Goal: Transaction & Acquisition: Subscribe to service/newsletter

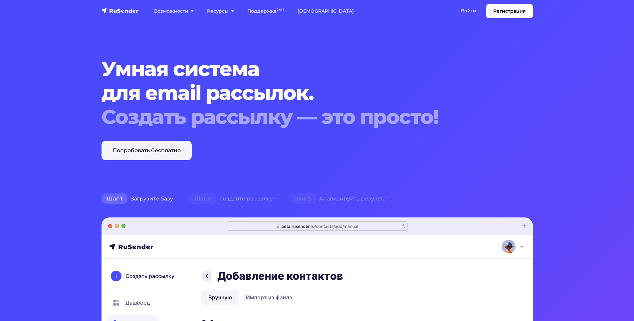
click at [140, 153] on link "Попробовать бесплатно" at bounding box center [146, 150] width 90 height 19
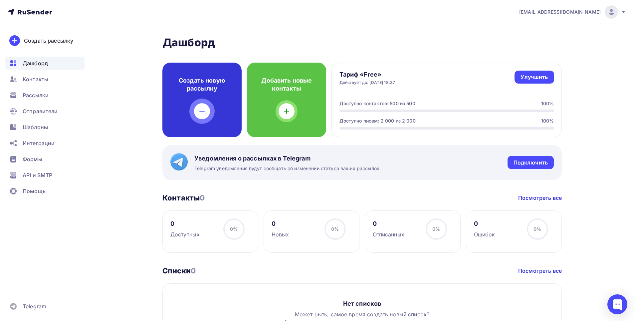
click at [192, 107] on div "Создать новую рассылку" at bounding box center [201, 100] width 79 height 74
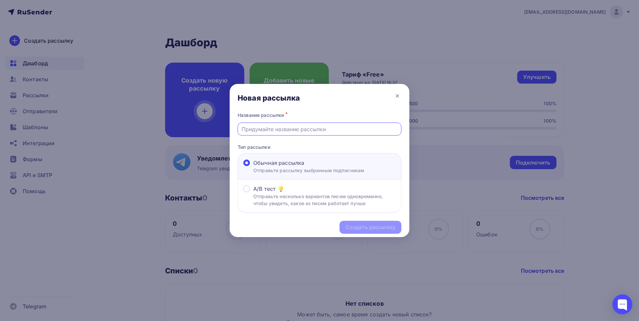
click at [274, 129] on input "text" at bounding box center [319, 129] width 156 height 8
type input "Котлы КВМ и комплектующие от производителя ООО ИСКРА"
click at [358, 227] on div "Создать рассылку" at bounding box center [370, 227] width 50 height 8
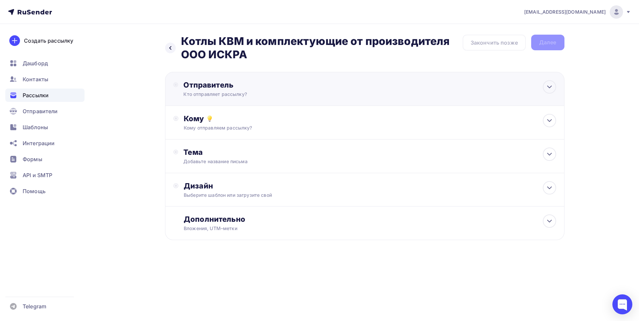
click at [262, 88] on div "Отправитель" at bounding box center [255, 84] width 144 height 9
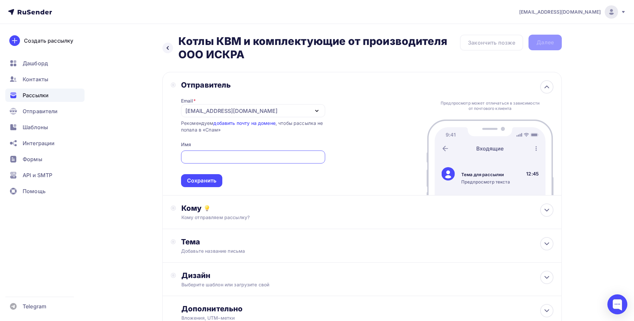
click at [386, 116] on div "Отправитель Email * eugenafinogentov@yandex.ru eugenafinogentov@yandex.ru Добав…" at bounding box center [361, 133] width 399 height 123
click at [232, 154] on input "text" at bounding box center [253, 157] width 136 height 8
click at [313, 109] on div "[EMAIL_ADDRESS][DOMAIN_NAME]" at bounding box center [253, 110] width 144 height 13
click at [253, 151] on div "Добавить отправителя" at bounding box center [235, 154] width 62 height 8
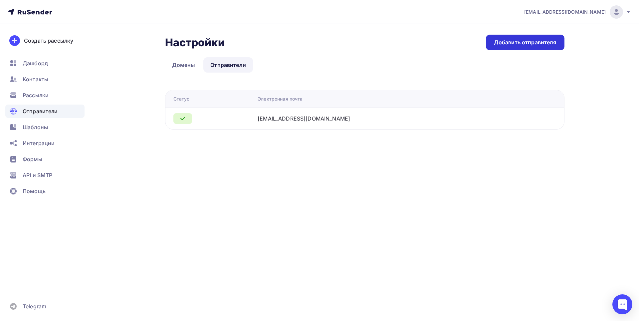
click at [506, 41] on div "Добавить отправителя" at bounding box center [525, 43] width 63 height 8
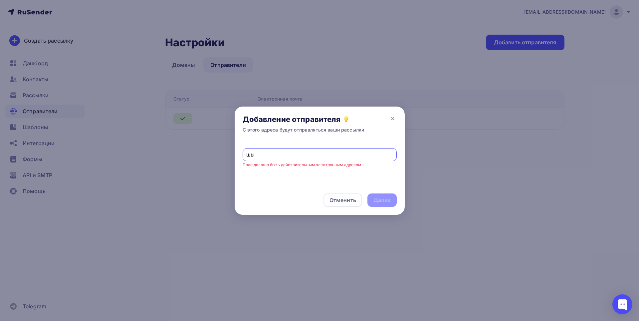
type input "ш"
type input "[EMAIL_ADDRESS][DOMAIN_NAME]"
click at [376, 198] on div "Далее" at bounding box center [381, 200] width 17 height 8
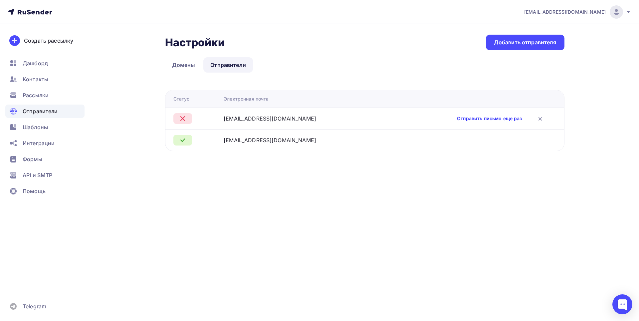
click at [466, 120] on link "Отправить письмо еще раз" at bounding box center [489, 118] width 65 height 7
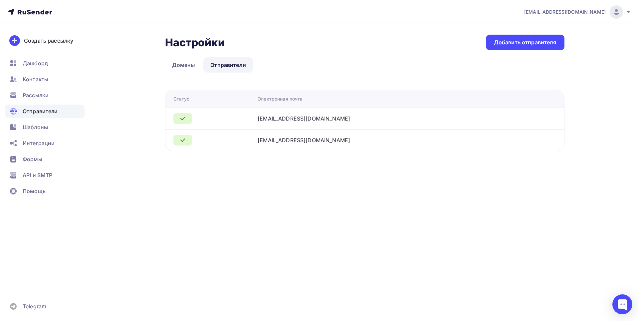
click at [291, 138] on div "[EMAIL_ADDRESS][DOMAIN_NAME]" at bounding box center [303, 140] width 92 height 8
click at [182, 63] on link "Домены" at bounding box center [183, 64] width 37 height 15
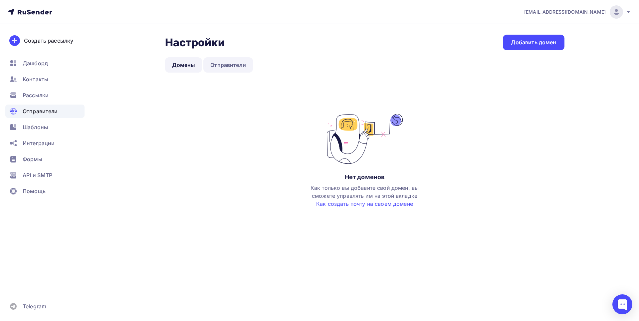
click at [223, 67] on link "Отправители" at bounding box center [228, 64] width 50 height 15
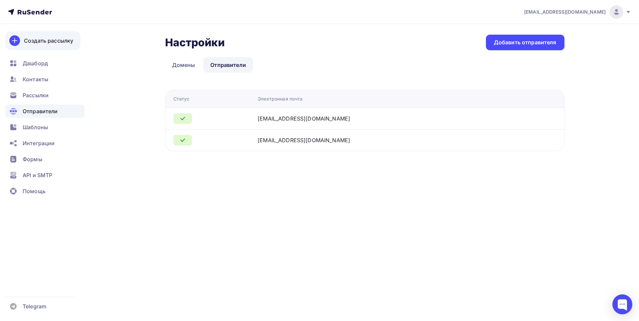
click at [33, 39] on div "Создать рассылку" at bounding box center [48, 41] width 49 height 8
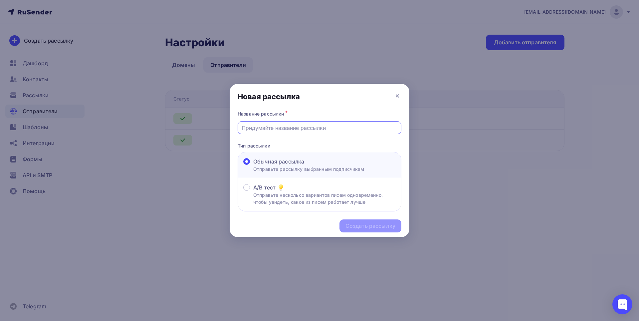
click at [296, 125] on input "text" at bounding box center [319, 128] width 156 height 8
click at [289, 126] on input "text" at bounding box center [319, 128] width 156 height 8
type input "Котлы КВМ и комплектующие от производителя ООО ИСКРА"
click at [290, 165] on p "Отправьте рассылку выбранным подписчикам" at bounding box center [308, 168] width 111 height 7
click at [253, 165] on input "Обычная рассылка Отправьте рассылку выбранным подписчикам" at bounding box center [253, 165] width 0 height 0
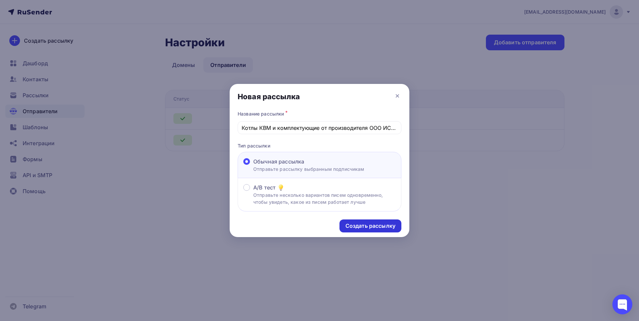
click at [376, 223] on div "Создать рассылку" at bounding box center [370, 226] width 50 height 8
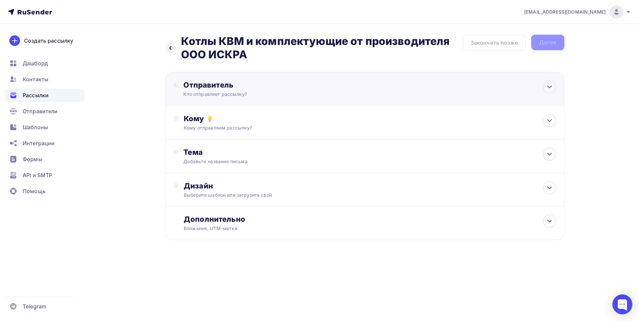
click at [316, 85] on div "Отправитель" at bounding box center [255, 84] width 144 height 9
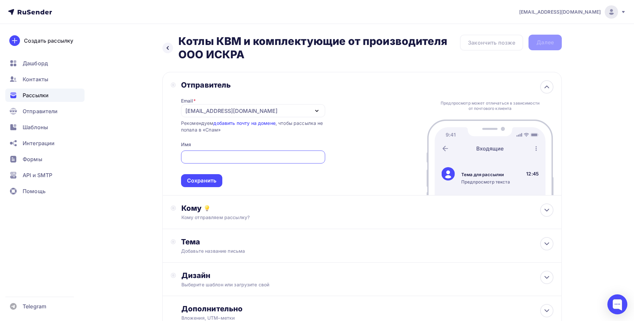
click at [371, 114] on div "Отправитель Email * eugenafinogentov@yandex.ru iskra.industry@yandex.ru eugenaf…" at bounding box center [361, 133] width 399 height 123
click at [320, 108] on icon "button" at bounding box center [317, 111] width 8 height 8
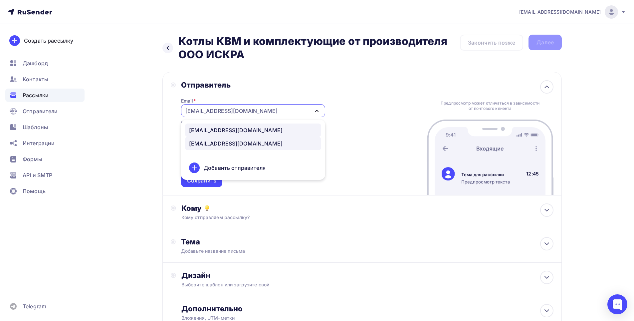
click at [247, 130] on div "[EMAIL_ADDRESS][DOMAIN_NAME]" at bounding box center [235, 130] width 93 height 8
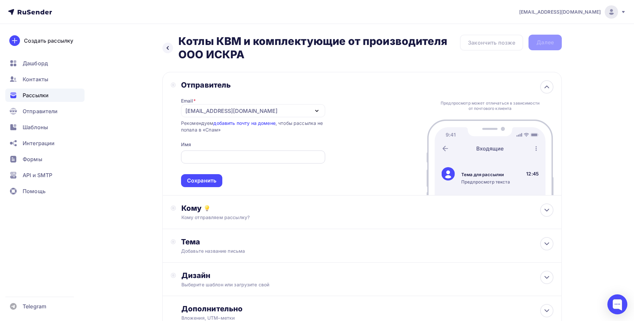
click at [244, 156] on input "text" at bounding box center [253, 157] width 136 height 8
type input "J"
type input "ООО ИСКРА"
click at [200, 182] on div "Сохранить" at bounding box center [201, 181] width 29 height 8
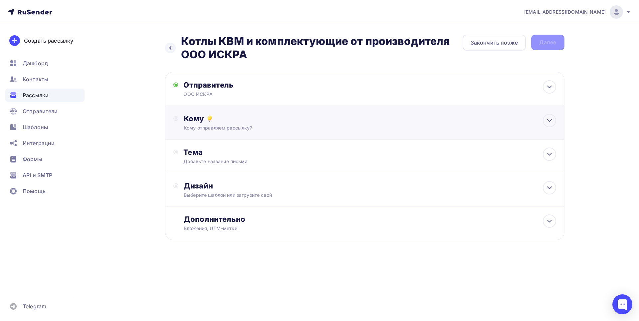
click at [412, 136] on div "Кому Кому отправляем рассылку? Списки получателей Нет получателей Все списки id…" at bounding box center [364, 123] width 399 height 34
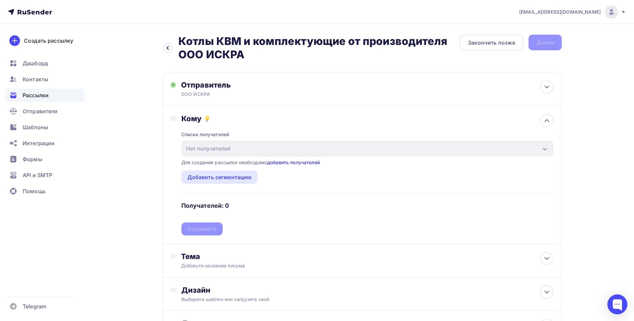
click at [292, 163] on link "добавить получателей" at bounding box center [293, 162] width 53 height 6
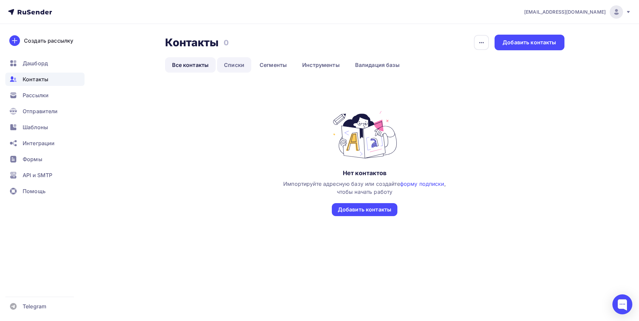
click at [237, 65] on link "Списки" at bounding box center [234, 64] width 34 height 15
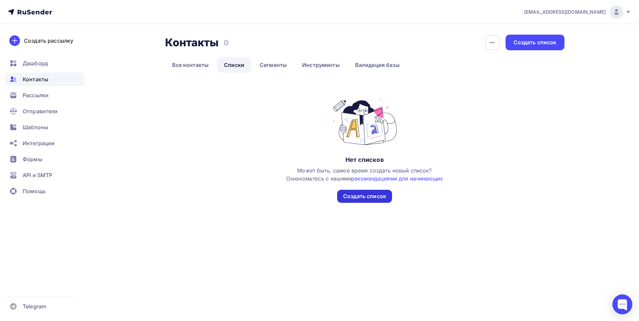
click at [355, 194] on div "Создать список" at bounding box center [364, 196] width 43 height 8
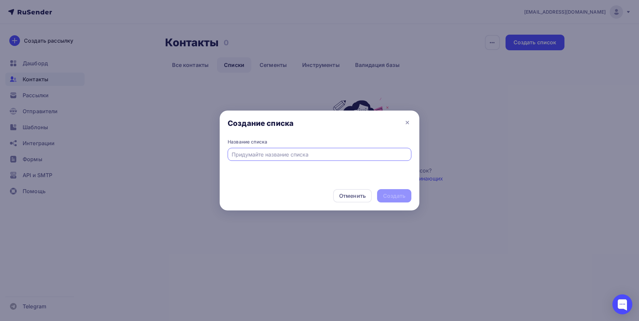
click at [304, 155] on input "text" at bounding box center [319, 154] width 176 height 8
type input "Клиенты по котлам"
click at [389, 193] on div "Создать" at bounding box center [394, 196] width 22 height 8
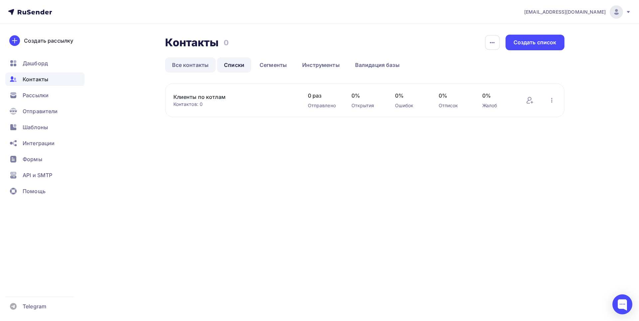
click at [187, 65] on link "Все контакты" at bounding box center [190, 64] width 51 height 15
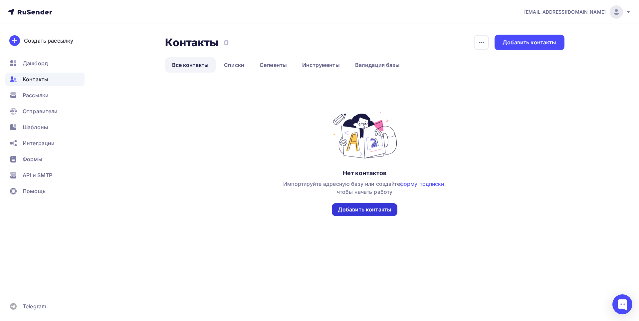
click at [358, 210] on div "Добавить контакты" at bounding box center [365, 210] width 54 height 8
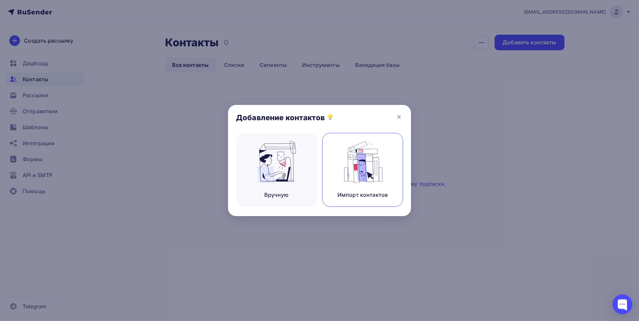
click at [348, 180] on img at bounding box center [362, 162] width 45 height 42
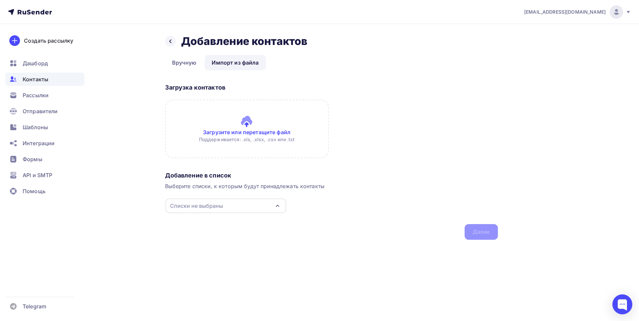
click at [271, 131] on input "file" at bounding box center [247, 128] width 164 height 59
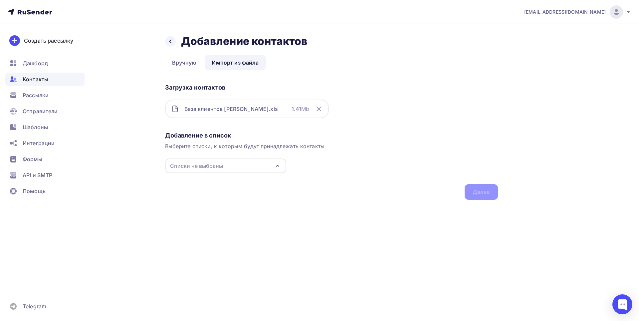
click at [326, 126] on div "Загрузка контактов База клиентов Ексель Битрикс.xls 1.41 Mb" at bounding box center [331, 105] width 333 height 48
click at [208, 163] on div "Списки не выбраны" at bounding box center [196, 166] width 53 height 8
click at [178, 190] on div at bounding box center [175, 190] width 7 height 7
click at [380, 176] on div "Добавление в список Выберите списки, к которым будут принадлежать контакты Клие…" at bounding box center [331, 164] width 333 height 71
click at [486, 193] on div "Далее" at bounding box center [480, 192] width 17 height 8
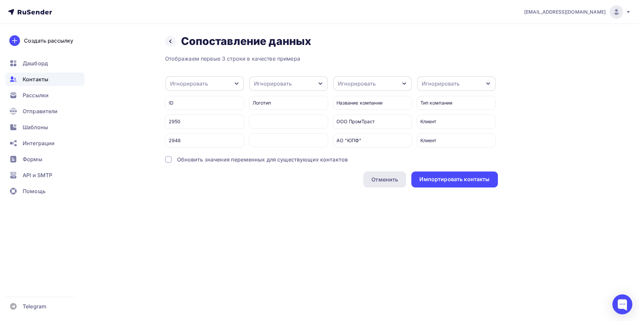
click at [388, 182] on div "Отменить" at bounding box center [384, 179] width 27 height 8
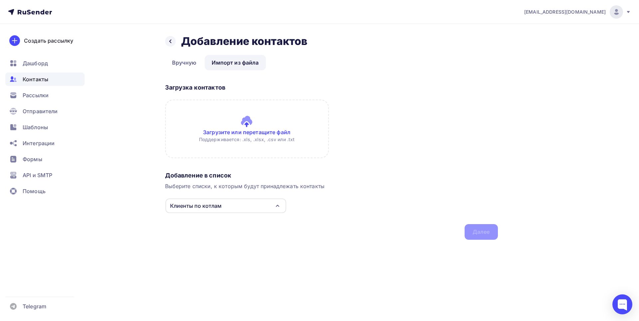
click at [234, 133] on input "file" at bounding box center [247, 128] width 164 height 59
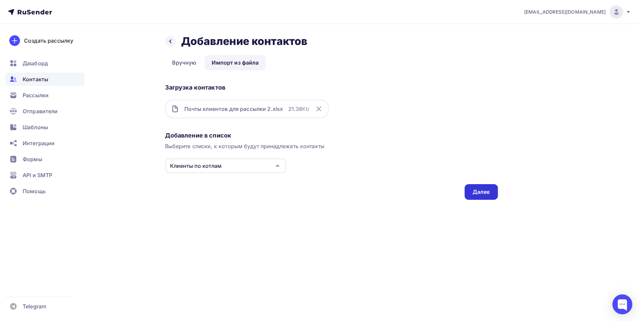
click at [485, 194] on div "Далее" at bounding box center [480, 192] width 17 height 8
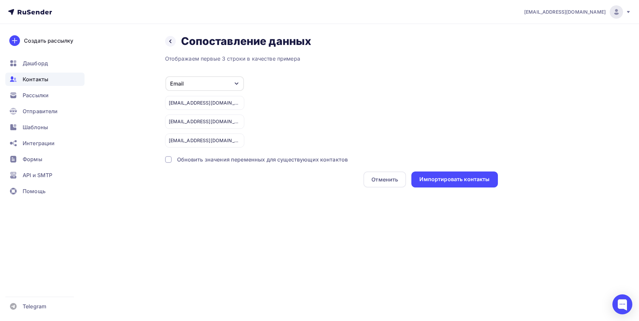
click at [234, 82] on icon "button" at bounding box center [236, 83] width 5 height 5
click at [629, 12] on icon at bounding box center [628, 12] width 3 height 2
click at [393, 78] on div "Email Игнорировать Имя Телефон Создать поле web@kvarts.ru rnd1@etm.ru buhgalter…" at bounding box center [331, 112] width 333 height 72
click at [444, 179] on div "Импортировать контакты" at bounding box center [454, 179] width 70 height 8
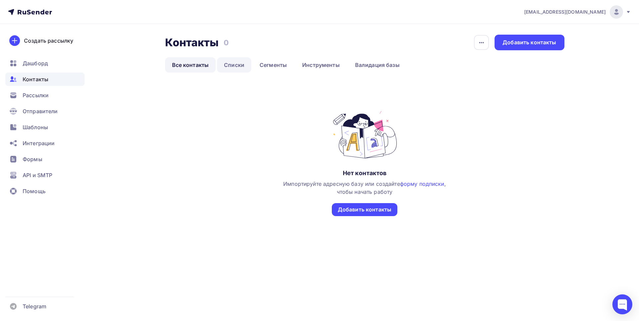
click at [233, 65] on link "Списки" at bounding box center [234, 64] width 34 height 15
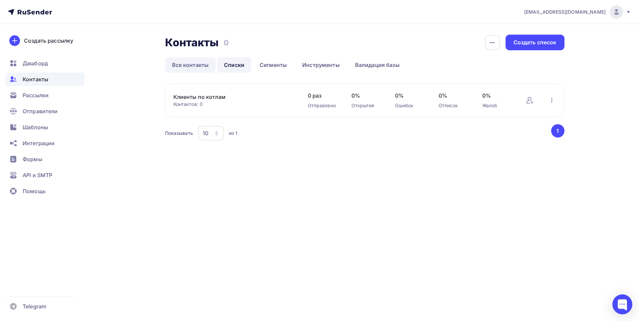
click at [202, 64] on link "Все контакты" at bounding box center [190, 64] width 51 height 15
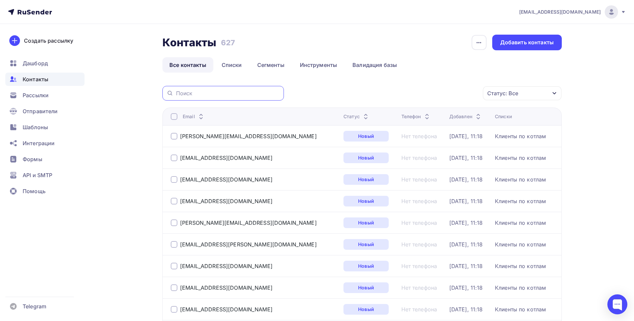
click at [225, 92] on input "text" at bounding box center [228, 92] width 104 height 7
type input "л"
type input "r"
type input "kran-stroy"
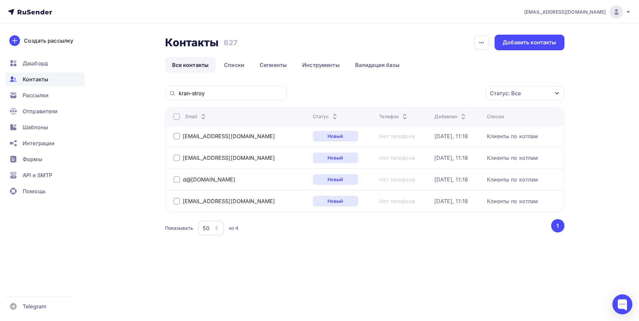
click at [178, 135] on div at bounding box center [176, 136] width 7 height 7
click at [176, 155] on div at bounding box center [176, 157] width 7 height 7
click at [178, 182] on div at bounding box center [176, 179] width 7 height 7
click at [175, 202] on div at bounding box center [176, 201] width 7 height 7
click at [446, 94] on div "Действие" at bounding box center [436, 93] width 88 height 13
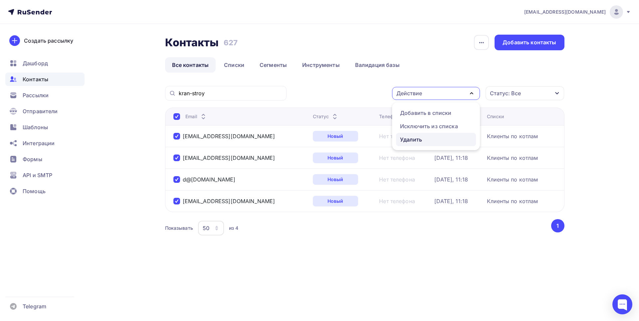
click at [429, 137] on div "Удалить" at bounding box center [436, 139] width 72 height 8
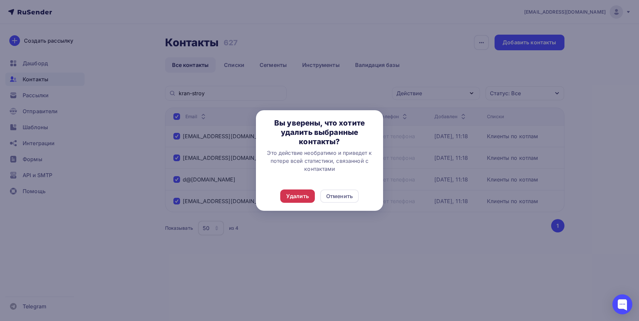
click at [304, 196] on div "Удалить" at bounding box center [297, 196] width 23 height 8
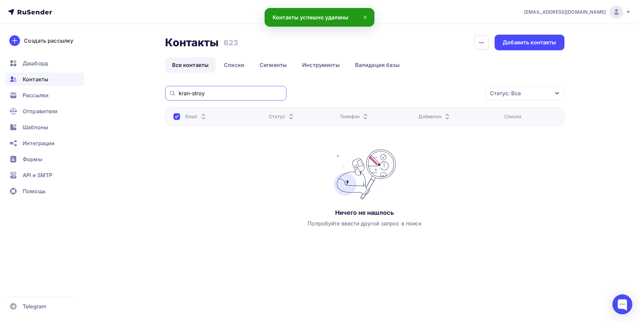
drag, startPoint x: 219, startPoint y: 93, endPoint x: 147, endPoint y: 88, distance: 72.0
click at [147, 88] on div "Контакты Контакты 623 623 История импорта Добавить контакты Все контакты Списки…" at bounding box center [319, 153] width 545 height 259
click at [434, 78] on div "Контакты Контакты 623 623 История импорта Добавить контакты Все контакты Списки…" at bounding box center [364, 146] width 399 height 222
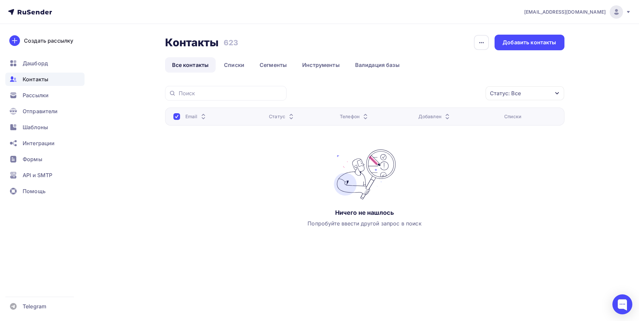
click at [407, 88] on div "Статус: Все Статус Новый Активный Не существует Переполнен Недоступен Отписан О…" at bounding box center [427, 93] width 273 height 15
click at [29, 66] on span "Дашборд" at bounding box center [35, 63] width 25 height 8
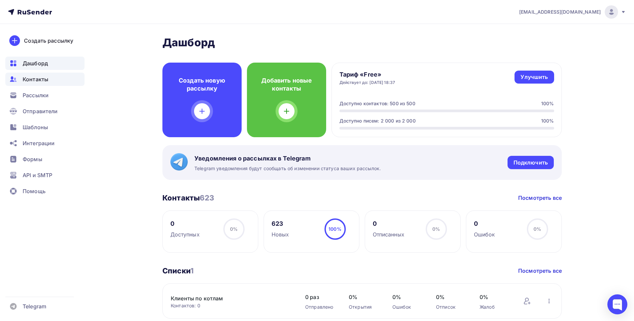
click at [35, 76] on span "Контакты" at bounding box center [36, 79] width 26 height 8
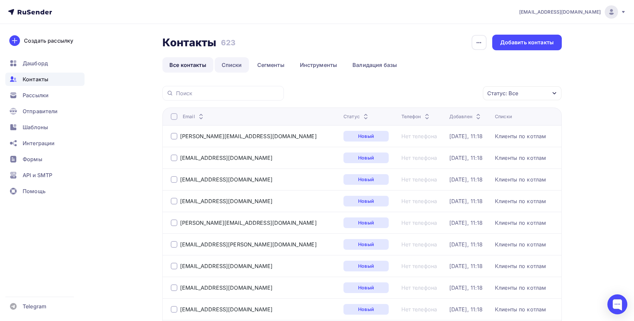
click at [232, 63] on link "Списки" at bounding box center [232, 64] width 34 height 15
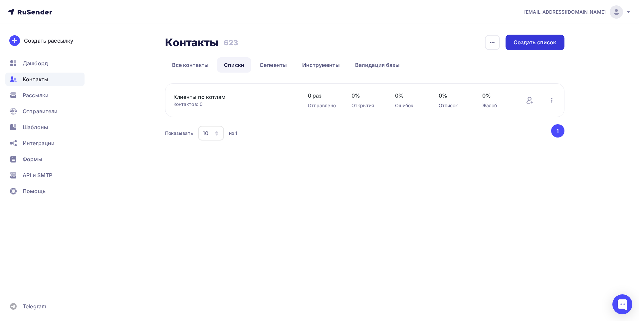
click at [545, 45] on div "Создать список" at bounding box center [534, 43] width 43 height 8
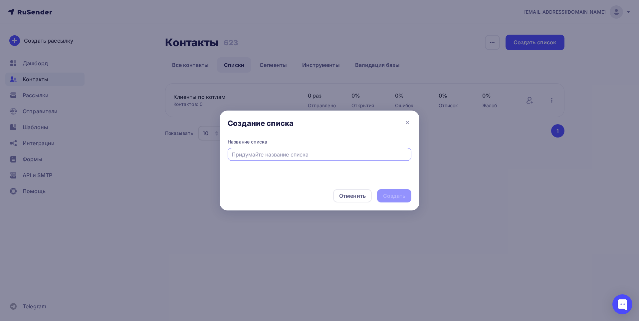
click at [297, 156] on input "text" at bounding box center [319, 154] width 176 height 8
type input "R"
type input "Клиенты по котлам 2"
click at [391, 192] on div "Создать" at bounding box center [394, 196] width 22 height 8
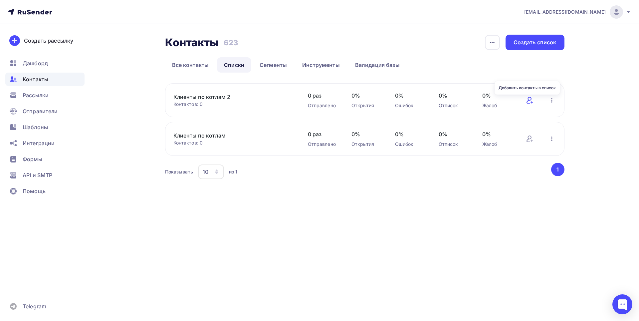
click at [529, 98] on icon at bounding box center [529, 100] width 8 height 8
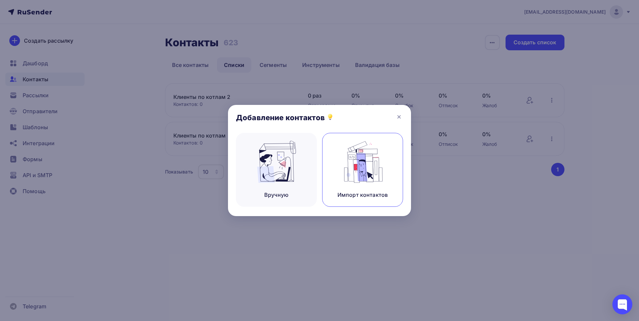
click at [361, 174] on img at bounding box center [362, 162] width 45 height 42
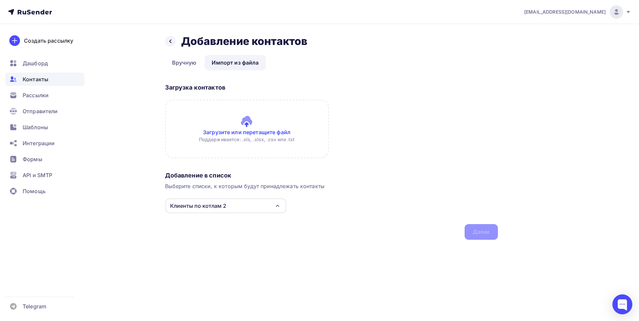
click at [250, 133] on input "file" at bounding box center [247, 128] width 164 height 59
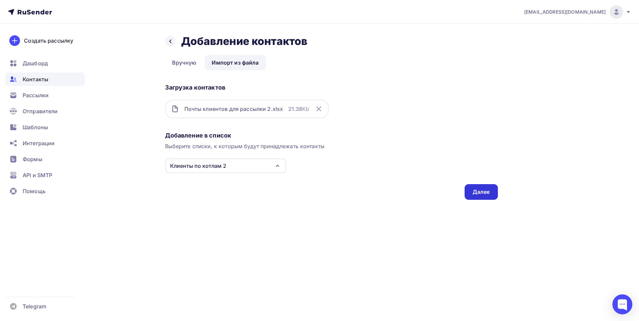
click at [488, 191] on div "Далее" at bounding box center [480, 192] width 17 height 8
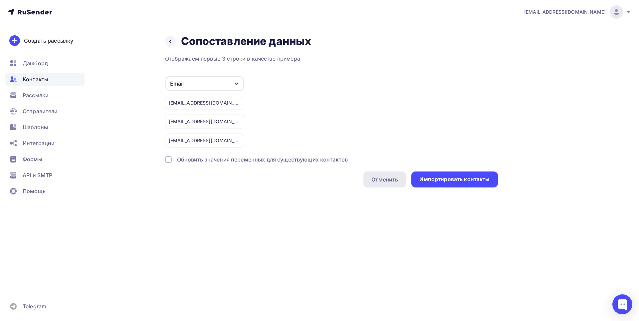
click at [375, 180] on div "Отменить" at bounding box center [384, 179] width 27 height 8
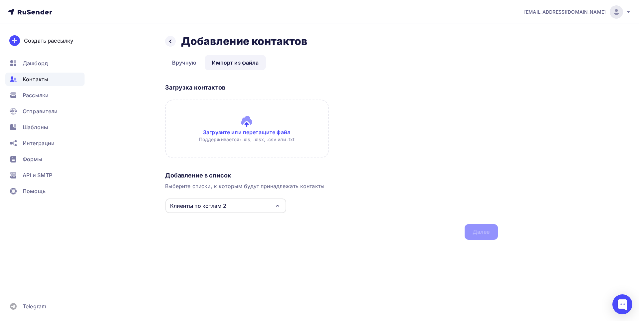
click at [234, 120] on input "file" at bounding box center [247, 128] width 164 height 59
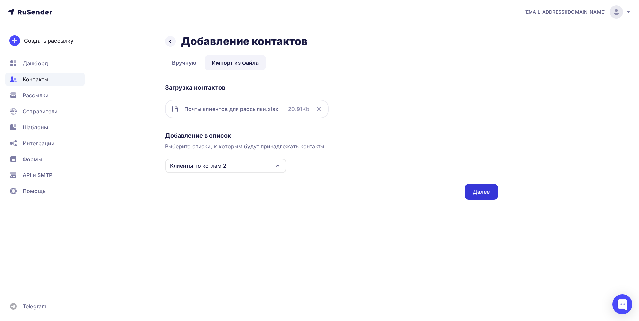
click at [473, 192] on div "Далее" at bounding box center [480, 192] width 17 height 8
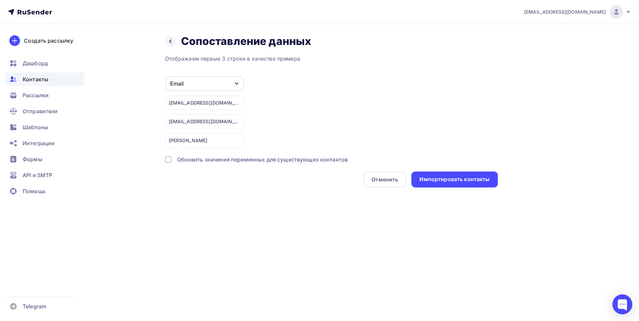
click at [235, 82] on icon "button" at bounding box center [236, 83] width 5 height 5
click at [320, 106] on div "Email Игнорировать Имя Телефон Создать поле info.promtrust@ya.ru info@upf.yande…" at bounding box center [331, 112] width 333 height 72
click at [439, 181] on div "Импортировать контакты" at bounding box center [454, 179] width 70 height 8
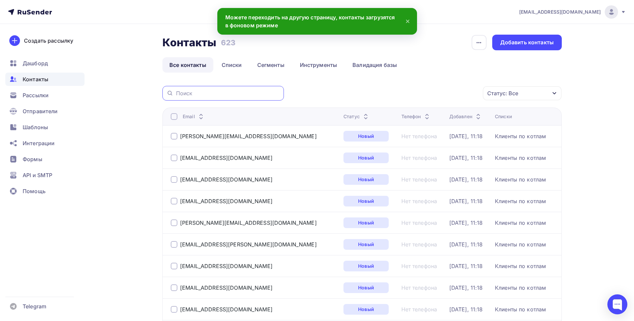
click at [197, 93] on input "text" at bounding box center [228, 92] width 104 height 7
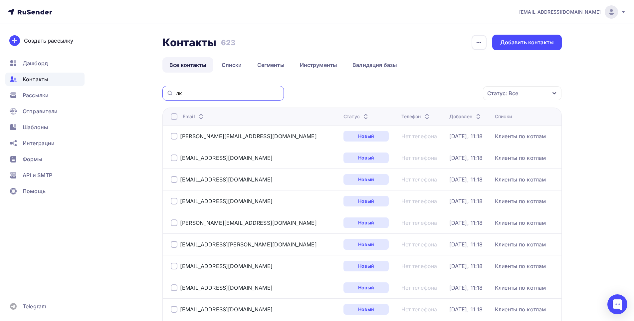
type input "л"
type input "kran-stroy"
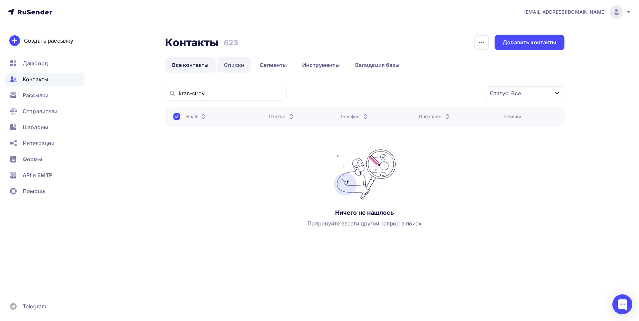
click at [231, 64] on link "Списки" at bounding box center [234, 64] width 34 height 15
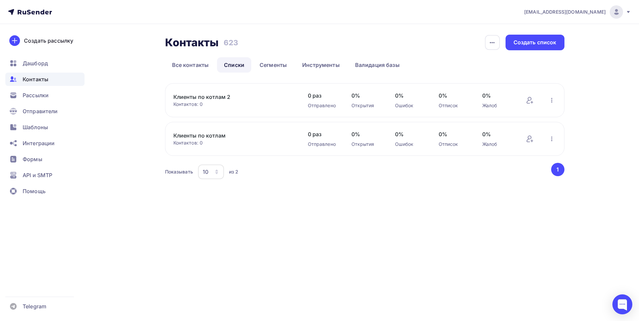
click at [199, 97] on link "Клиенты по котлам 2" at bounding box center [229, 97] width 113 height 8
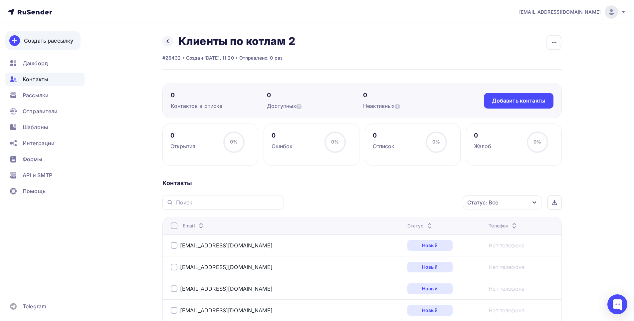
click at [53, 40] on div "Создать рассылку" at bounding box center [48, 41] width 49 height 8
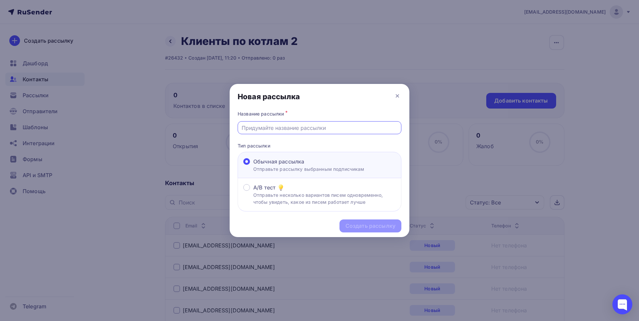
click at [298, 129] on input "text" at bounding box center [319, 128] width 156 height 8
type input "Котлы КВМ и комплектующие от производителя ООО ИСКРА"
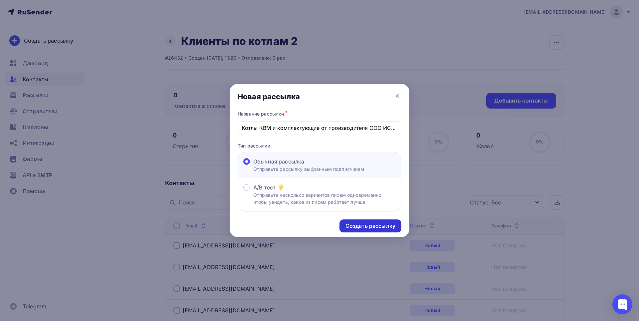
click at [359, 224] on div "Создать рассылку" at bounding box center [370, 226] width 50 height 8
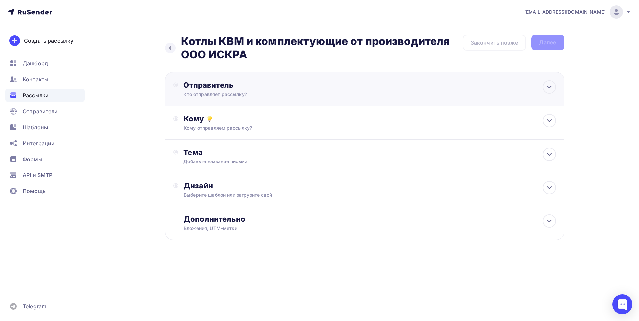
click at [287, 89] on div "Отправитель" at bounding box center [255, 84] width 144 height 9
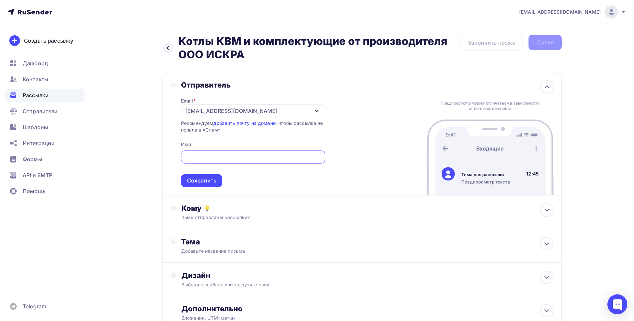
click at [319, 110] on icon "button" at bounding box center [317, 111] width 8 height 8
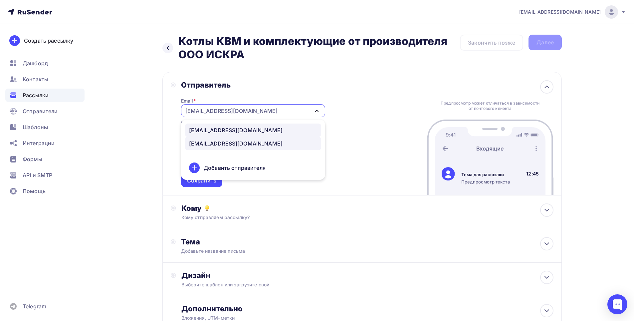
click at [243, 130] on div "[EMAIL_ADDRESS][DOMAIN_NAME]" at bounding box center [235, 130] width 93 height 8
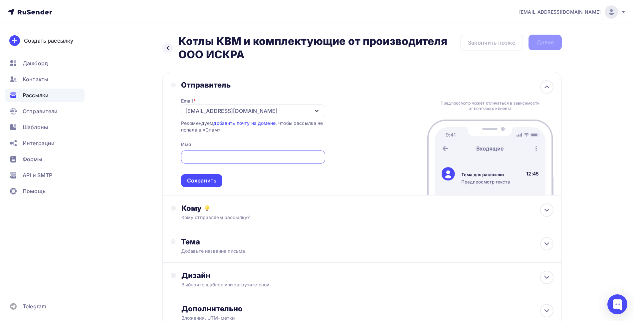
click at [228, 154] on input "text" at bounding box center [253, 157] width 136 height 8
type input "J"
type input "ООО ИСКРА"
click at [205, 179] on div "Сохранить" at bounding box center [201, 181] width 29 height 8
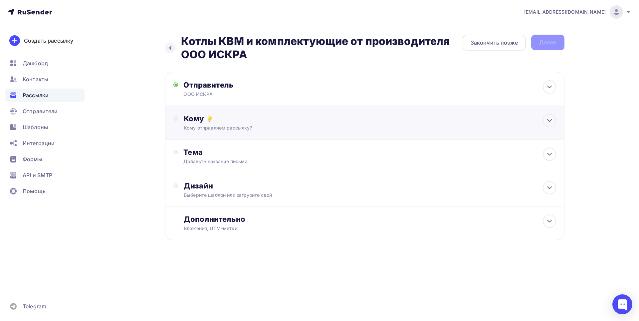
click at [231, 122] on div "Кому" at bounding box center [370, 118] width 372 height 9
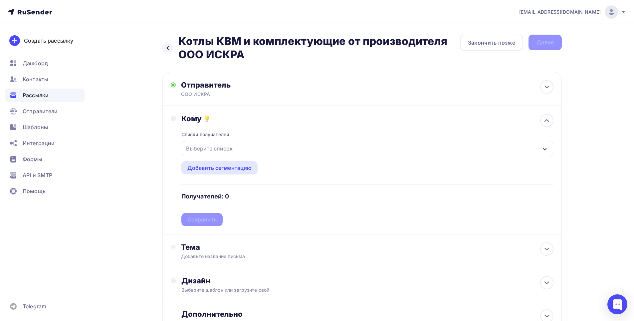
click at [236, 147] on div "Выберите список" at bounding box center [367, 148] width 371 height 15
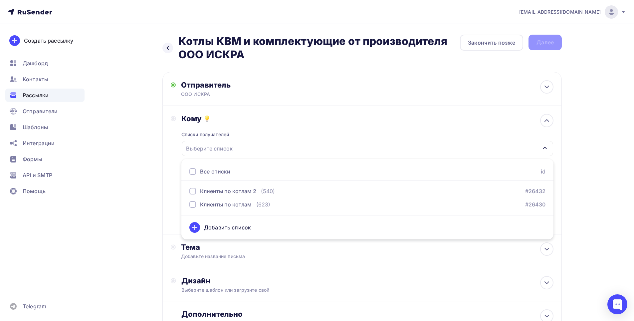
click at [194, 172] on div at bounding box center [192, 171] width 7 height 7
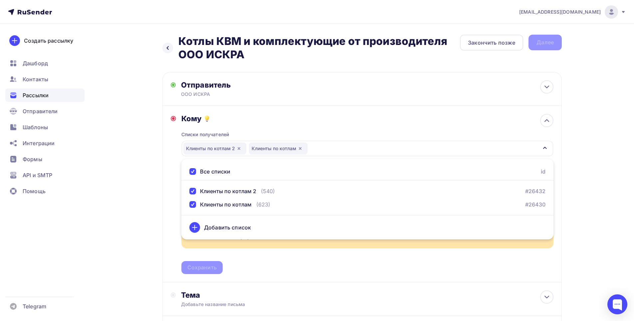
click at [167, 154] on div "Кому Списки получателей Клиенты по котлам 2 Клиенты по котлам Все списки id Кли…" at bounding box center [361, 194] width 399 height 176
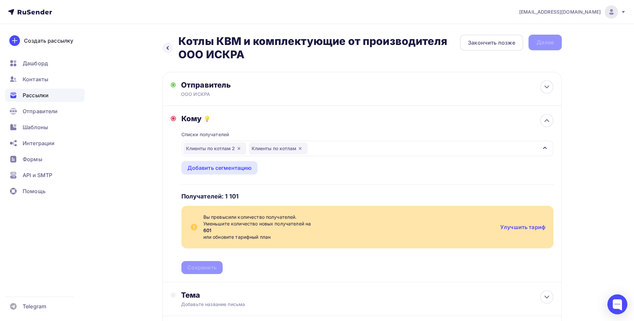
click at [300, 148] on icon "button" at bounding box center [300, 148] width 3 height 3
click at [175, 155] on div "Кому Списки получателей Клиенты по котлам 2 Все списки id Клиенты по котлам 2 (…" at bounding box center [362, 194] width 382 height 160
click at [271, 150] on div "Клиенты по котлам 2" at bounding box center [367, 148] width 371 height 15
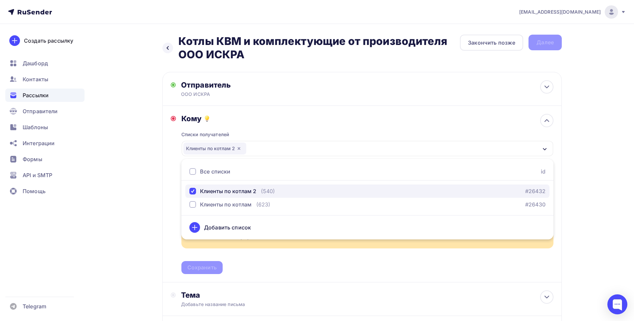
click at [196, 190] on div "Клиенты по котлам 2" at bounding box center [222, 191] width 67 height 8
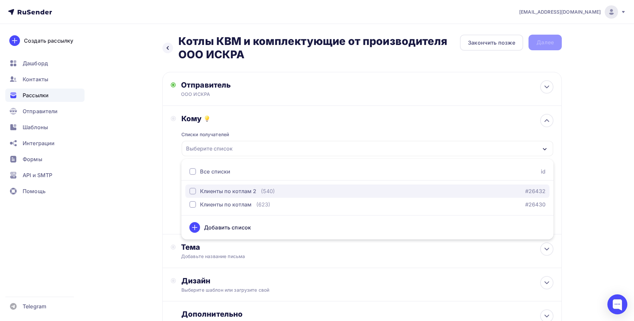
click at [194, 190] on div "button" at bounding box center [192, 191] width 7 height 7
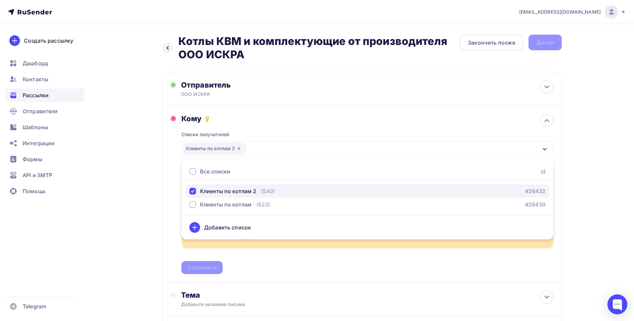
click at [194, 190] on div "button" at bounding box center [192, 191] width 7 height 7
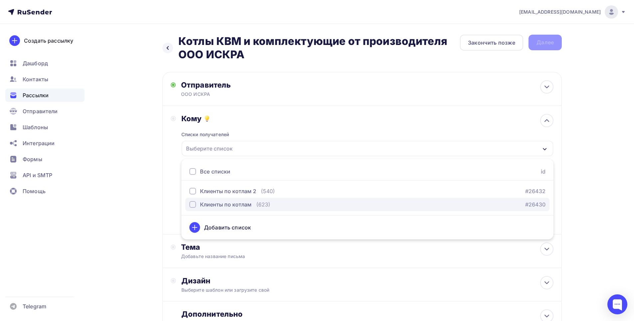
click at [193, 203] on div "button" at bounding box center [192, 204] width 7 height 7
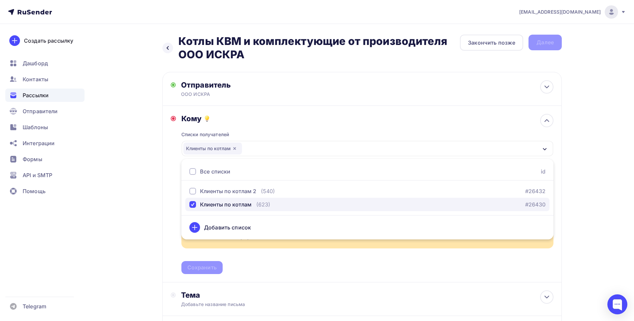
click at [193, 203] on div "button" at bounding box center [192, 204] width 7 height 7
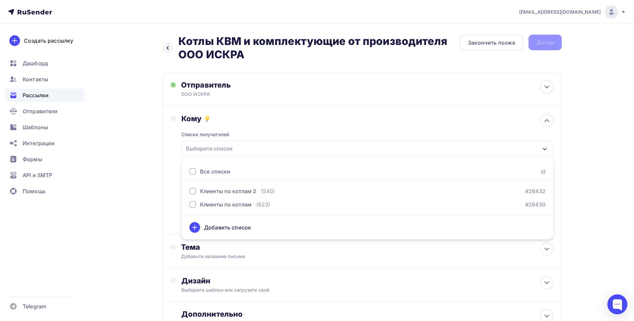
click at [170, 160] on div "Кому Списки получателей Выберите список Все списки id Клиенты по котлам 2 (540)…" at bounding box center [361, 170] width 399 height 128
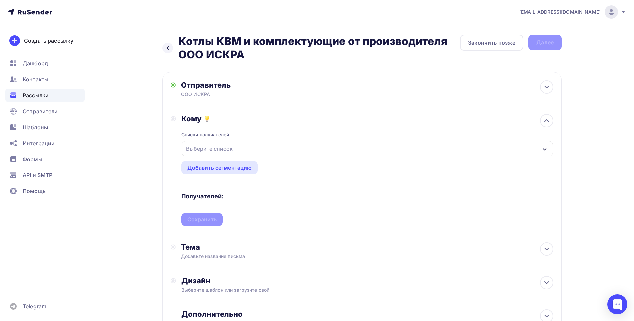
scroll to position [33, 0]
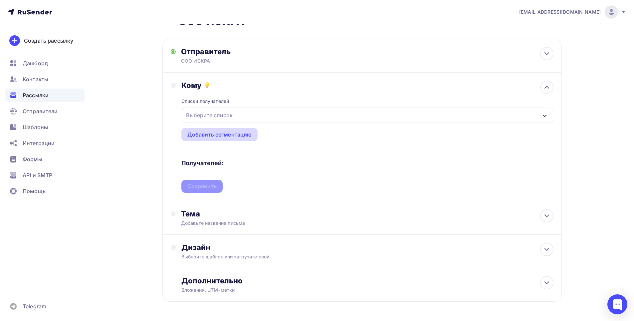
click at [229, 136] on div "Добавить сегментацию" at bounding box center [219, 134] width 65 height 8
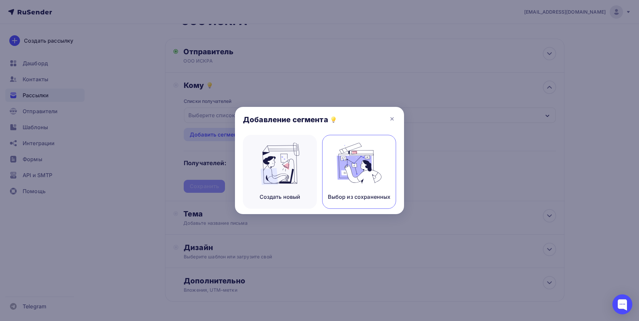
click at [371, 169] on img at bounding box center [359, 164] width 45 height 42
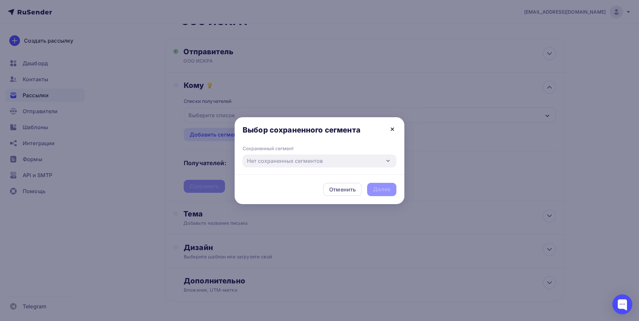
click at [393, 131] on icon at bounding box center [392, 129] width 8 height 8
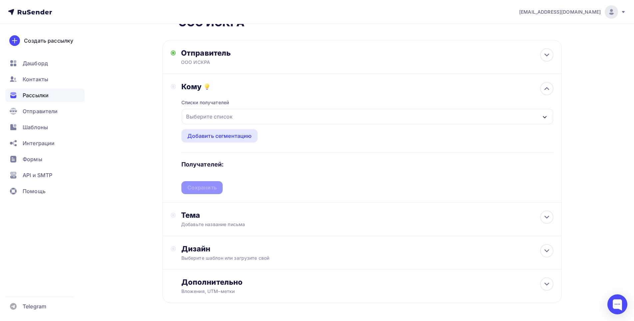
scroll to position [57, 0]
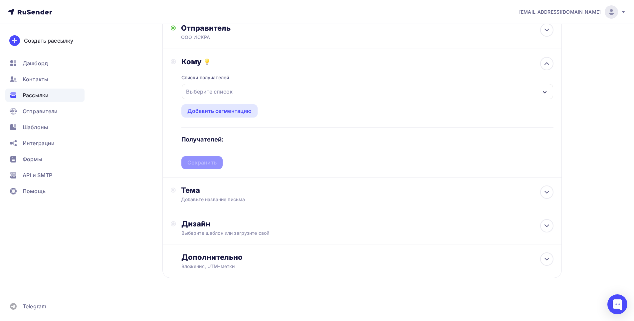
click at [596, 96] on div "eugenafinogentov@yandex.ru Аккаунт Тарифы Выйти Создать рассылку Дашборд Контак…" at bounding box center [317, 131] width 634 height 377
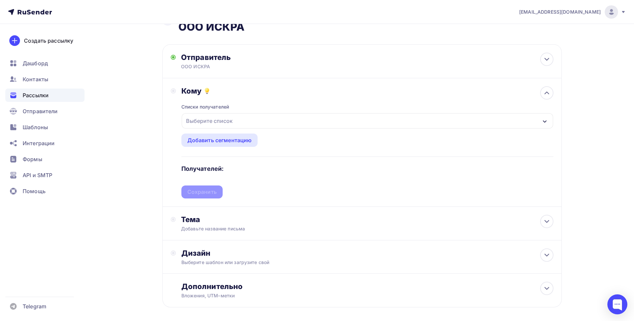
scroll to position [0, 0]
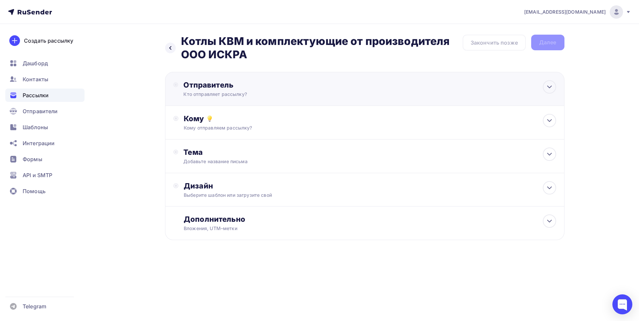
click at [237, 90] on div "Отправитель Кто отправляет рассылку? Email * [EMAIL_ADDRESS][DOMAIN_NAME] [EMAI…" at bounding box center [255, 88] width 144 height 17
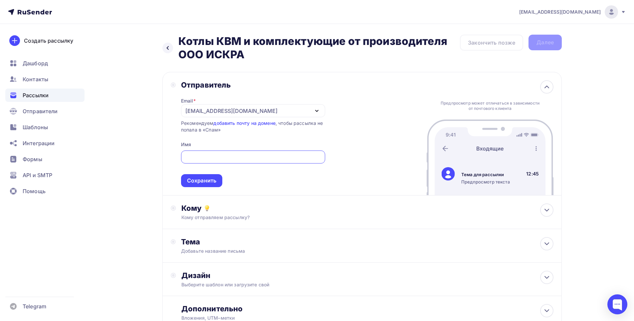
click at [206, 154] on input "text" at bounding box center [253, 157] width 136 height 8
type input "ООО ИСКРА"
click at [206, 180] on div "Сохранить" at bounding box center [201, 181] width 29 height 8
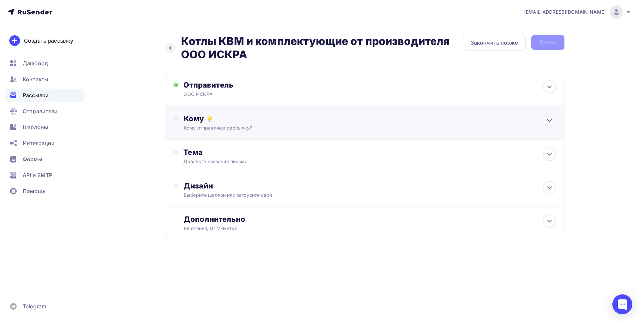
click at [218, 114] on div "Кому" at bounding box center [370, 118] width 372 height 9
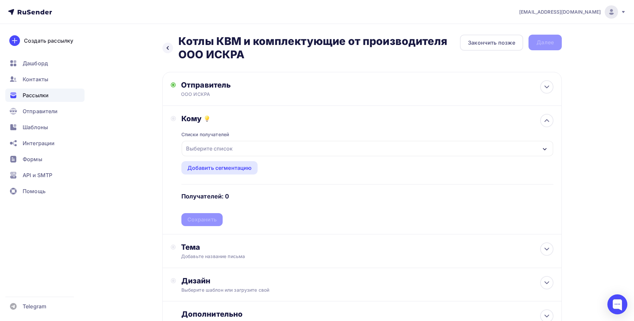
click at [218, 146] on div "Выберите список" at bounding box center [209, 148] width 52 height 12
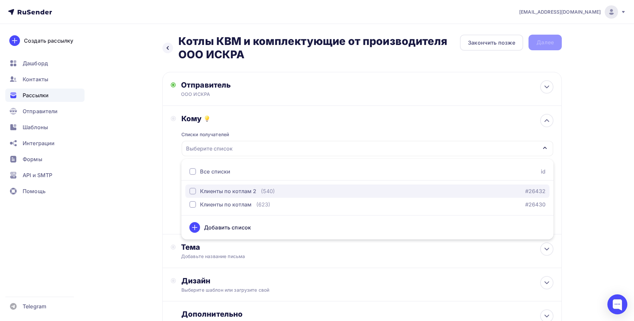
click at [206, 193] on div "Клиенты по котлам 2" at bounding box center [228, 191] width 56 height 8
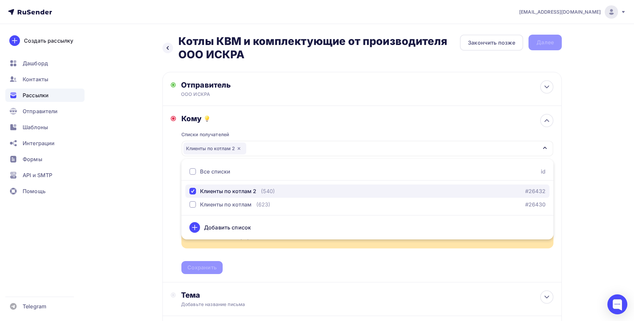
click at [207, 191] on div "Клиенты по котлам 2" at bounding box center [228, 191] width 56 height 8
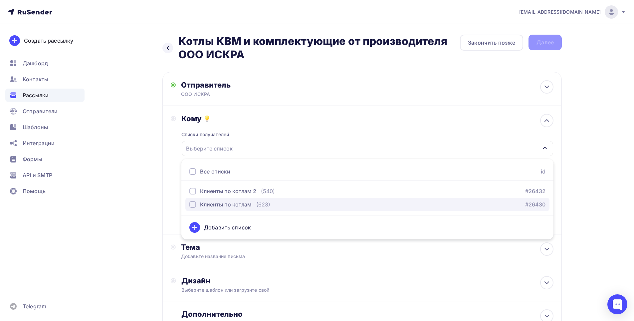
click at [207, 201] on div "Клиенты по котлам" at bounding box center [226, 204] width 52 height 8
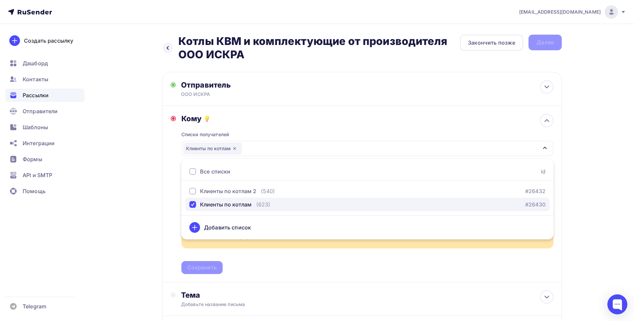
click at [207, 201] on div "Клиенты по котлам" at bounding box center [226, 204] width 52 height 8
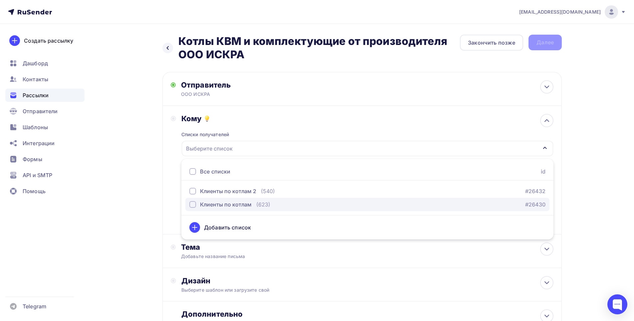
click at [206, 202] on div "Клиенты по котлам" at bounding box center [226, 204] width 52 height 8
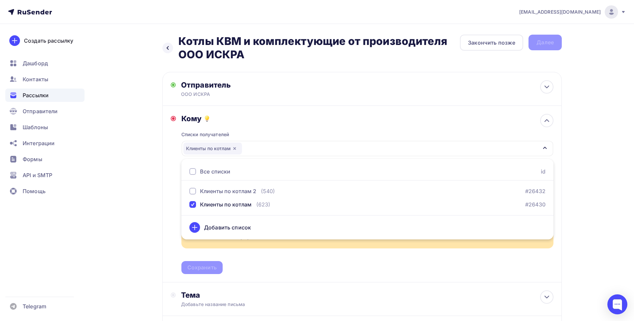
click at [612, 192] on div "eugenafinogentov@yandex.ru Аккаунт Тарифы Выйти Создать рассылку Дашборд Контак…" at bounding box center [317, 212] width 634 height 425
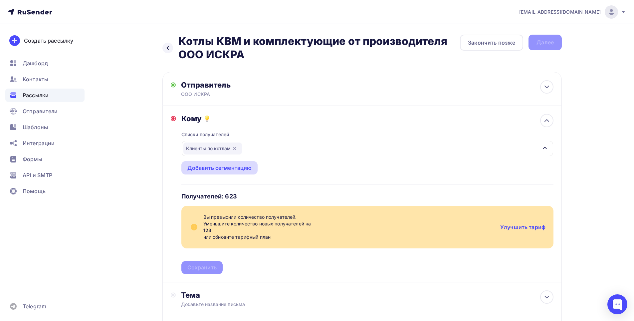
click at [232, 169] on div "Добавить сегментацию" at bounding box center [219, 168] width 65 height 8
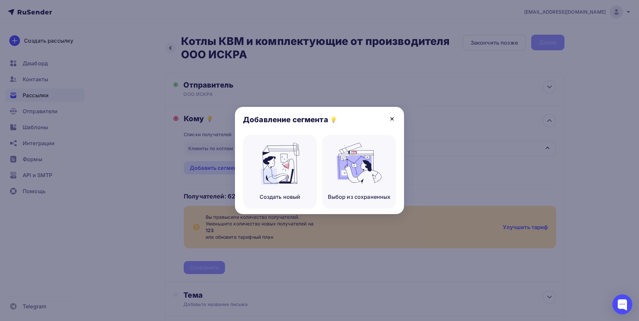
click at [393, 118] on icon at bounding box center [391, 118] width 3 height 3
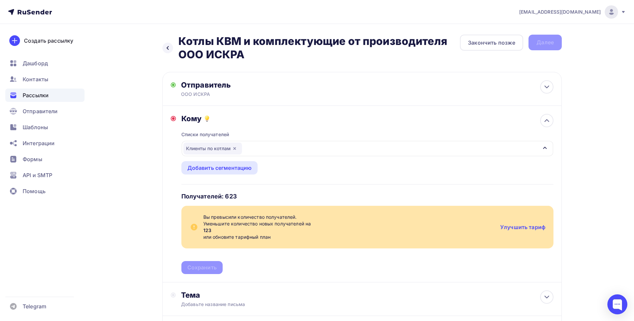
click at [193, 149] on div "Клиенты по котлам" at bounding box center [212, 148] width 59 height 12
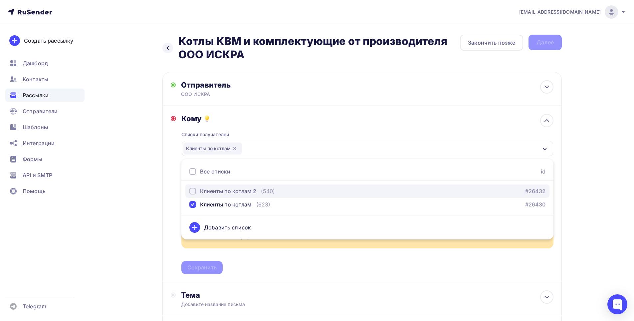
click at [192, 193] on div "button" at bounding box center [192, 191] width 7 height 7
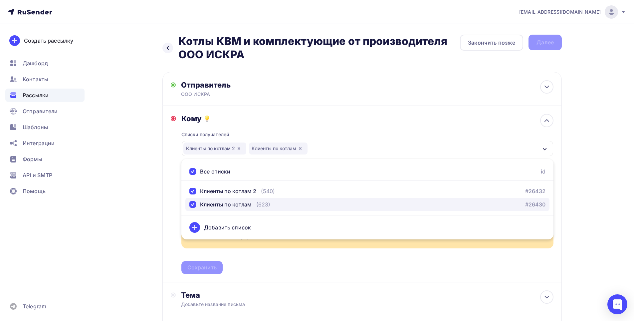
click at [193, 204] on div "button" at bounding box center [192, 204] width 7 height 7
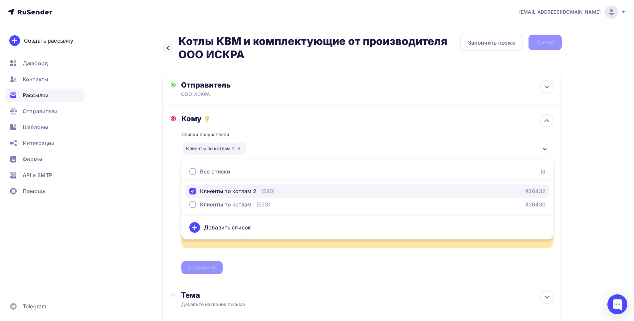
click at [195, 189] on div "button" at bounding box center [192, 191] width 7 height 7
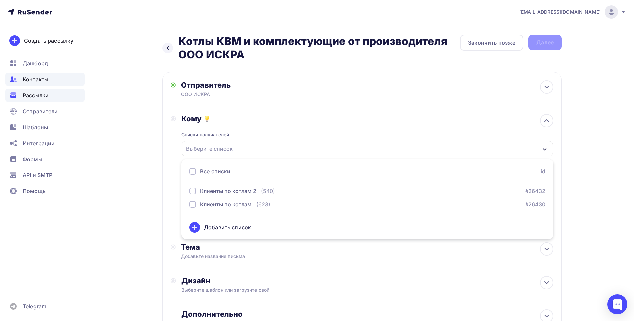
click at [45, 76] on span "Контакты" at bounding box center [36, 79] width 26 height 8
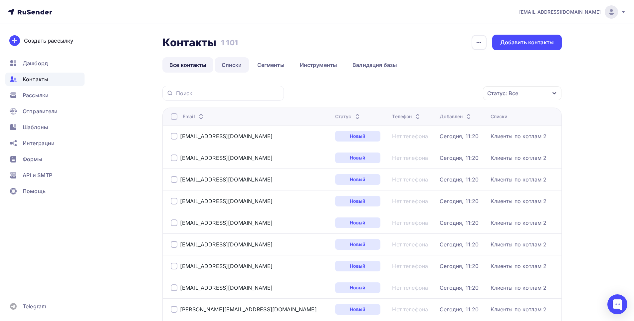
click at [233, 65] on link "Списки" at bounding box center [232, 64] width 34 height 15
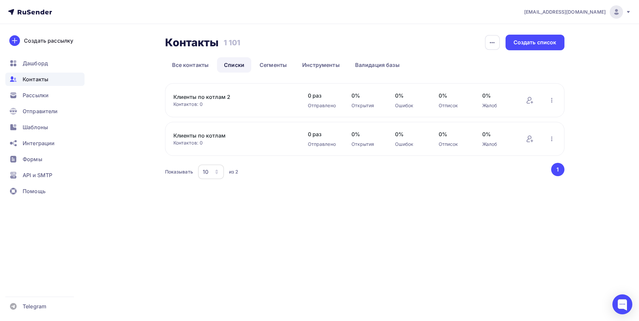
click at [200, 96] on link "Клиенты по котлам 2" at bounding box center [229, 97] width 113 height 8
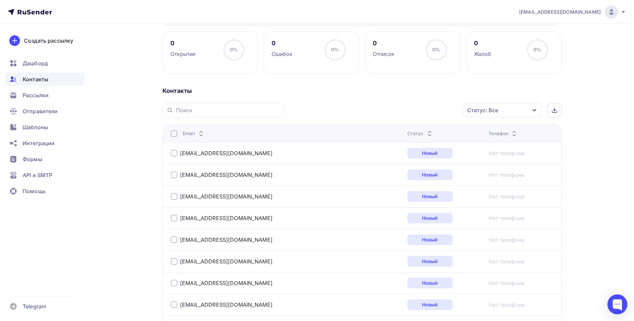
scroll to position [100, 0]
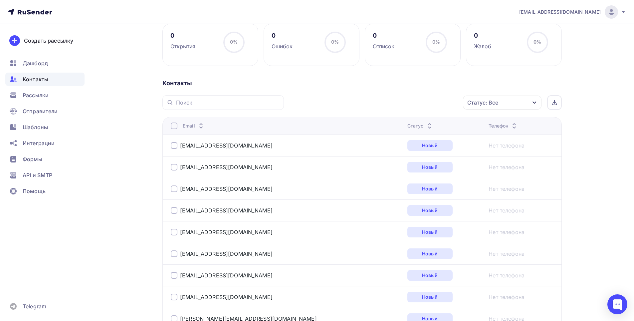
click at [175, 188] on div at bounding box center [174, 188] width 7 height 7
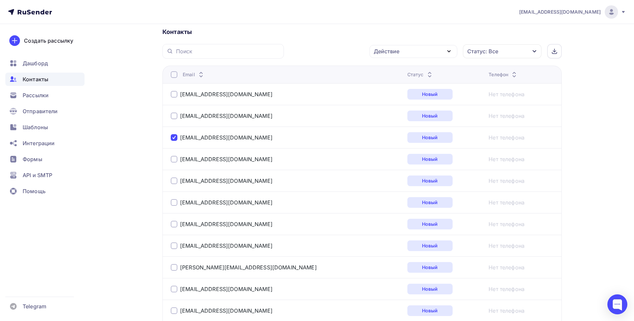
scroll to position [166, 0]
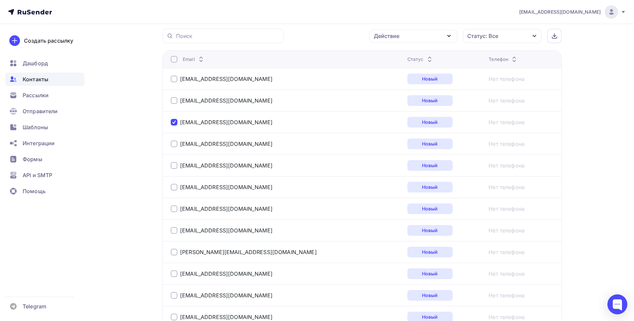
click at [174, 166] on div at bounding box center [174, 165] width 7 height 7
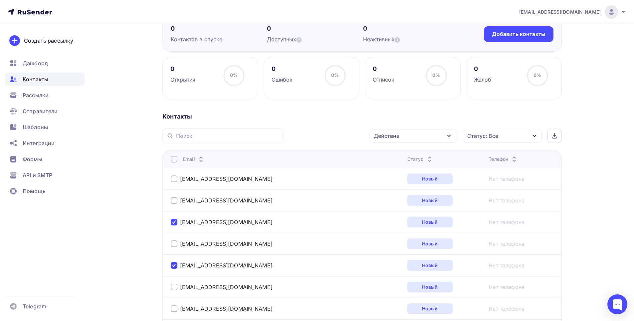
scroll to position [100, 0]
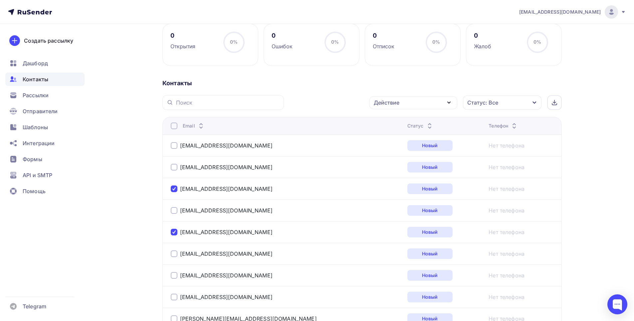
click at [175, 145] on div at bounding box center [174, 145] width 7 height 7
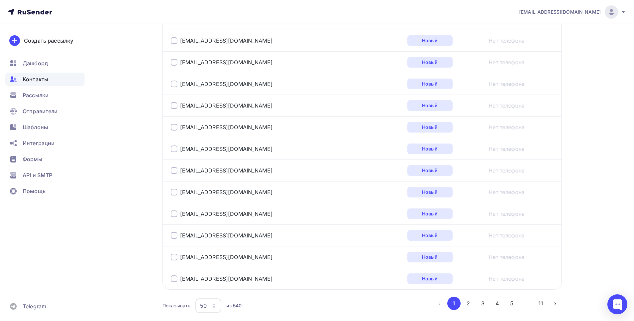
scroll to position [1063, 0]
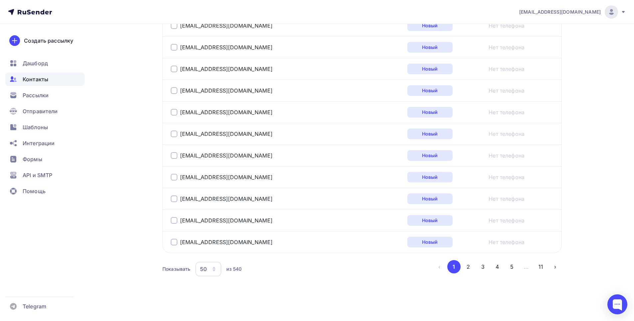
click at [217, 265] on div "50" at bounding box center [208, 268] width 26 height 15
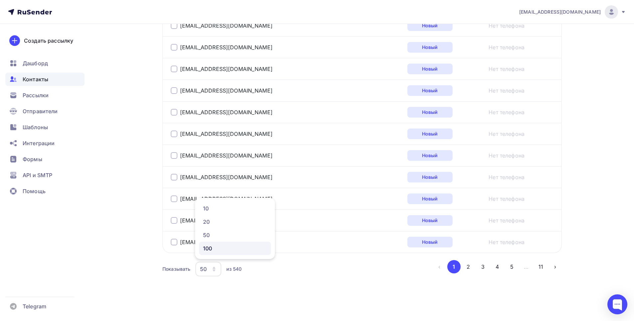
click at [215, 246] on div "100" at bounding box center [235, 248] width 64 height 8
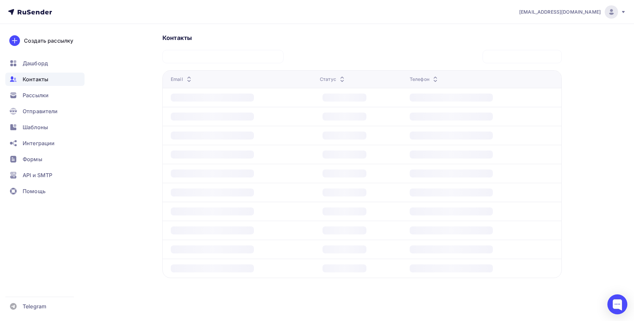
scroll to position [145, 0]
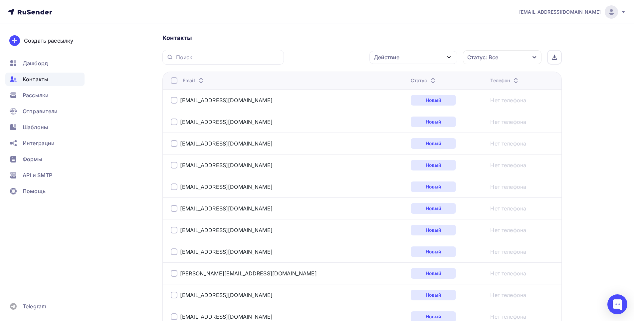
click at [173, 100] on div at bounding box center [174, 100] width 7 height 7
click at [173, 145] on div at bounding box center [174, 143] width 7 height 7
click at [175, 187] on div at bounding box center [174, 186] width 7 height 7
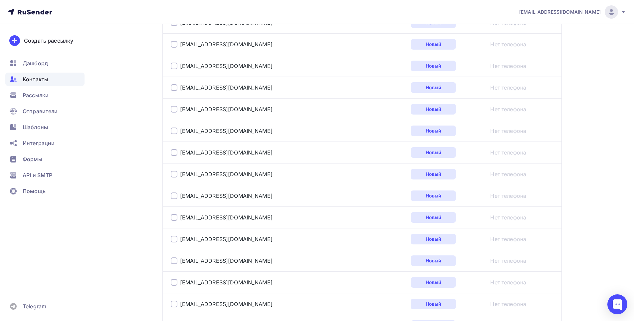
scroll to position [1974, 0]
click at [175, 196] on div at bounding box center [174, 195] width 7 height 7
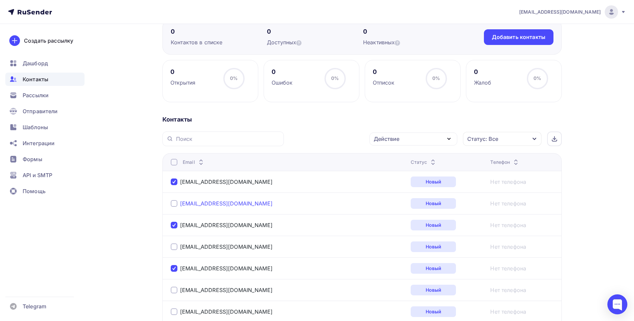
scroll to position [67, 0]
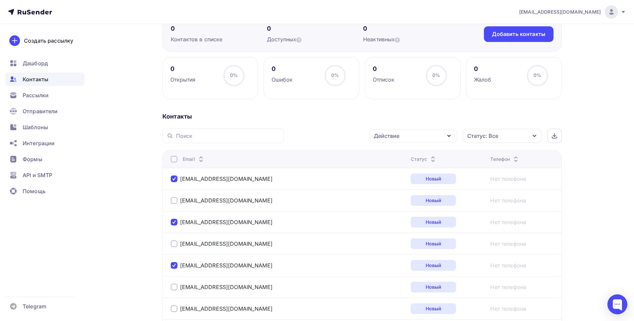
click at [427, 138] on div "Действие" at bounding box center [413, 135] width 88 height 13
click at [406, 182] on div "Удалить" at bounding box center [413, 182] width 72 height 8
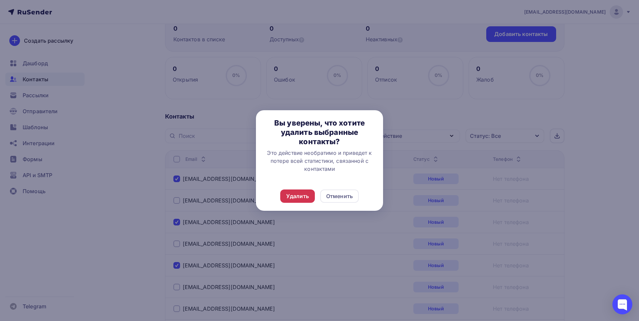
click at [297, 196] on div "Удалить" at bounding box center [297, 196] width 23 height 8
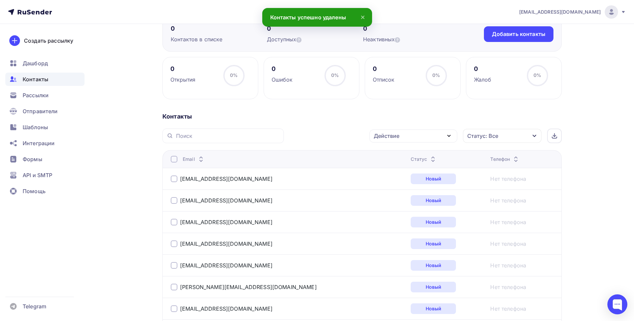
click at [501, 133] on div "Статус: Все" at bounding box center [502, 136] width 78 height 14
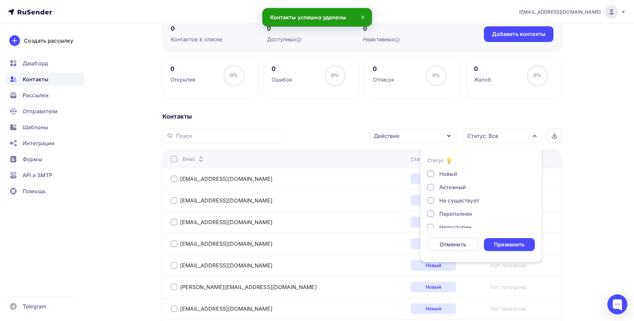
click at [501, 133] on div "Статус: Все" at bounding box center [502, 136] width 78 height 14
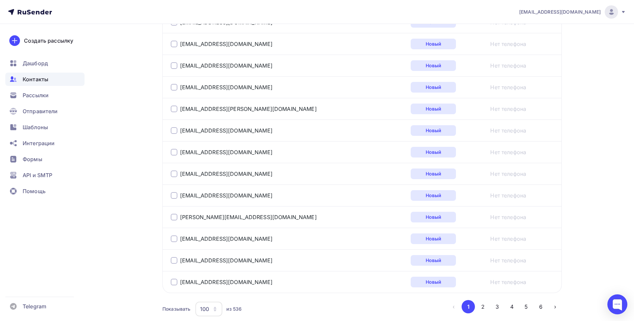
scroll to position [2144, 0]
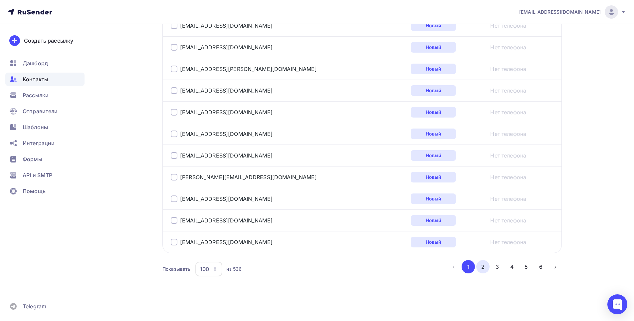
click at [483, 267] on button "2" at bounding box center [482, 266] width 13 height 13
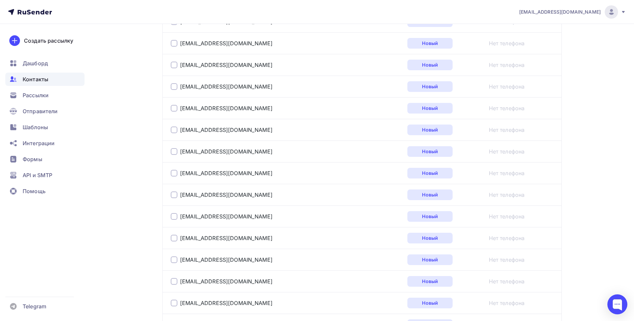
scroll to position [1110, 0]
click at [173, 172] on div at bounding box center [174, 173] width 7 height 7
click at [173, 150] on div at bounding box center [174, 151] width 7 height 7
click at [173, 108] on div at bounding box center [174, 108] width 7 height 7
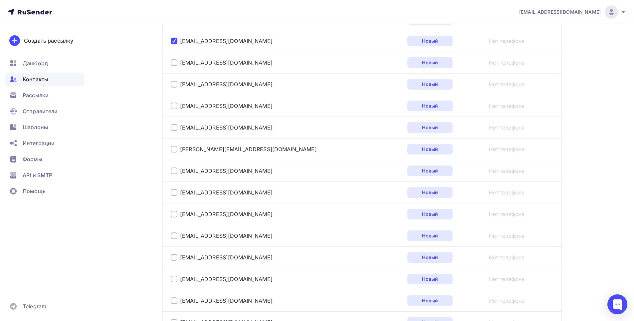
scroll to position [1243, 0]
click at [174, 212] on div at bounding box center [174, 213] width 7 height 7
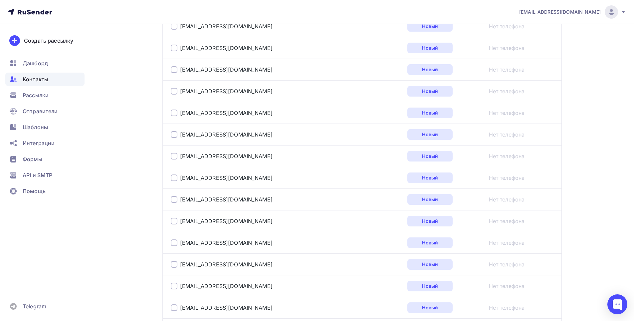
scroll to position [1974, 0]
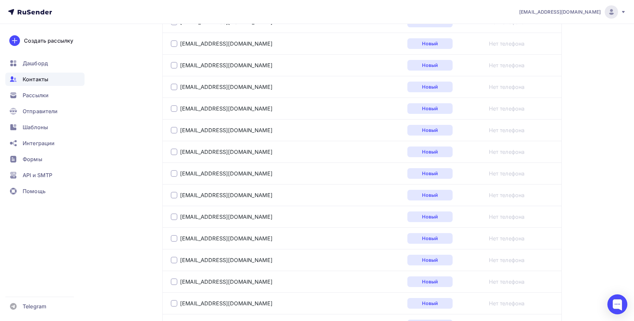
click at [174, 261] on div at bounding box center [174, 259] width 7 height 7
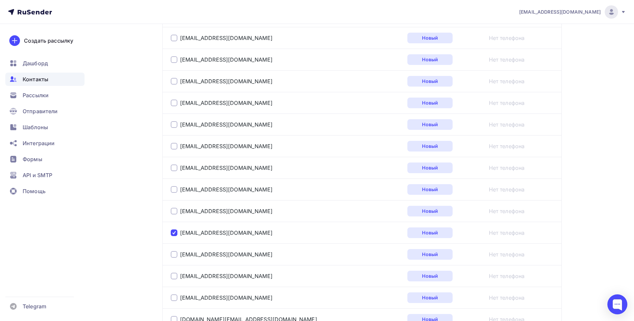
scroll to position [2041, 0]
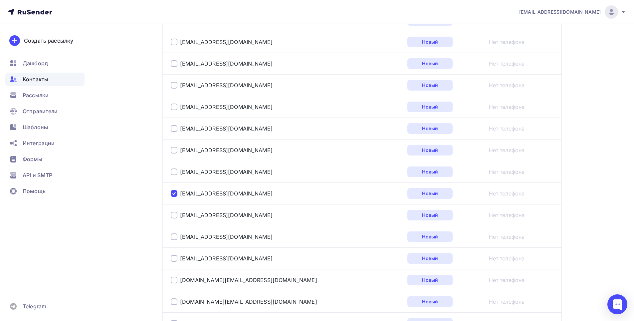
click at [173, 234] on div at bounding box center [174, 236] width 7 height 7
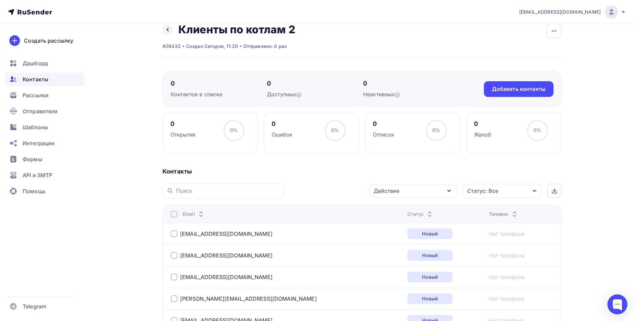
scroll to position [0, 0]
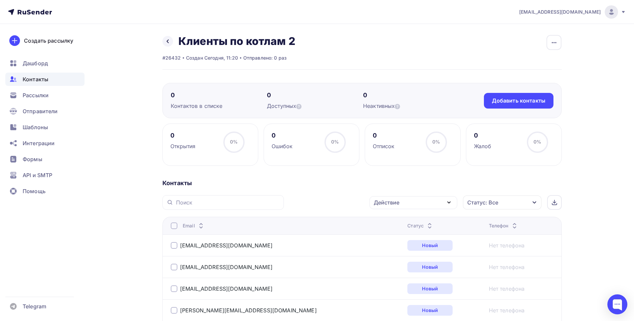
click at [452, 204] on icon "button" at bounding box center [449, 202] width 8 height 8
click at [405, 245] on div "Удалить" at bounding box center [413, 248] width 72 height 8
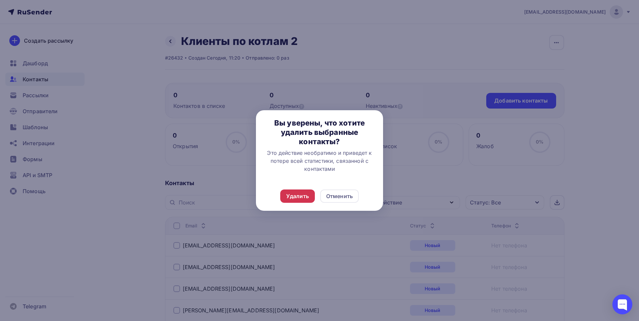
click at [302, 195] on div "Удалить" at bounding box center [297, 196] width 23 height 8
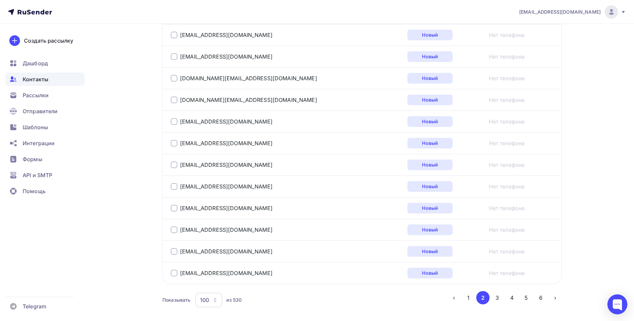
scroll to position [2144, 0]
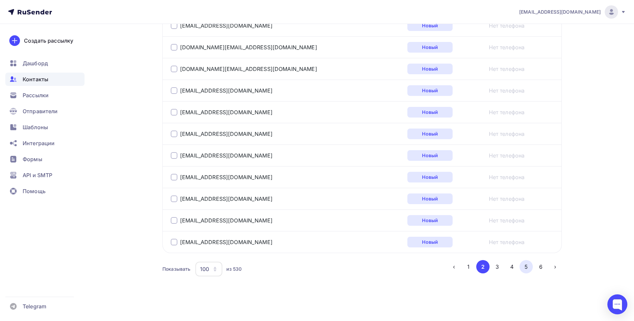
click at [529, 266] on button "5" at bounding box center [525, 266] width 13 height 13
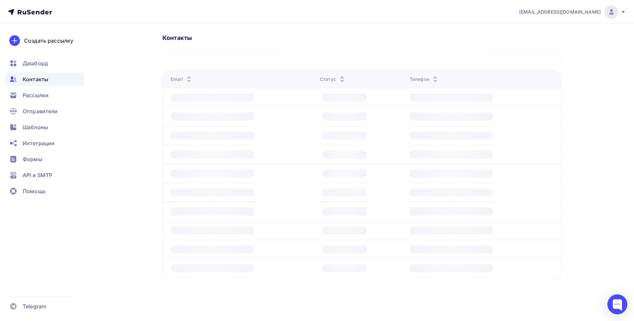
scroll to position [145, 0]
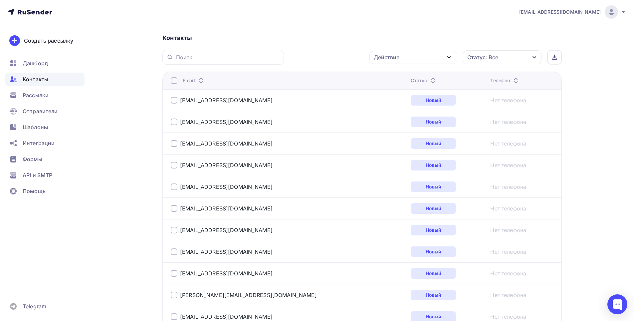
click at [175, 144] on div at bounding box center [174, 143] width 7 height 7
click at [174, 99] on div at bounding box center [174, 100] width 7 height 7
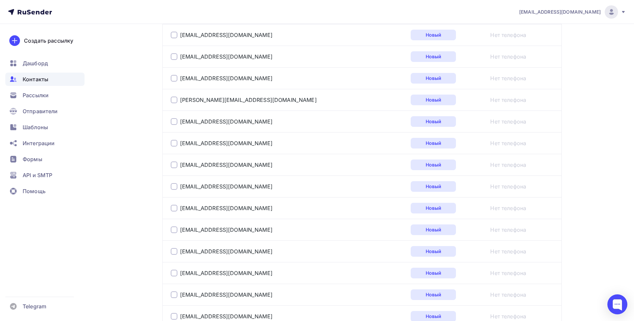
scroll to position [345, 0]
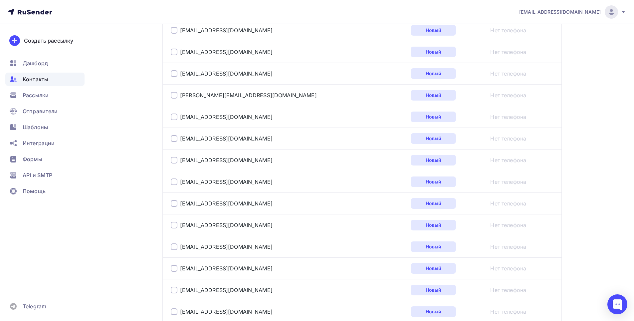
click at [171, 204] on div at bounding box center [174, 203] width 7 height 7
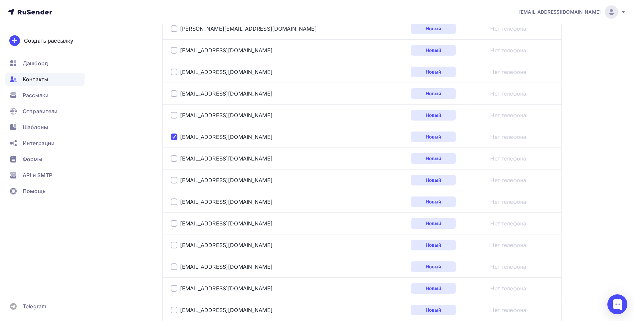
scroll to position [478, 0]
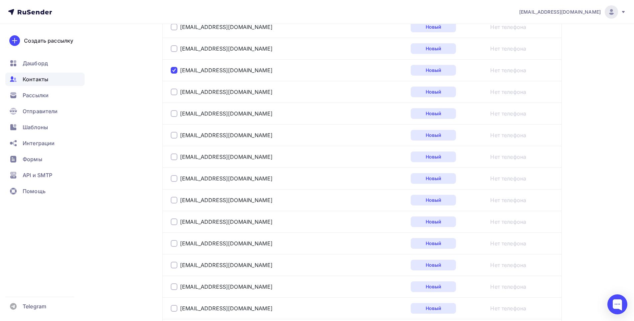
click at [173, 156] on div at bounding box center [174, 156] width 7 height 7
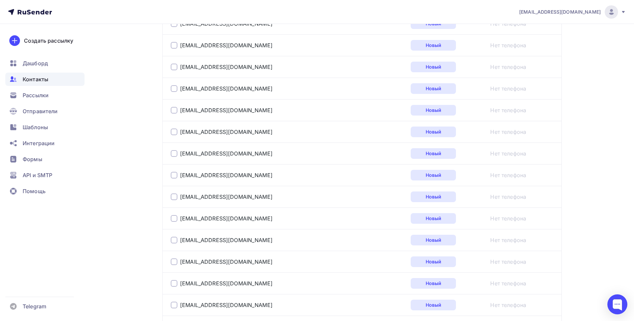
scroll to position [1243, 0]
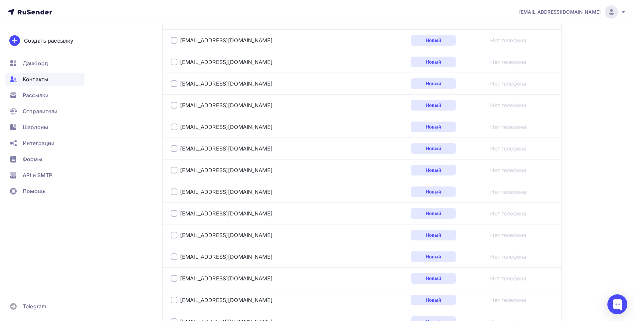
click at [173, 214] on div at bounding box center [174, 213] width 7 height 7
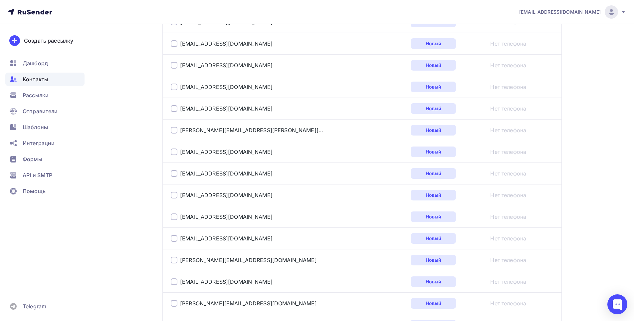
click at [176, 110] on div at bounding box center [174, 108] width 7 height 7
click at [175, 152] on div at bounding box center [174, 151] width 7 height 7
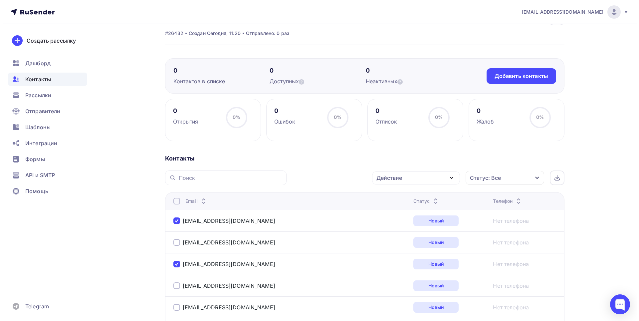
scroll to position [0, 0]
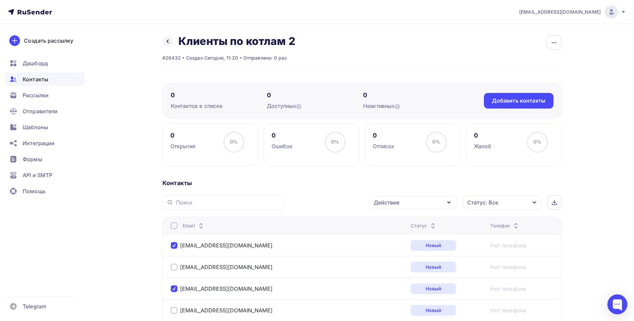
click at [437, 203] on div "Действие" at bounding box center [413, 202] width 88 height 13
click at [394, 247] on div "Удалить" at bounding box center [388, 248] width 22 height 8
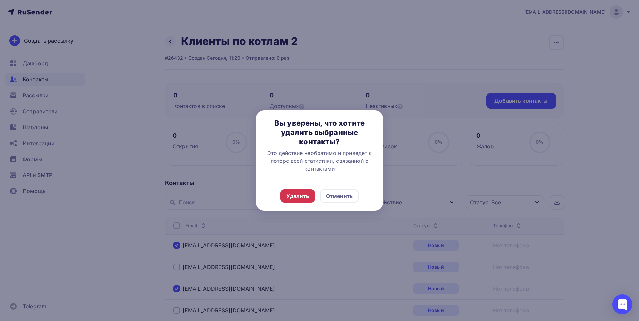
click at [302, 196] on div "Удалить" at bounding box center [297, 196] width 23 height 8
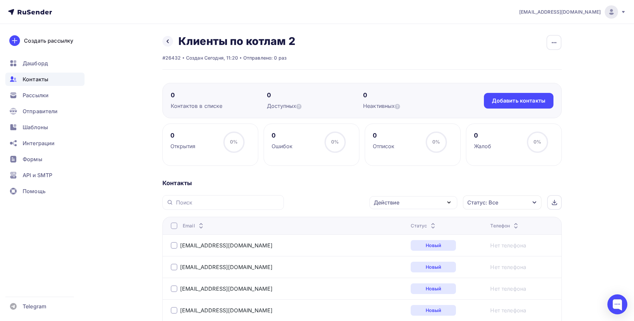
click at [33, 76] on span "Контакты" at bounding box center [36, 79] width 26 height 8
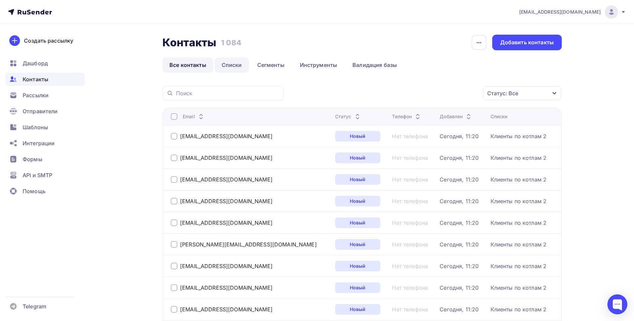
click at [233, 65] on link "Списки" at bounding box center [232, 64] width 34 height 15
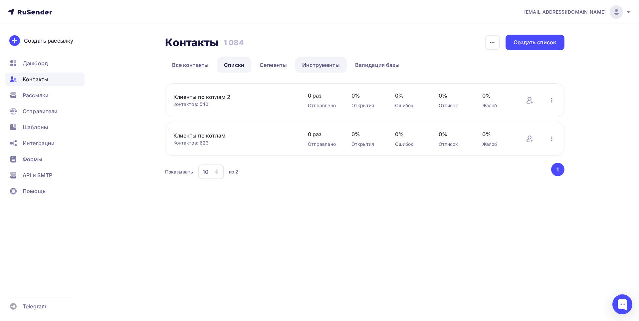
click at [331, 67] on link "Инструменты" at bounding box center [321, 64] width 52 height 15
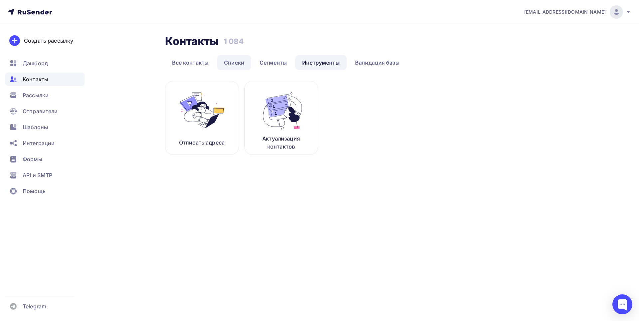
click at [226, 65] on link "Списки" at bounding box center [234, 62] width 34 height 15
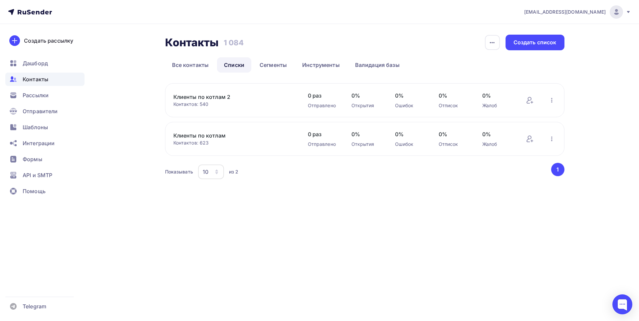
click at [214, 96] on link "Клиенты по котлам 2" at bounding box center [229, 97] width 113 height 8
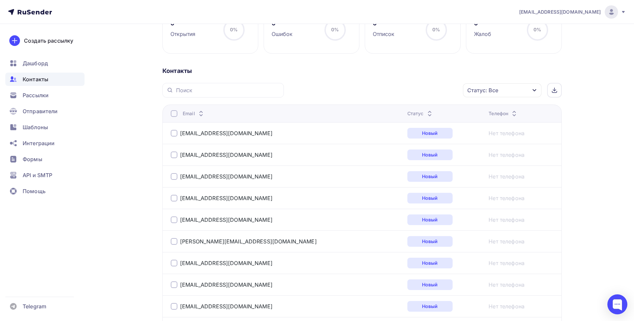
scroll to position [133, 0]
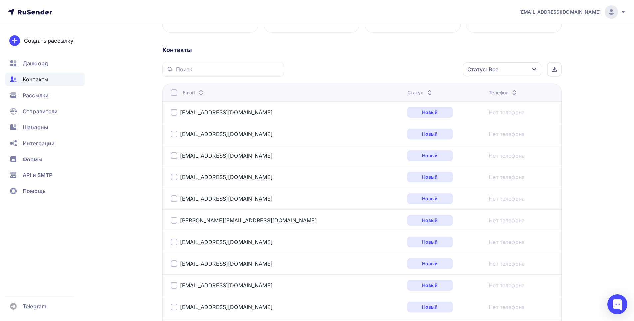
click at [519, 70] on div "Статус: Все" at bounding box center [502, 69] width 78 height 14
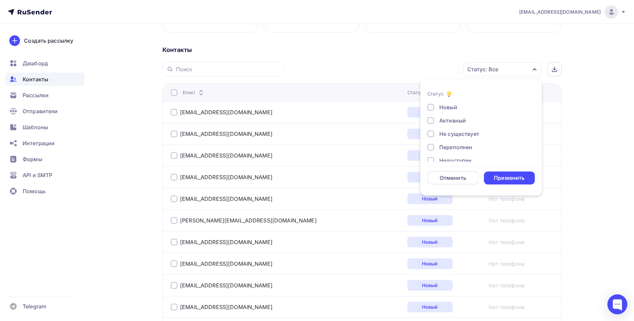
click at [519, 70] on div "Статус: Все" at bounding box center [502, 69] width 78 height 14
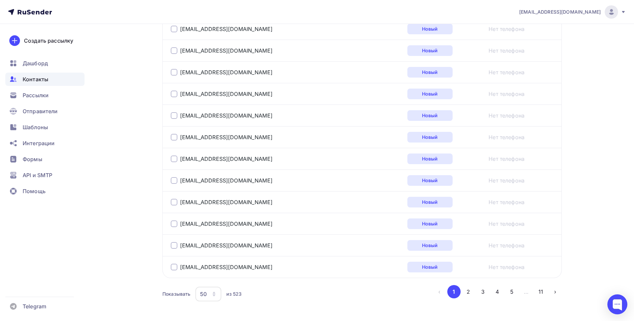
scroll to position [1063, 0]
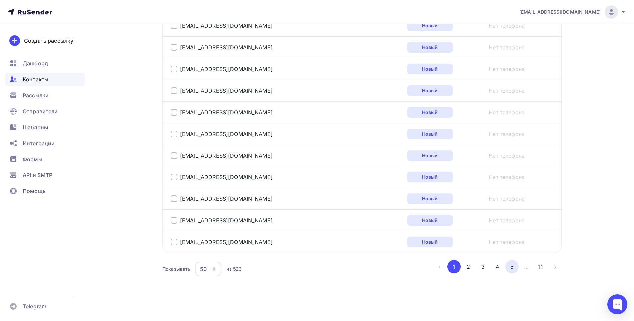
click at [515, 266] on button "5" at bounding box center [511, 266] width 13 height 13
click at [513, 267] on button "6" at bounding box center [511, 266] width 13 height 13
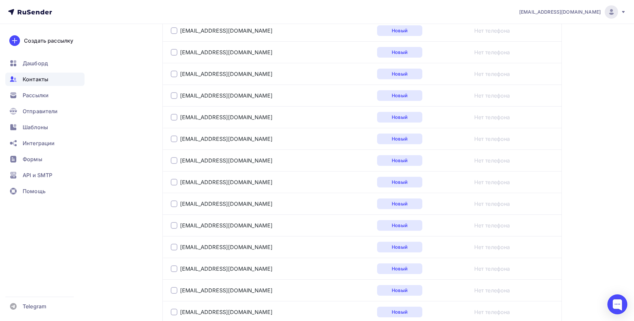
scroll to position [378, 0]
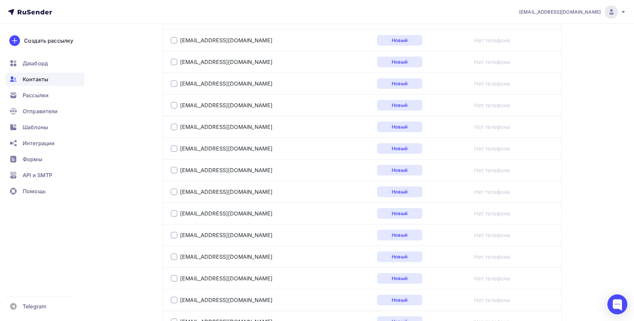
click at [174, 170] on div at bounding box center [174, 170] width 7 height 7
click at [171, 169] on div at bounding box center [174, 170] width 7 height 7
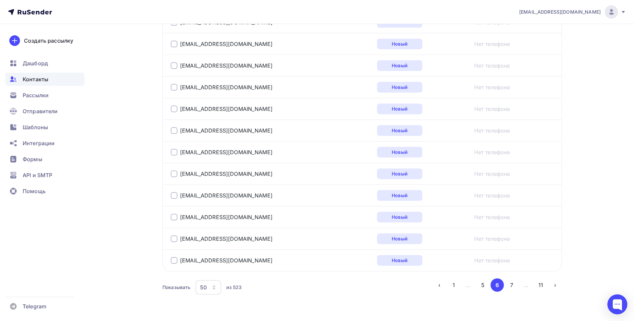
scroll to position [1063, 0]
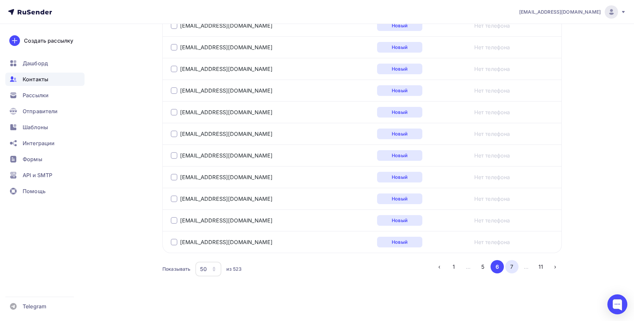
click at [513, 268] on button "7" at bounding box center [511, 266] width 13 height 13
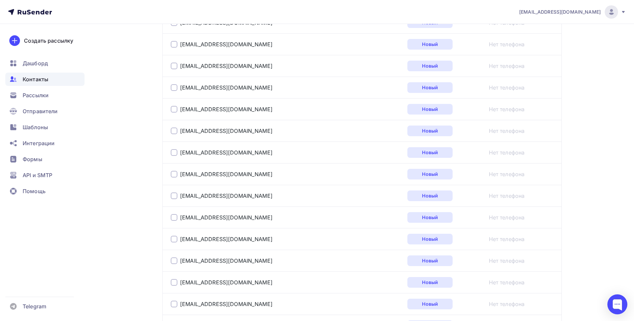
scroll to position [245, 0]
click at [172, 174] on div at bounding box center [174, 173] width 7 height 7
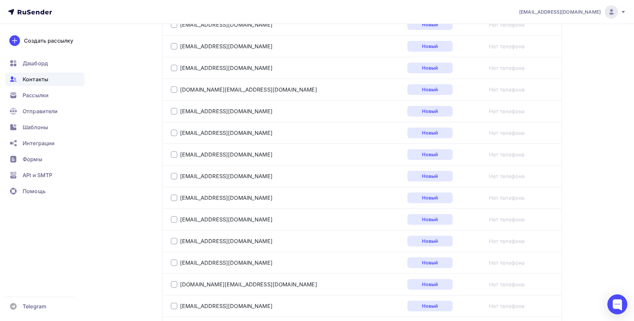
scroll to position [744, 0]
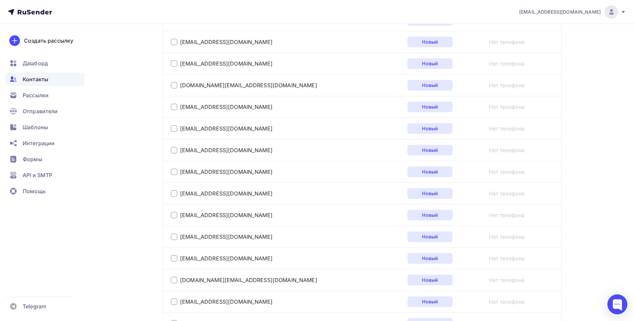
click at [173, 215] on div at bounding box center [174, 215] width 7 height 7
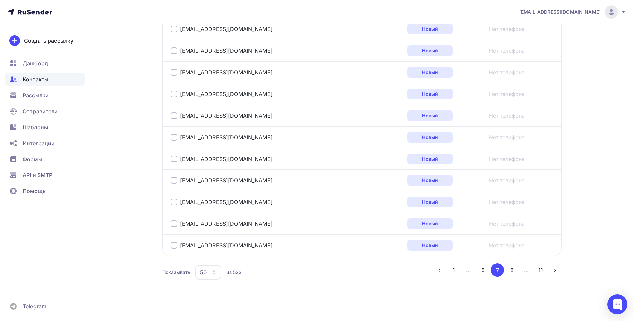
scroll to position [1063, 0]
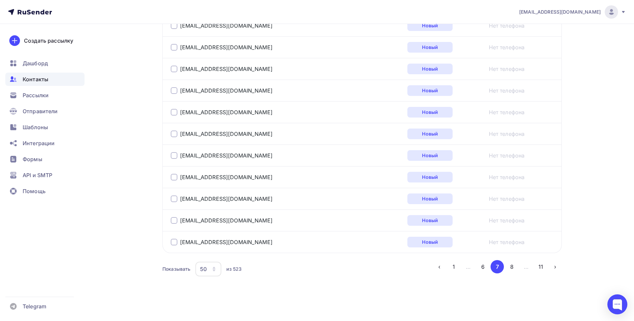
click at [174, 222] on div at bounding box center [174, 220] width 7 height 7
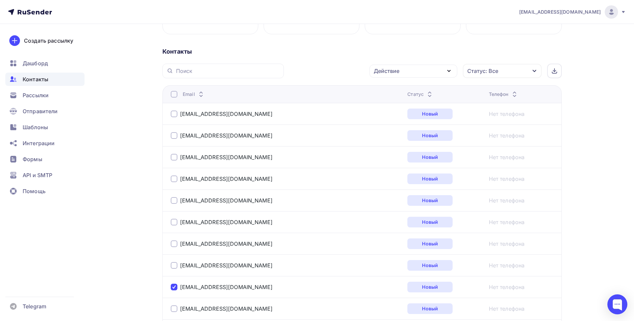
scroll to position [0, 0]
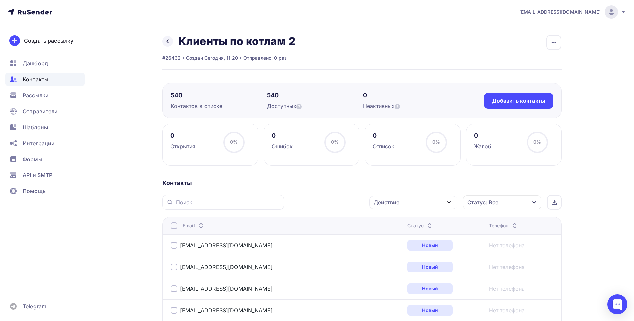
click at [429, 201] on div "Действие" at bounding box center [413, 202] width 88 height 13
click at [400, 248] on div "Удалить" at bounding box center [413, 248] width 72 height 8
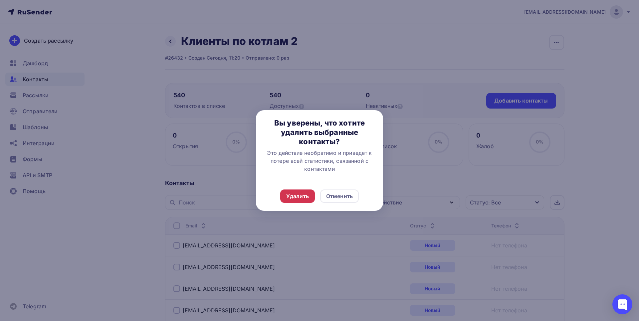
click at [292, 198] on div "Удалить" at bounding box center [297, 196] width 23 height 8
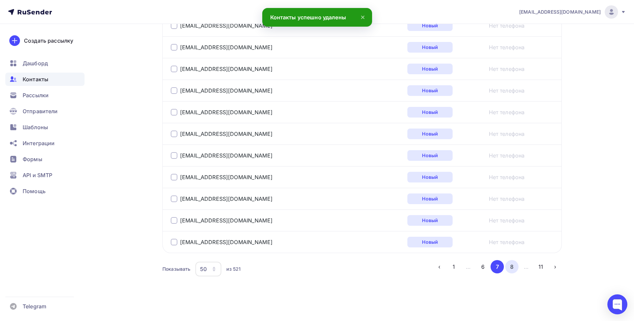
click at [512, 266] on button "8" at bounding box center [511, 266] width 13 height 13
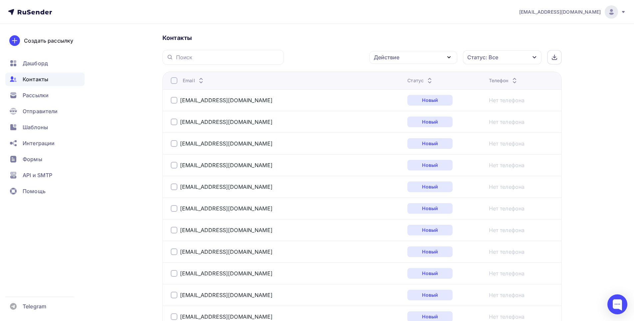
click at [176, 186] on div at bounding box center [174, 186] width 7 height 7
click at [173, 166] on div at bounding box center [174, 165] width 7 height 7
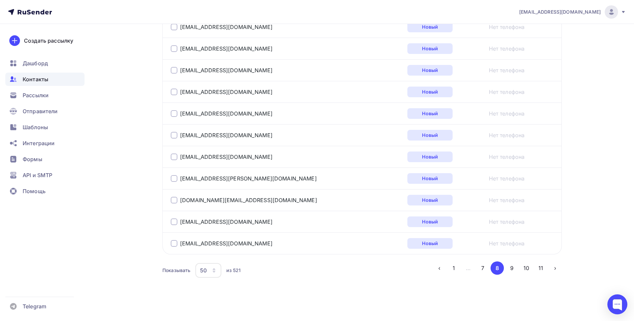
scroll to position [1063, 0]
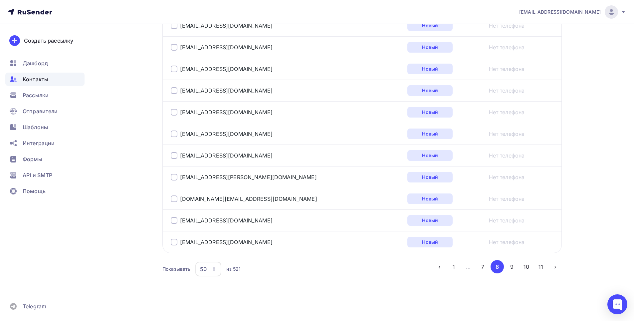
click at [174, 244] on div at bounding box center [174, 241] width 7 height 7
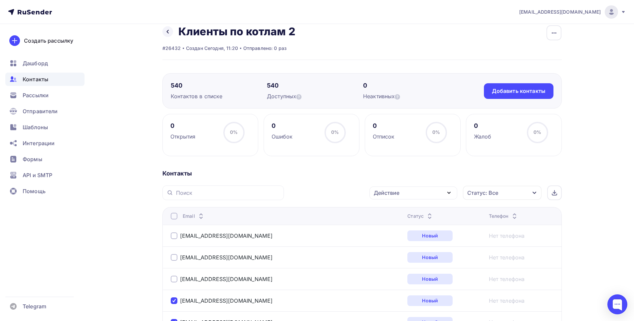
scroll to position [0, 0]
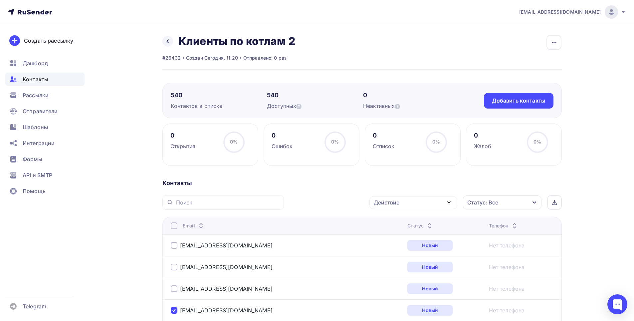
click at [415, 205] on div "Действие" at bounding box center [413, 202] width 88 height 13
click at [398, 249] on div "Удалить" at bounding box center [388, 248] width 22 height 8
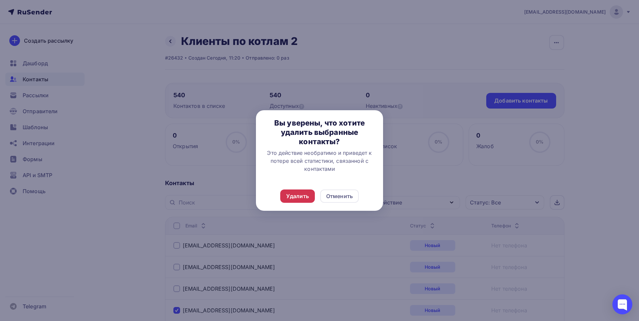
click at [301, 197] on div "Удалить" at bounding box center [297, 196] width 23 height 8
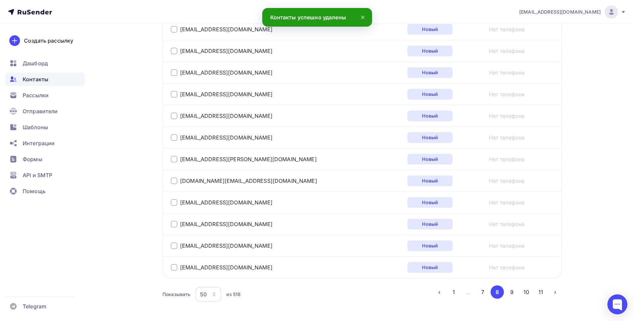
scroll to position [1063, 0]
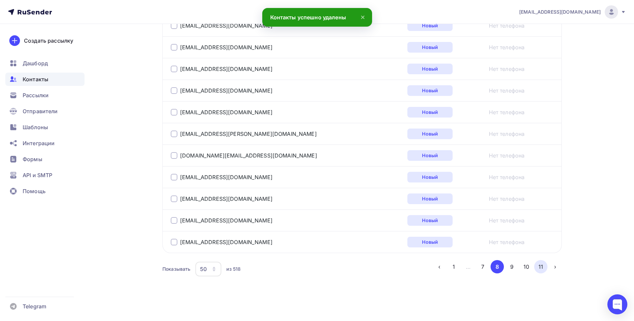
click at [542, 269] on button "11" at bounding box center [540, 266] width 13 height 13
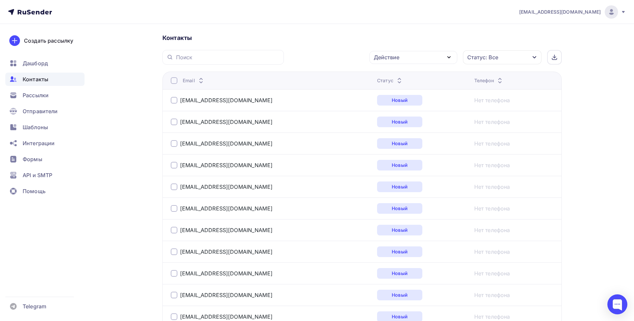
click at [172, 145] on div at bounding box center [174, 143] width 7 height 7
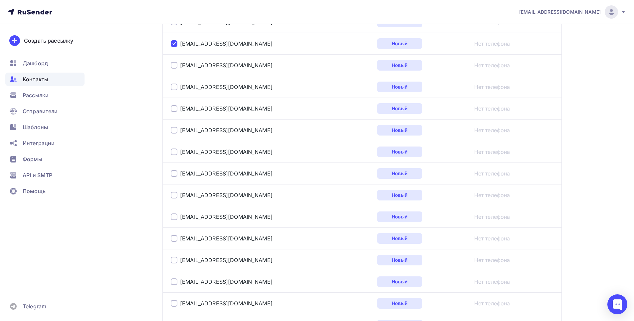
click at [172, 194] on div at bounding box center [174, 195] width 7 height 7
click at [174, 151] on div at bounding box center [174, 151] width 7 height 7
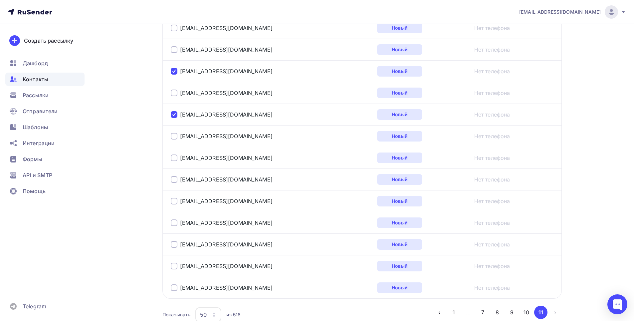
scroll to position [371, 0]
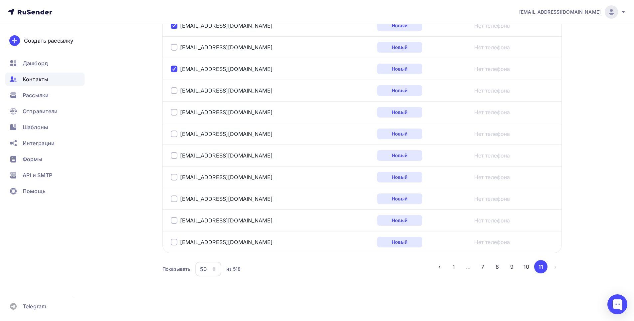
click at [173, 242] on div at bounding box center [174, 241] width 7 height 7
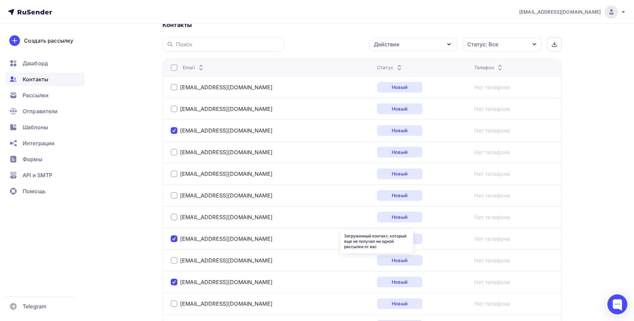
scroll to position [0, 0]
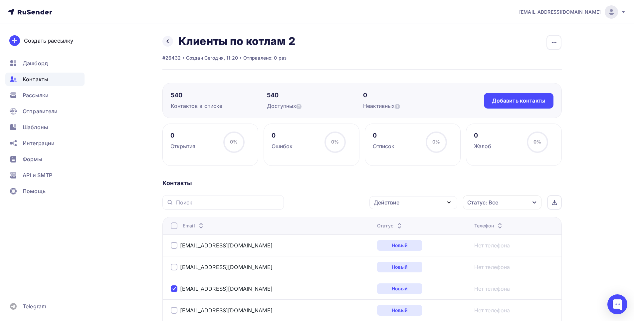
click at [441, 201] on div "Действие" at bounding box center [413, 202] width 88 height 13
click at [412, 246] on div "Удалить" at bounding box center [413, 248] width 72 height 8
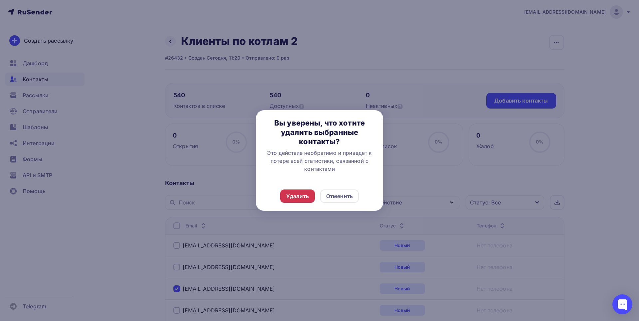
click at [304, 198] on div "Удалить" at bounding box center [297, 196] width 23 height 8
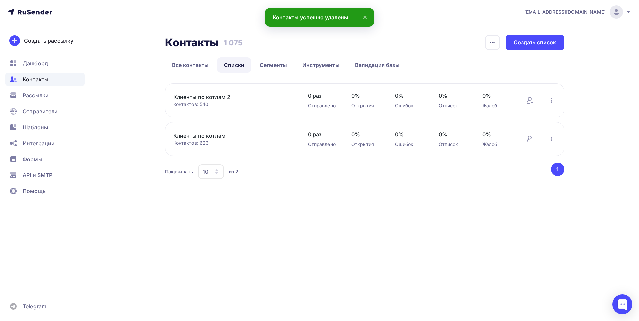
drag, startPoint x: 158, startPoint y: 200, endPoint x: 180, endPoint y: 110, distance: 92.7
click at [165, 190] on div "Контакты Контакты 1 075 1 075 История импорта Создать список Все контакты Списк…" at bounding box center [319, 115] width 545 height 183
click at [197, 98] on link "Клиенты по котлам 2" at bounding box center [229, 97] width 113 height 8
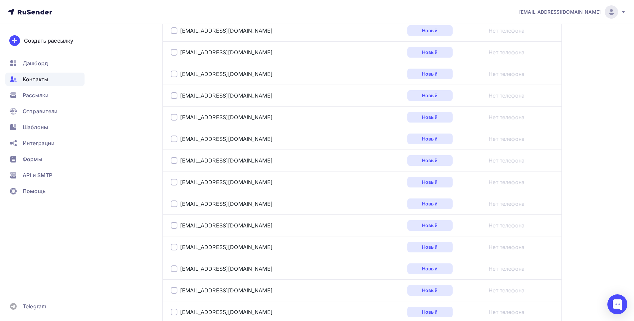
scroll to position [1063, 0]
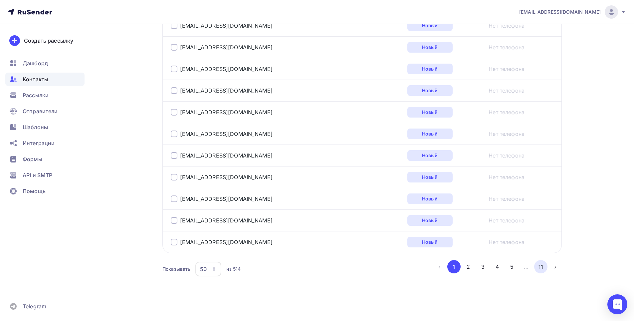
click at [539, 267] on button "11" at bounding box center [540, 266] width 13 height 13
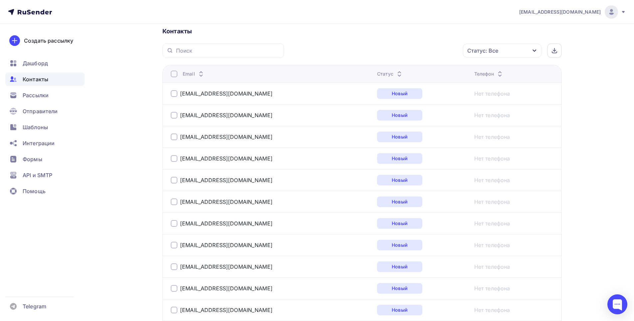
scroll to position [151, 0]
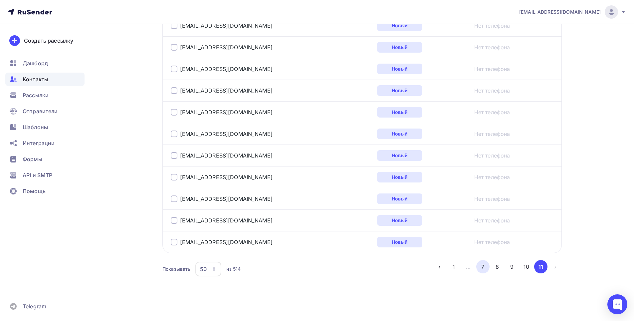
click at [481, 265] on button "7" at bounding box center [482, 266] width 13 height 13
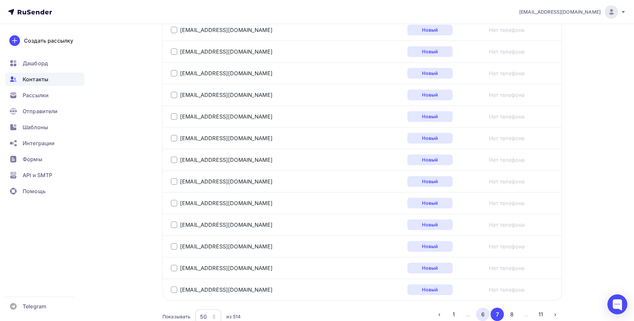
scroll to position [1063, 0]
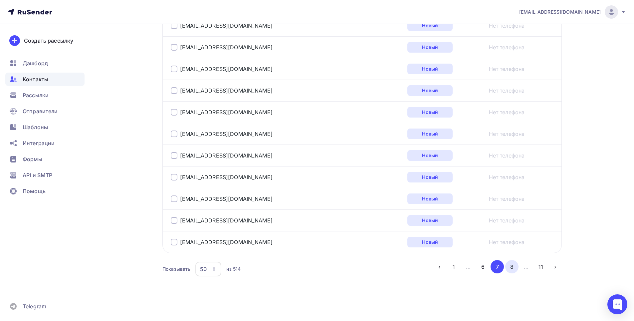
click at [512, 267] on button "8" at bounding box center [511, 266] width 13 height 13
click at [479, 266] on button "7" at bounding box center [482, 266] width 13 height 13
click at [482, 268] on button "6" at bounding box center [482, 266] width 13 height 13
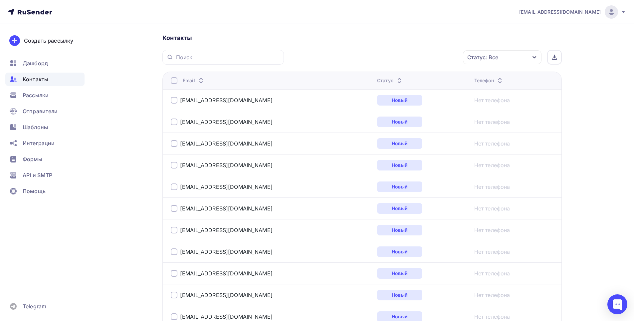
click at [172, 206] on div at bounding box center [174, 208] width 7 height 7
click at [173, 227] on div at bounding box center [174, 229] width 7 height 7
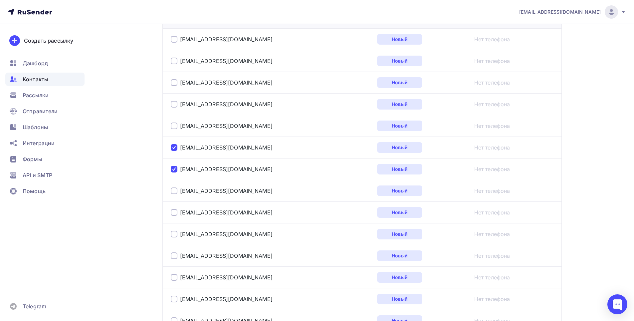
scroll to position [212, 0]
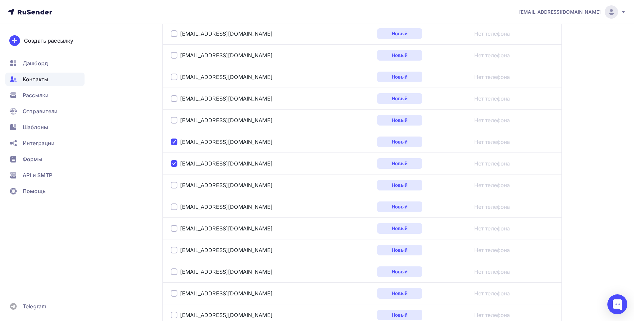
click at [174, 186] on div at bounding box center [174, 185] width 7 height 7
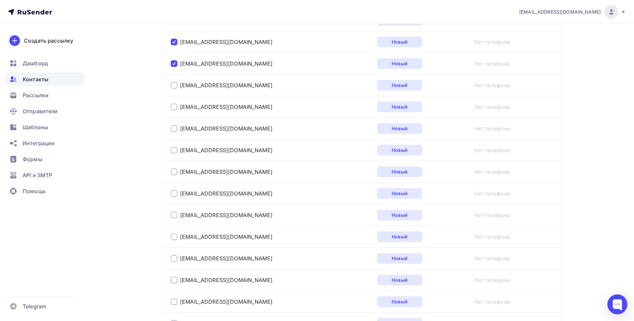
click at [174, 215] on div at bounding box center [174, 215] width 7 height 7
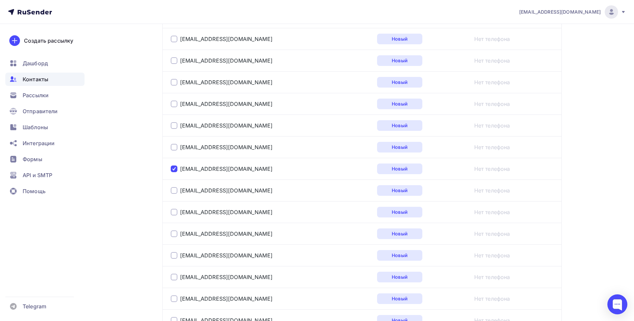
scroll to position [411, 0]
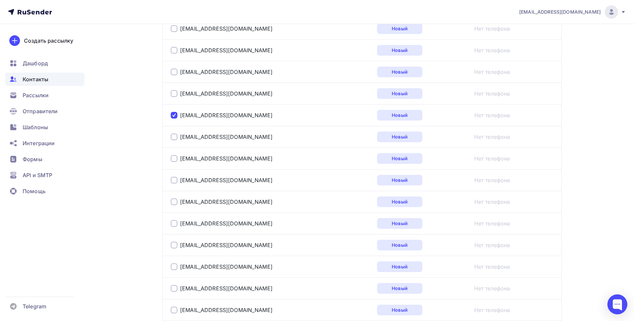
click at [171, 160] on div at bounding box center [174, 158] width 7 height 7
click at [175, 179] on div at bounding box center [174, 180] width 7 height 7
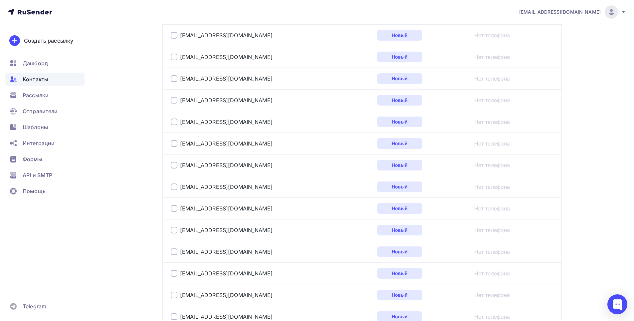
scroll to position [611, 0]
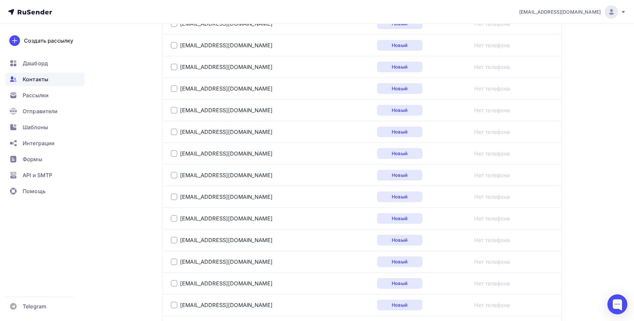
click at [174, 264] on div at bounding box center [174, 261] width 7 height 7
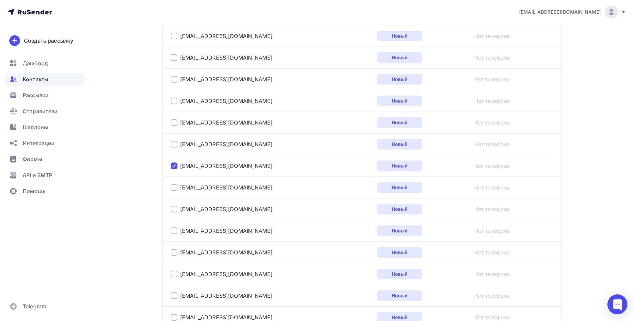
scroll to position [710, 0]
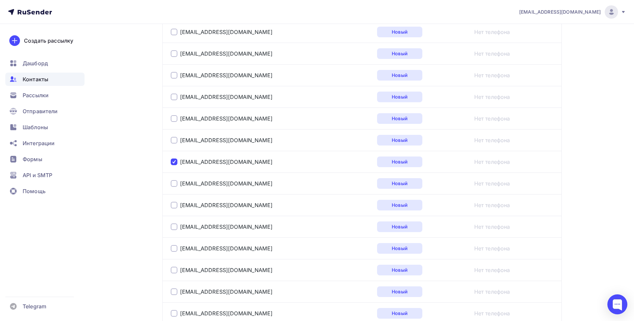
click at [175, 162] on div at bounding box center [174, 161] width 7 height 7
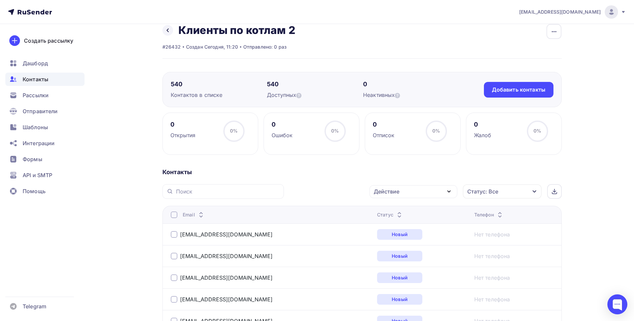
scroll to position [0, 0]
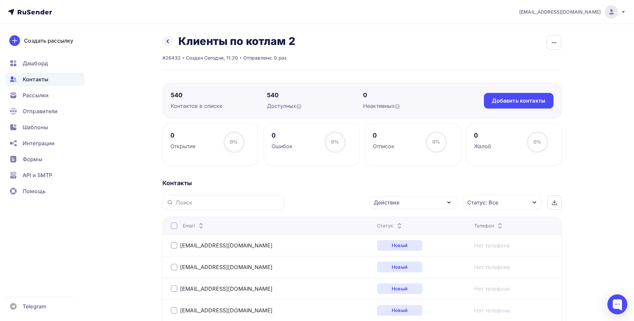
click at [433, 202] on div "Действие" at bounding box center [413, 202] width 88 height 13
click at [399, 248] on div "Удалить" at bounding box center [388, 248] width 22 height 8
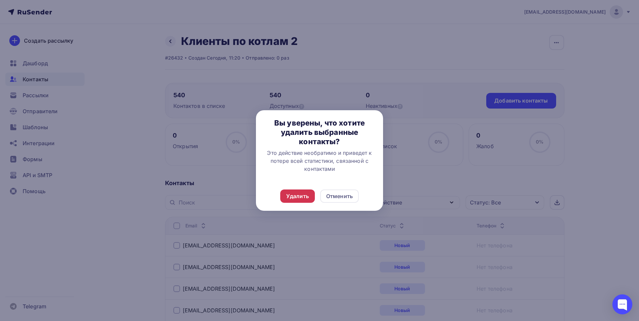
click at [307, 195] on div "Удалить" at bounding box center [297, 196] width 23 height 8
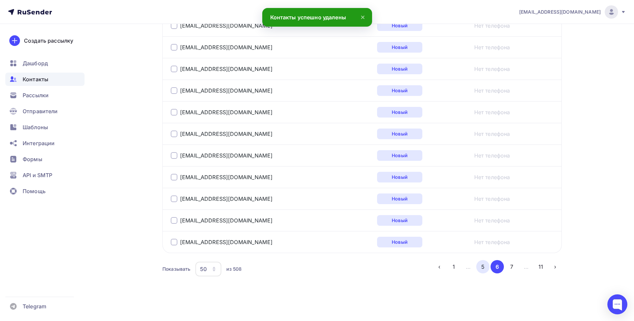
click at [481, 267] on button "5" at bounding box center [482, 266] width 13 height 13
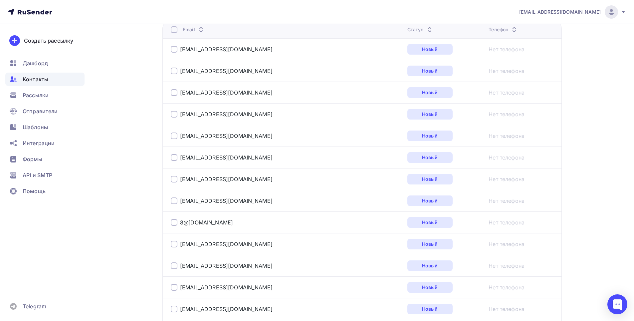
scroll to position [212, 0]
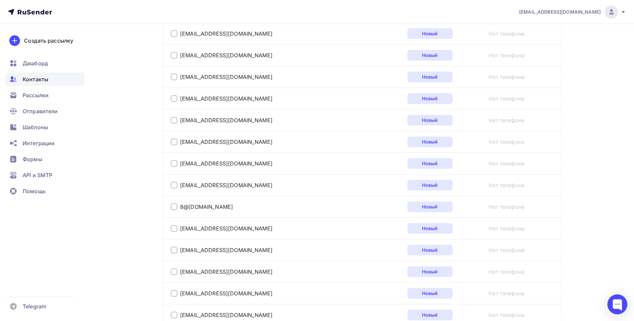
click at [173, 184] on div at bounding box center [174, 185] width 7 height 7
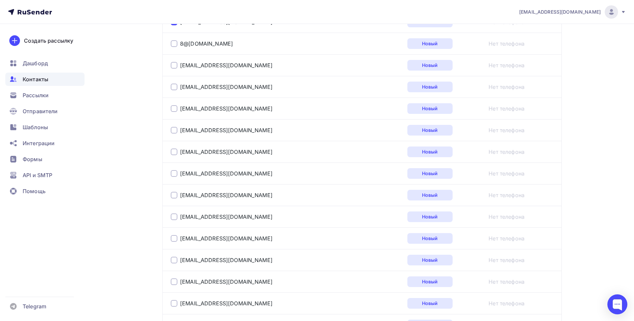
scroll to position [444, 0]
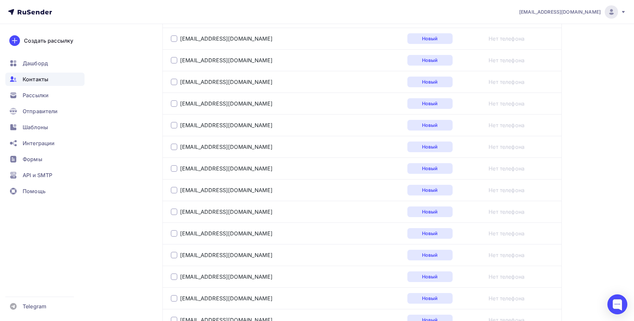
click at [172, 234] on div at bounding box center [174, 233] width 7 height 7
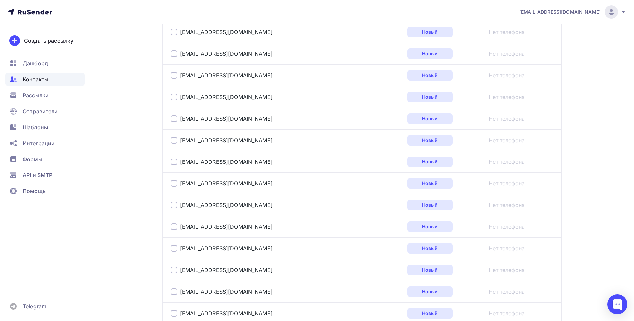
scroll to position [744, 0]
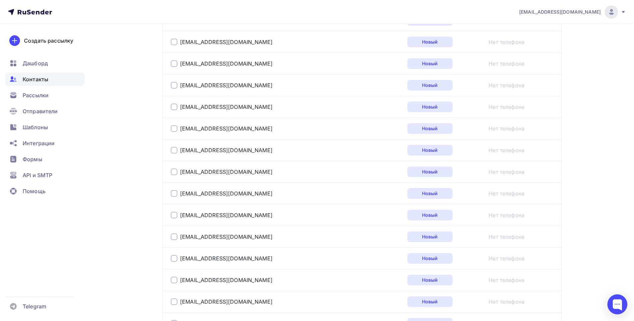
click at [173, 260] on div at bounding box center [174, 258] width 7 height 7
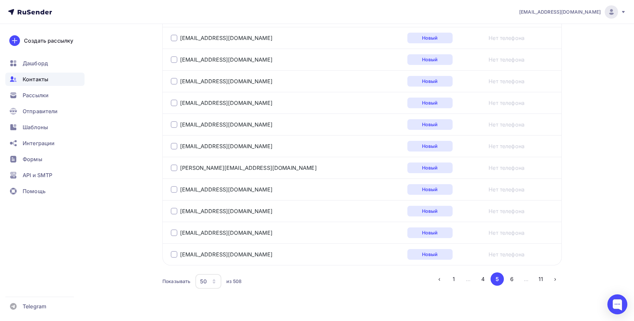
scroll to position [1063, 0]
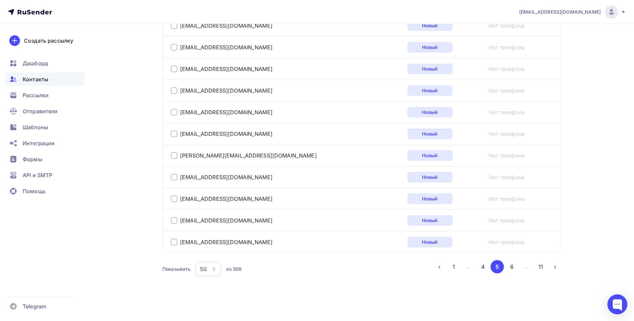
click at [175, 242] on div at bounding box center [174, 241] width 7 height 7
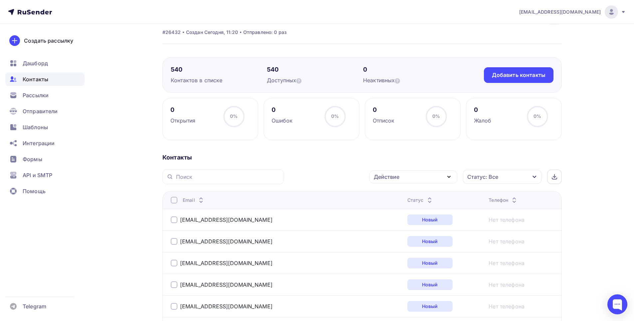
scroll to position [0, 0]
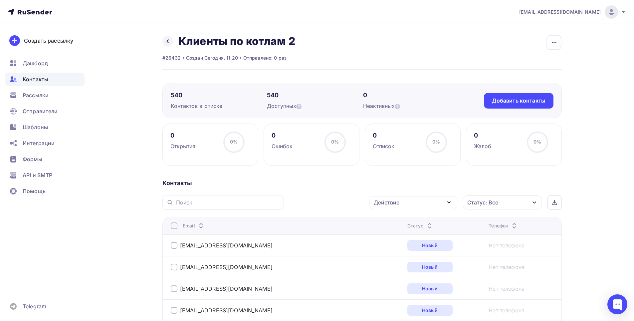
click at [404, 199] on div "Действие" at bounding box center [413, 202] width 88 height 13
click at [400, 248] on div "Удалить" at bounding box center [413, 248] width 72 height 8
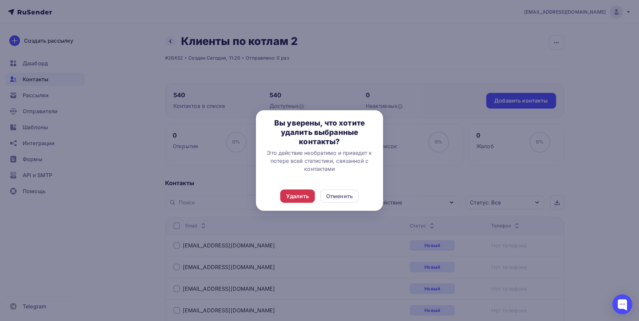
click at [310, 196] on div "Удалить" at bounding box center [297, 195] width 35 height 13
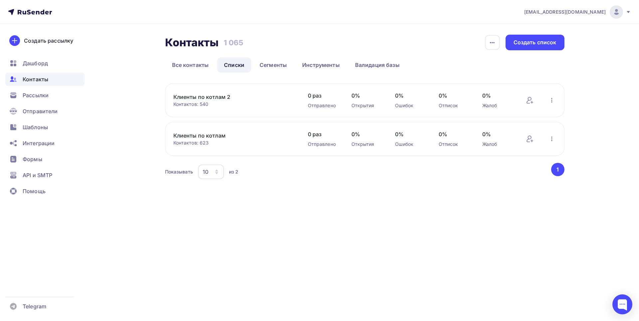
click at [203, 96] on link "Клиенты по котлам 2" at bounding box center [229, 97] width 113 height 8
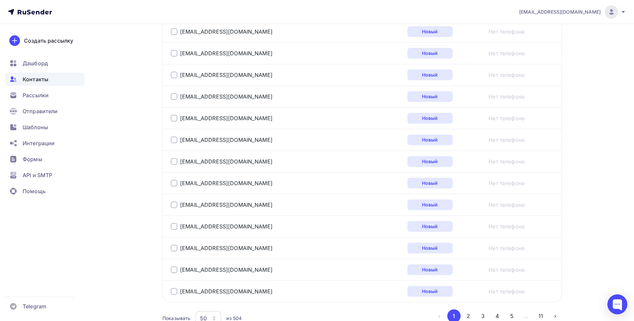
scroll to position [1063, 0]
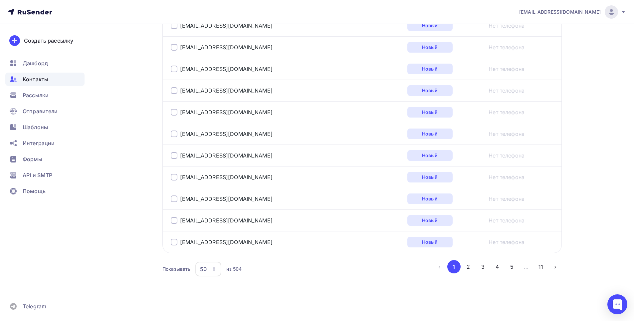
click at [174, 113] on div at bounding box center [174, 112] width 7 height 7
click at [177, 133] on div at bounding box center [174, 133] width 7 height 7
click at [171, 156] on div at bounding box center [174, 155] width 7 height 7
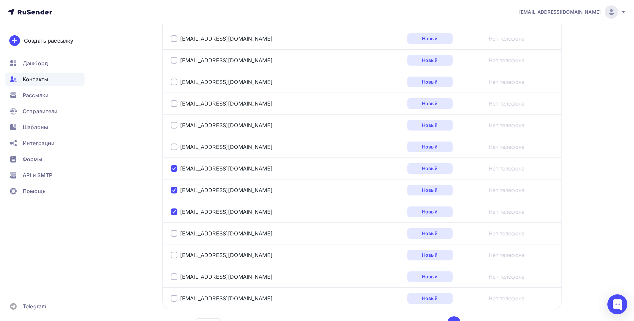
scroll to position [996, 0]
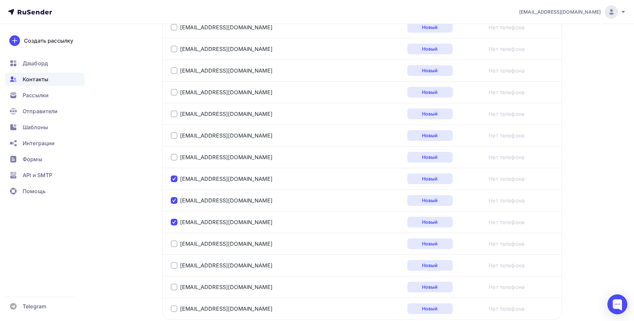
click at [172, 48] on div at bounding box center [174, 49] width 7 height 7
click at [173, 49] on div at bounding box center [174, 49] width 7 height 7
click at [174, 26] on div at bounding box center [174, 27] width 7 height 7
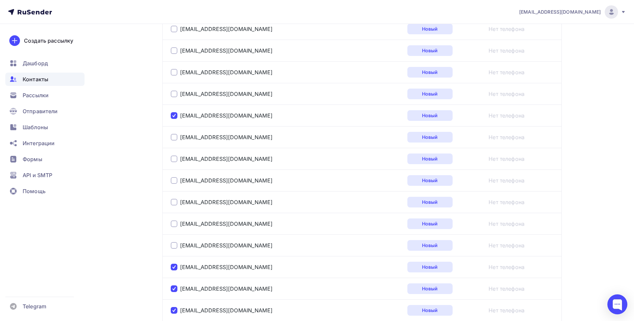
scroll to position [896, 0]
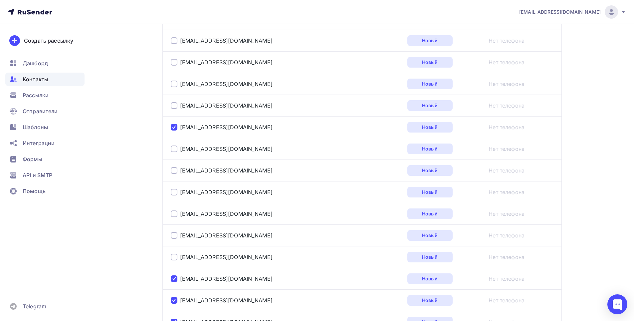
click at [173, 104] on div at bounding box center [174, 105] width 7 height 7
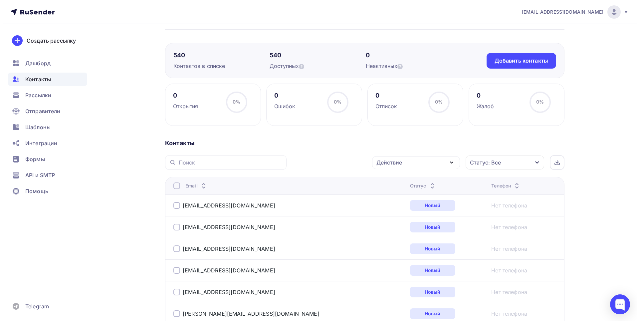
scroll to position [0, 0]
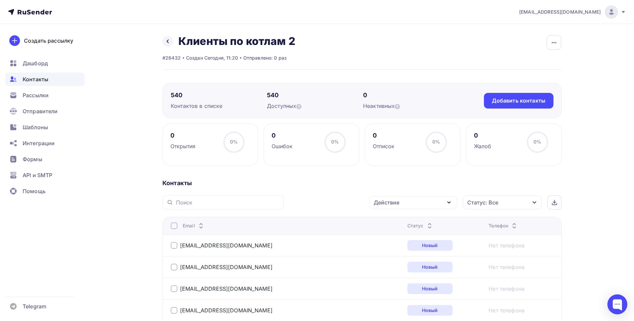
click at [416, 204] on div "Действие" at bounding box center [413, 202] width 88 height 13
click at [400, 245] on div "Удалить" at bounding box center [413, 248] width 72 height 8
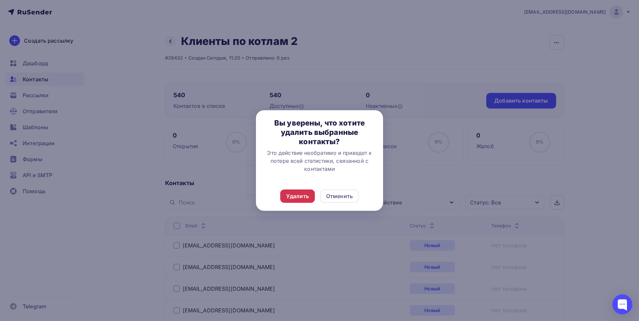
click at [297, 198] on div "Удалить" at bounding box center [297, 196] width 23 height 8
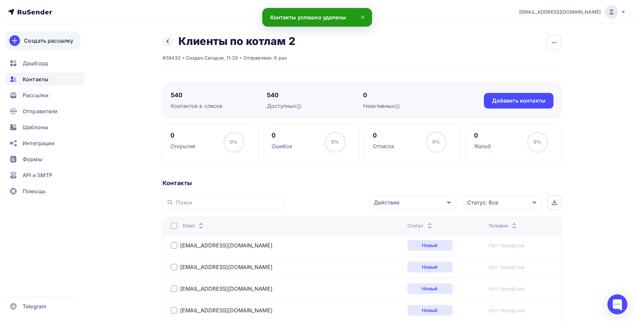
click at [37, 35] on link "Создать рассылку" at bounding box center [42, 40] width 75 height 19
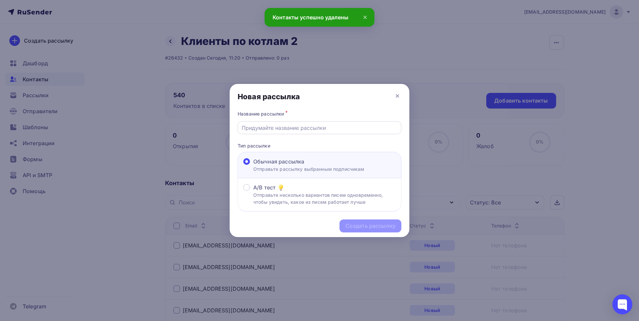
click at [282, 126] on input "text" at bounding box center [319, 128] width 156 height 8
click at [283, 128] on input "text" at bounding box center [319, 128] width 156 height 8
type input "Котлы КВМ и комплектующие от производителя ООО ИСКРА"
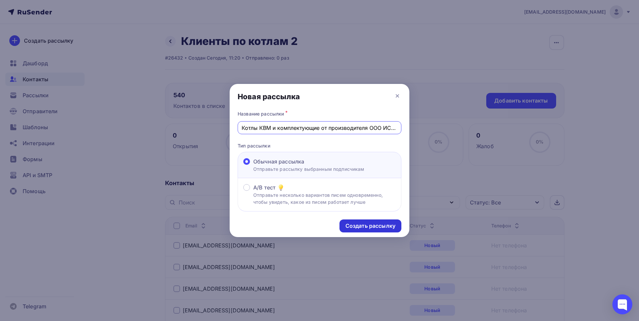
click at [355, 223] on div "Создать рассылку" at bounding box center [370, 226] width 50 height 8
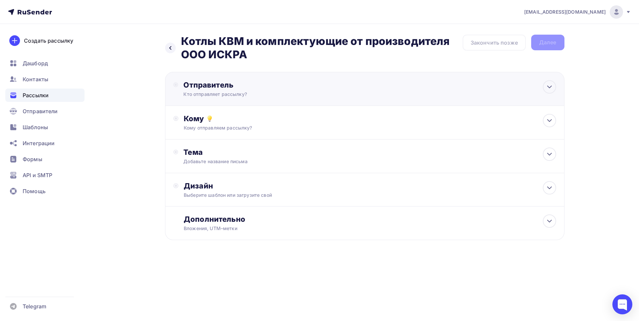
click at [235, 84] on div "Отправитель" at bounding box center [255, 84] width 144 height 9
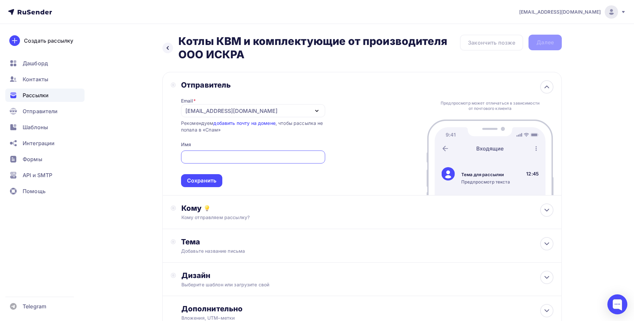
click at [197, 158] on input "text" at bounding box center [253, 157] width 136 height 8
click at [208, 158] on input "text" at bounding box center [253, 157] width 136 height 8
type input "ООО ИСКРА"
click at [195, 177] on div "Сохранить" at bounding box center [201, 181] width 29 height 8
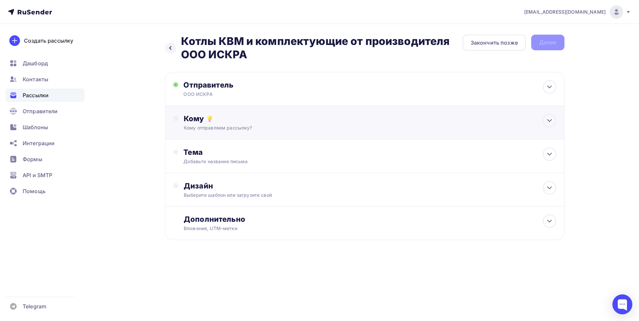
click at [221, 122] on div "Кому" at bounding box center [370, 118] width 372 height 9
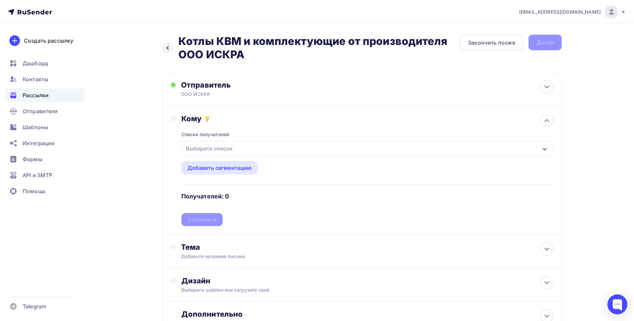
click at [227, 147] on div "Выберите список" at bounding box center [209, 148] width 52 height 12
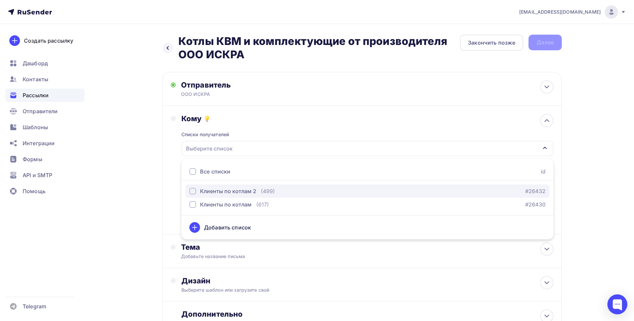
click at [237, 192] on div "Клиенты по котлам 2" at bounding box center [228, 191] width 56 height 8
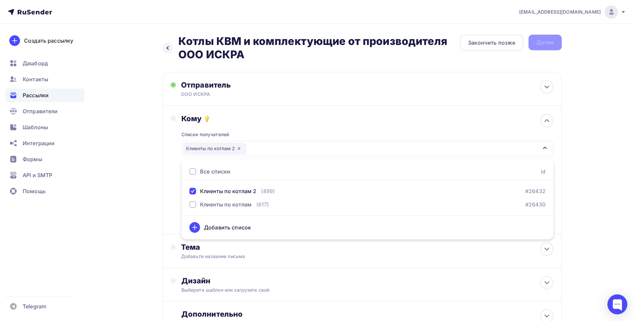
click at [213, 226] on div "Добавить список" at bounding box center [227, 227] width 47 height 8
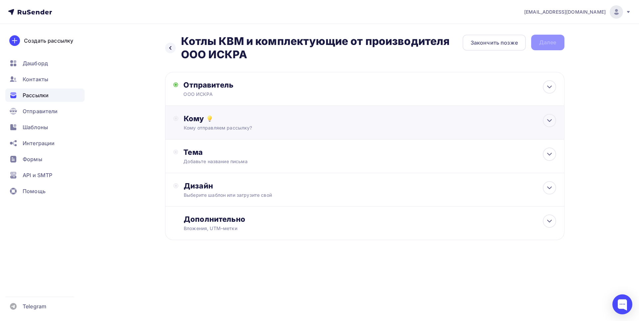
click at [184, 116] on div "Кому" at bounding box center [370, 118] width 372 height 9
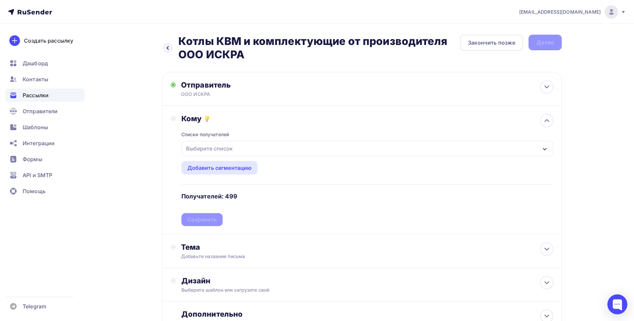
click at [230, 146] on div "Выберите список" at bounding box center [209, 148] width 52 height 12
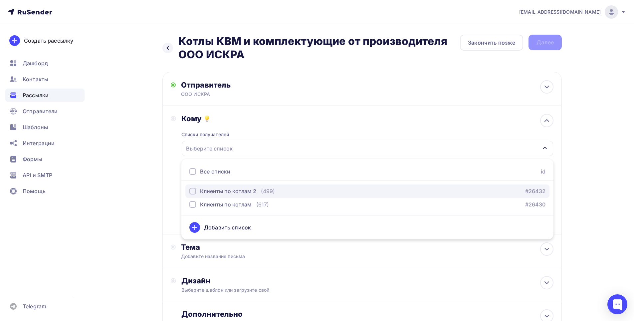
click at [247, 192] on div "Клиенты по котлам 2" at bounding box center [228, 191] width 56 height 8
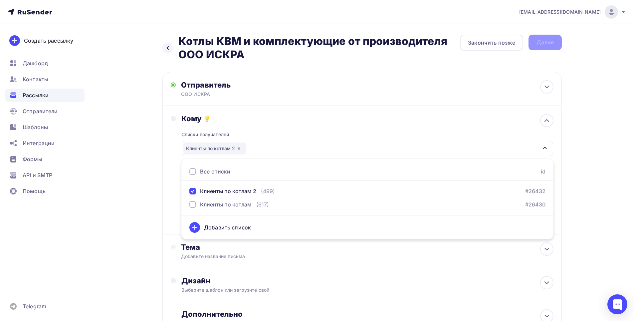
click at [165, 159] on div "Кому Списки получателей Клиенты по котлам 2 Все списки id Клиенты по котлам 2 (…" at bounding box center [361, 170] width 399 height 128
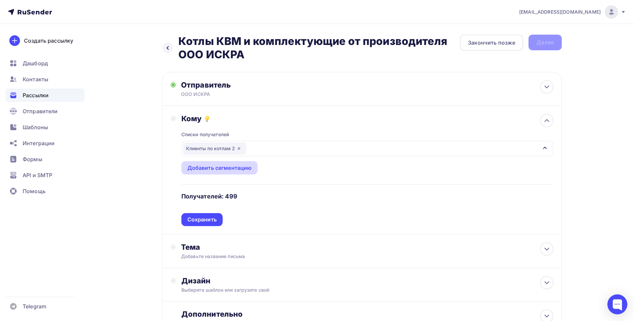
click at [222, 166] on div "Добавить сегментацию" at bounding box center [219, 168] width 65 height 8
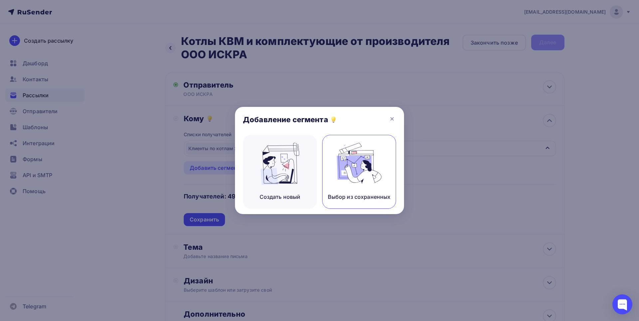
click at [366, 172] on img at bounding box center [359, 164] width 45 height 42
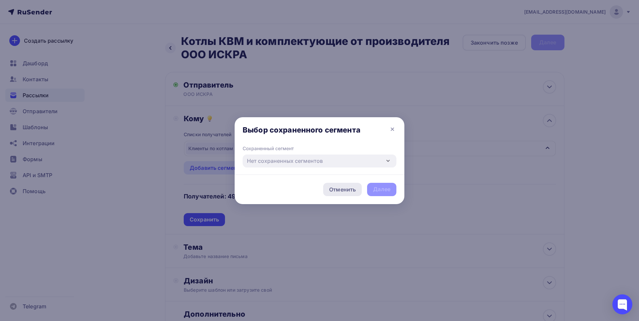
click at [353, 187] on div "Отменить" at bounding box center [342, 189] width 27 height 8
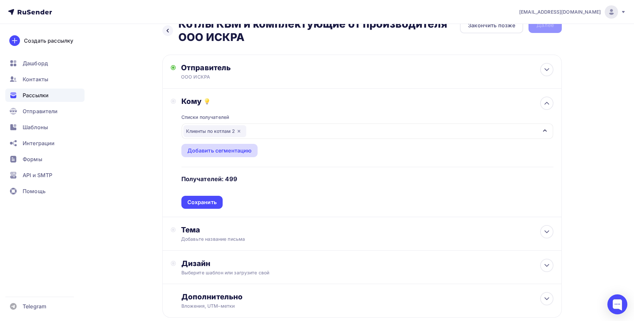
scroll to position [33, 0]
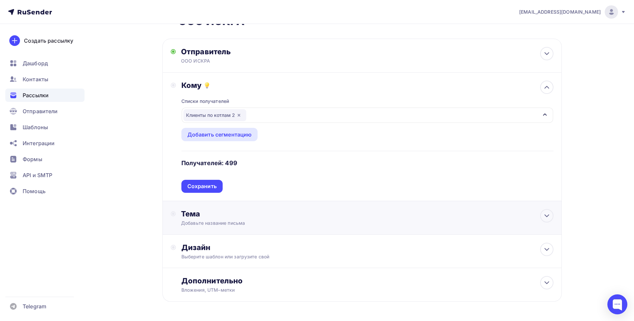
click at [198, 218] on div "Тема" at bounding box center [246, 213] width 131 height 9
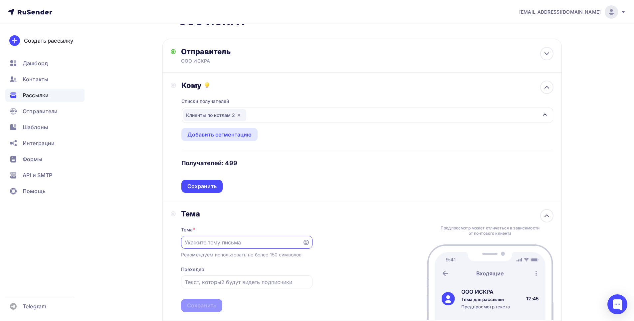
scroll to position [0, 0]
click at [224, 244] on input "text" at bounding box center [242, 242] width 114 height 8
click at [227, 242] on input "text" at bounding box center [242, 242] width 114 height 8
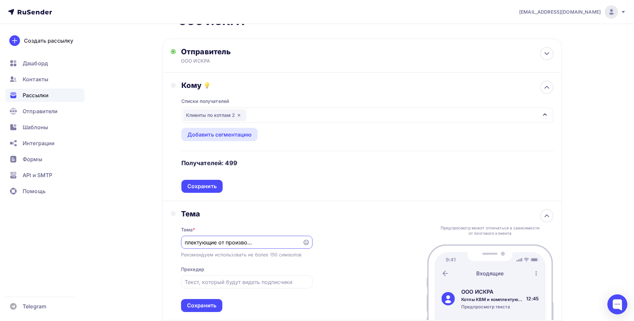
type input "Котлы КВМ и комплектующие от производителя ООО ИСКРА"
click at [338, 256] on div "Тема Тема * Котлы КВМ и комплектующие от производителя ООО ИСКРА Рекомендуем ис…" at bounding box center [361, 260] width 399 height 119
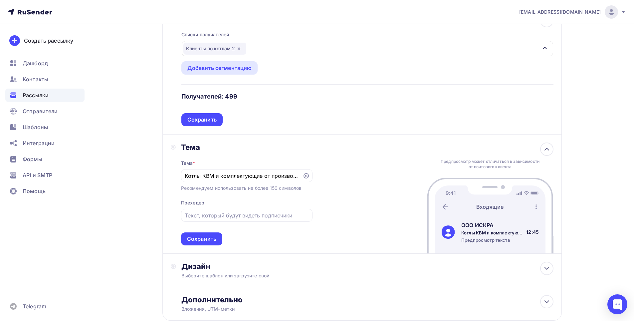
scroll to position [133, 0]
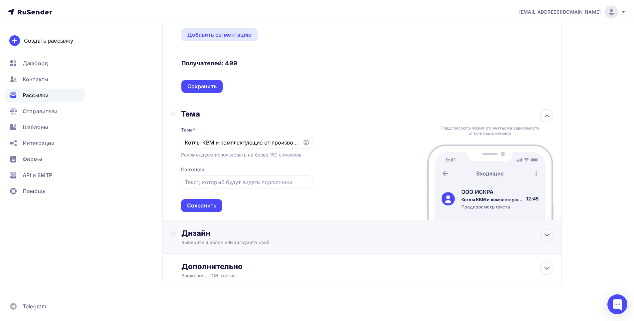
click at [318, 237] on div "Дизайн" at bounding box center [367, 232] width 372 height 9
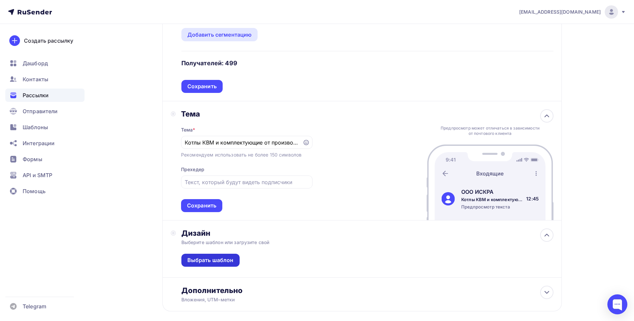
click at [219, 261] on div "Выбрать шаблон" at bounding box center [210, 260] width 46 height 8
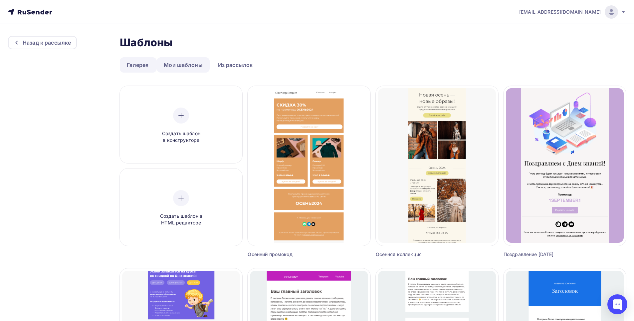
click at [177, 68] on link "Мои шаблоны" at bounding box center [183, 64] width 53 height 15
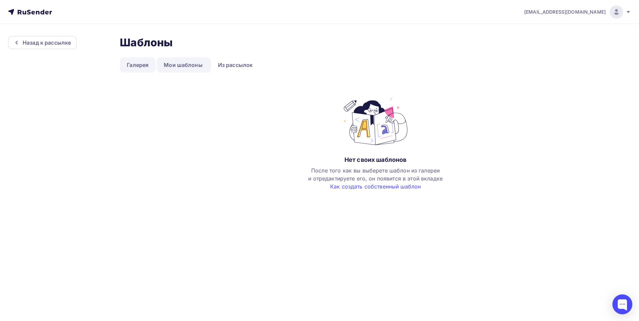
click at [147, 70] on link "Галерея" at bounding box center [138, 64] width 36 height 15
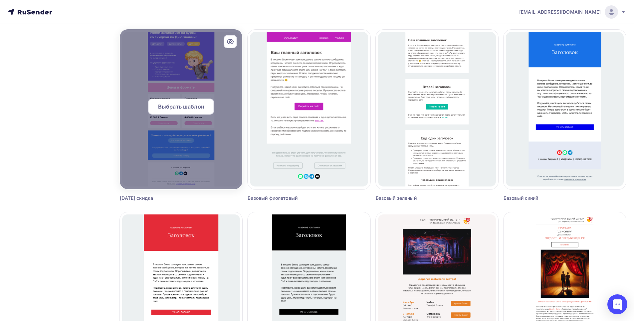
scroll to position [233, 0]
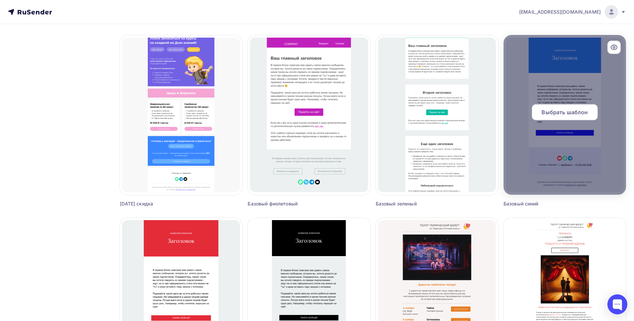
click at [558, 82] on div at bounding box center [564, 115] width 122 height 160
click at [556, 112] on span "Выбрать шаблон" at bounding box center [564, 112] width 46 height 8
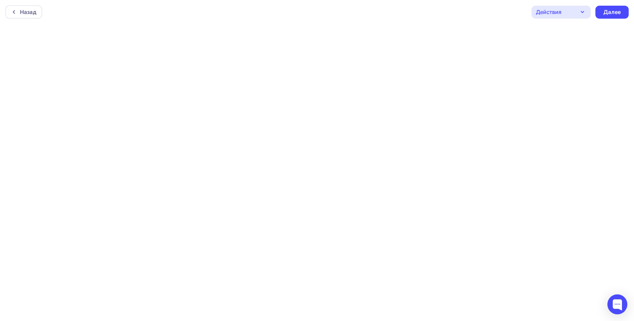
click at [402, 15] on div "Назад Действия Отправить тестовое письмо Предпросмотр Сохранить в Мои шаблоны В…" at bounding box center [317, 12] width 634 height 24
click at [370, 11] on div "Назад Действия Отправить тестовое письмо Предпросмотр Сохранить в Мои шаблоны В…" at bounding box center [317, 12] width 634 height 24
click at [421, 13] on div "Назад Действия Отправить тестовое письмо Предпросмотр Сохранить в Мои шаблоны В…" at bounding box center [317, 12] width 634 height 24
click at [356, 12] on div "Назад Действия Отправить тестовое письмо Предпросмотр Сохранить в Мои шаблоны В…" at bounding box center [317, 12] width 634 height 24
click at [408, 9] on div "Назад Действия Отправить тестовое письмо Предпросмотр Сохранить в Мои шаблоны В…" at bounding box center [317, 12] width 634 height 24
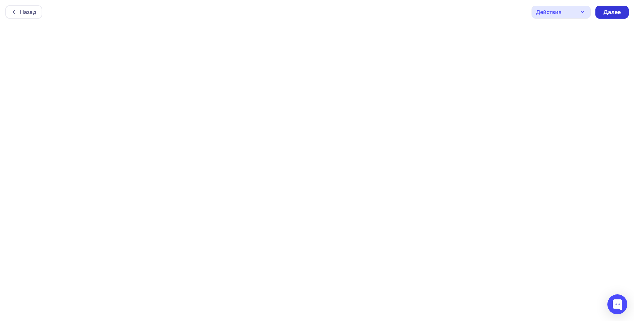
click at [605, 12] on div "Далее" at bounding box center [611, 12] width 17 height 8
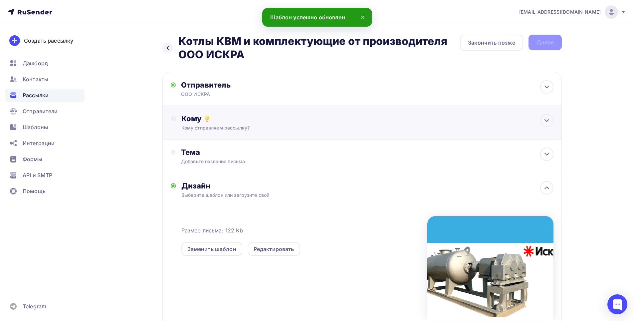
click at [256, 123] on div "Кому Кому отправляем рассылку? Списки получателей Клиенты по котлам 2 Все списк…" at bounding box center [367, 122] width 372 height 17
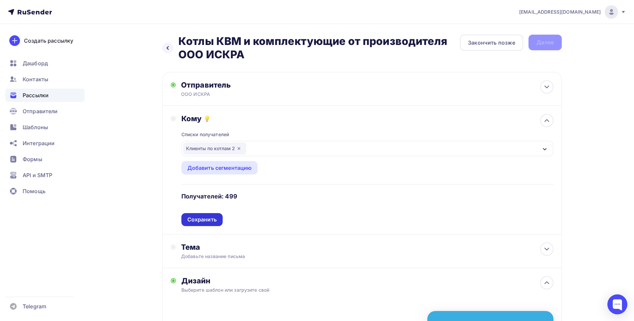
click at [213, 221] on div "Сохранить" at bounding box center [201, 220] width 29 height 8
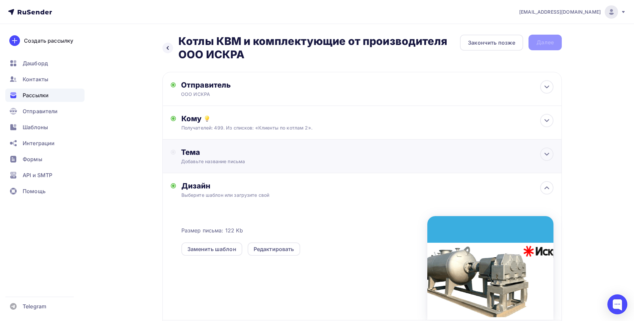
click at [223, 157] on div "Тема Добавьте название письма Тема * Котлы КВМ и комплектующие от производителя…" at bounding box center [246, 155] width 131 height 17
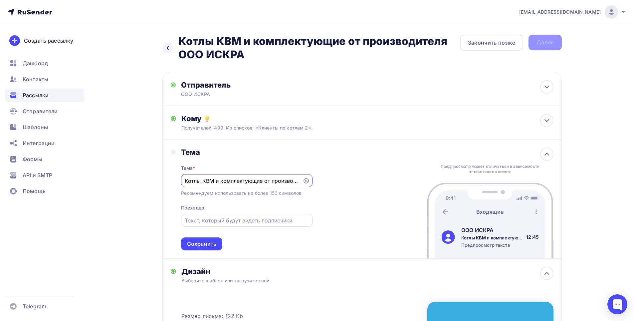
click at [231, 219] on input "text" at bounding box center [247, 220] width 124 height 8
type input "ы"
click at [191, 242] on div "Сохранить" at bounding box center [201, 244] width 29 height 8
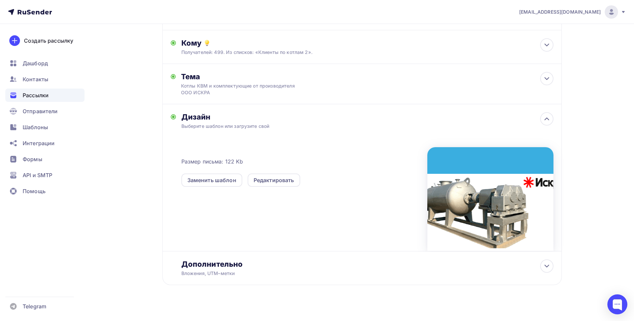
scroll to position [82, 0]
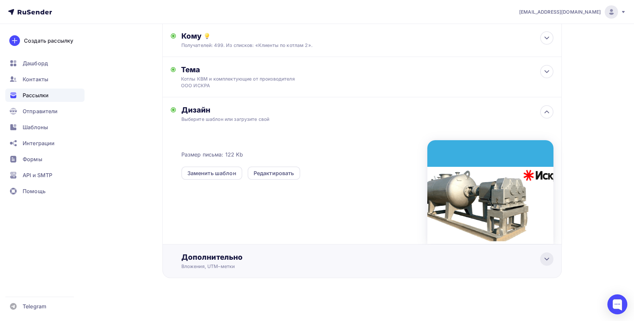
click at [546, 259] on icon at bounding box center [546, 259] width 4 height 2
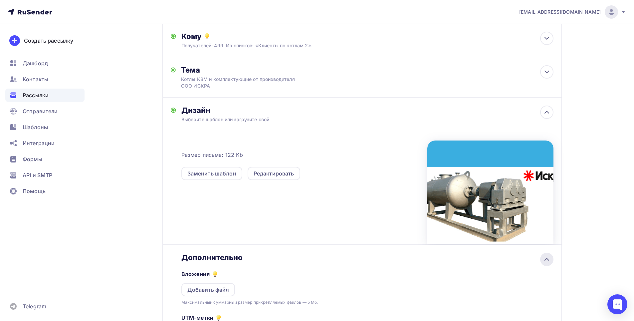
scroll to position [0, 0]
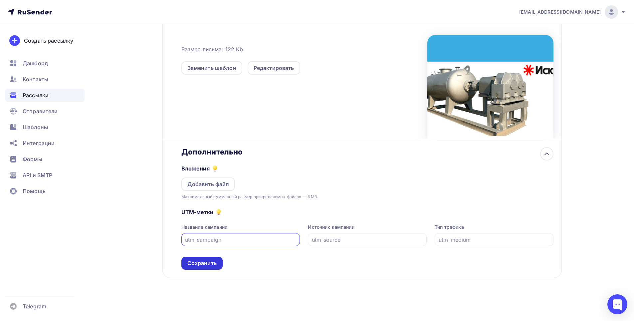
click at [207, 258] on div "Сохранить" at bounding box center [201, 262] width 41 height 13
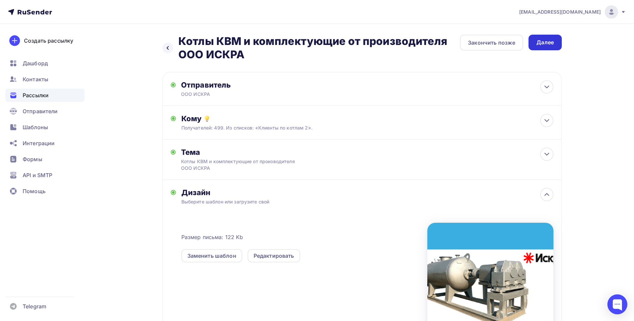
click at [553, 45] on div "Далее" at bounding box center [544, 43] width 17 height 8
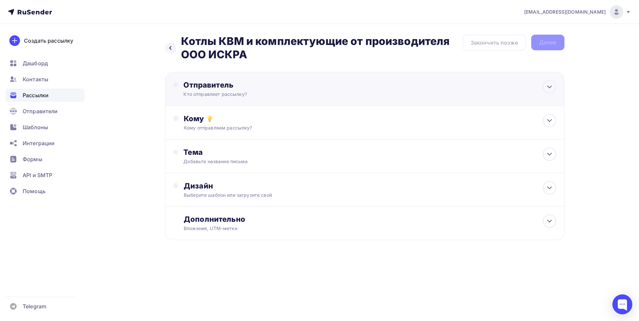
click at [203, 81] on div "Отправитель" at bounding box center [255, 84] width 144 height 9
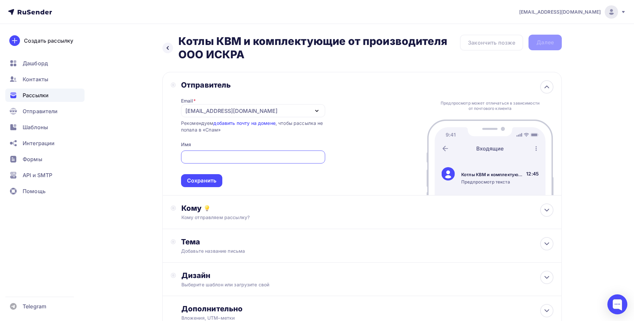
click at [203, 110] on div "[EMAIL_ADDRESS][DOMAIN_NAME]" at bounding box center [231, 111] width 92 height 8
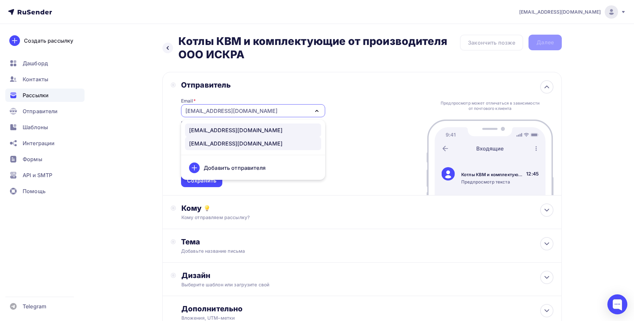
click at [218, 135] on link "iskra.industry@yandex.ru" at bounding box center [253, 129] width 136 height 13
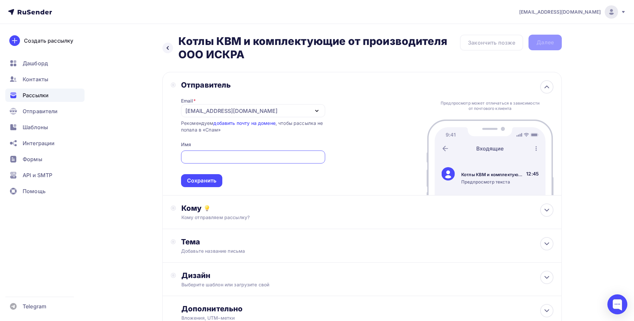
click at [205, 154] on input "text" at bounding box center [253, 157] width 136 height 8
type input "ООО ИСКРА"
click at [201, 177] on div "Сохранить" at bounding box center [201, 181] width 29 height 8
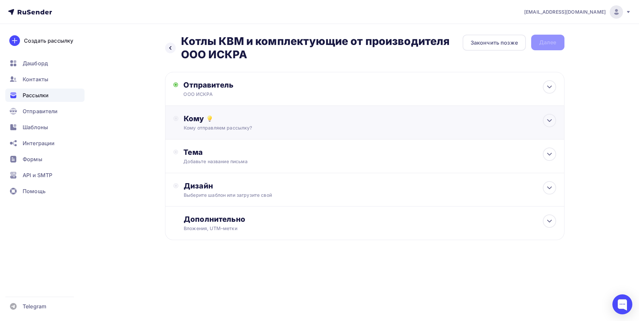
click at [201, 125] on div "Кому отправляем рассылку?" at bounding box center [351, 127] width 335 height 7
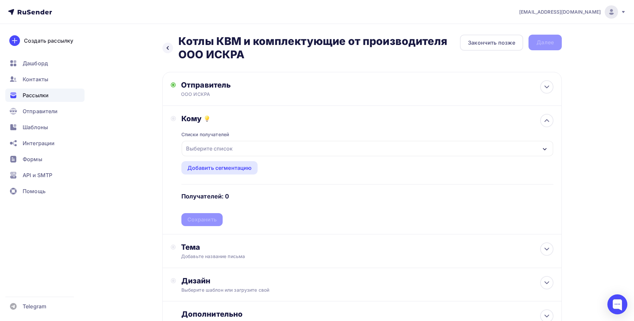
click at [213, 149] on div "Выберите список" at bounding box center [209, 148] width 52 height 12
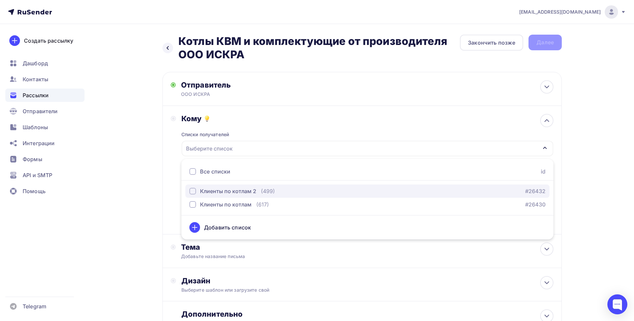
click at [205, 190] on div "Клиенты по котлам 2" at bounding box center [228, 191] width 56 height 8
click at [195, 190] on div "button" at bounding box center [192, 191] width 7 height 7
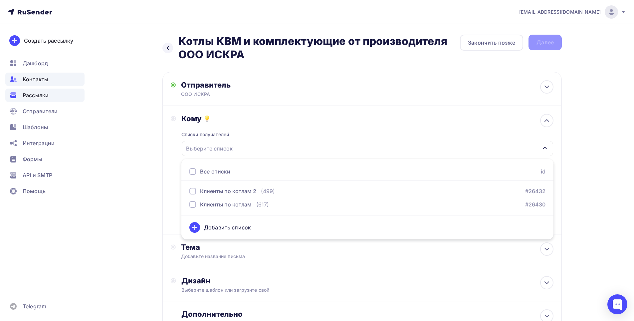
click at [36, 77] on span "Контакты" at bounding box center [36, 79] width 26 height 8
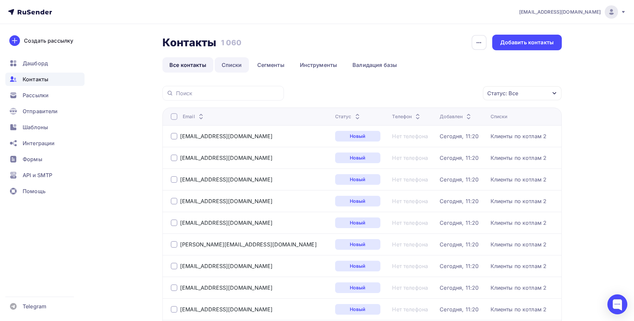
click at [232, 64] on link "Списки" at bounding box center [232, 64] width 34 height 15
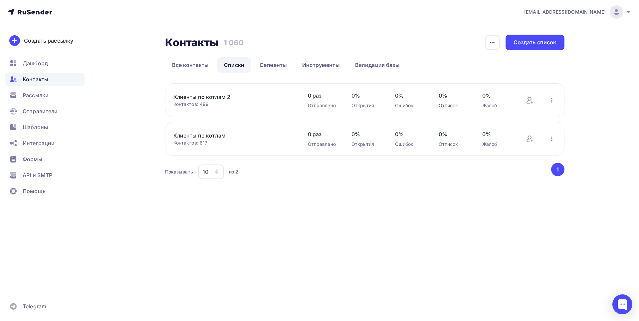
click at [207, 96] on link "Клиенты по котлам 2" at bounding box center [229, 97] width 113 height 8
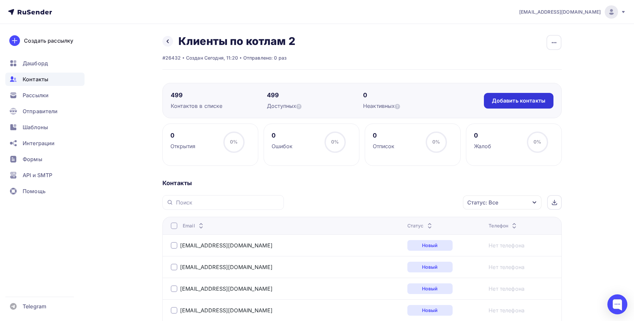
click at [505, 102] on div "Добавить контакты" at bounding box center [519, 101] width 54 height 8
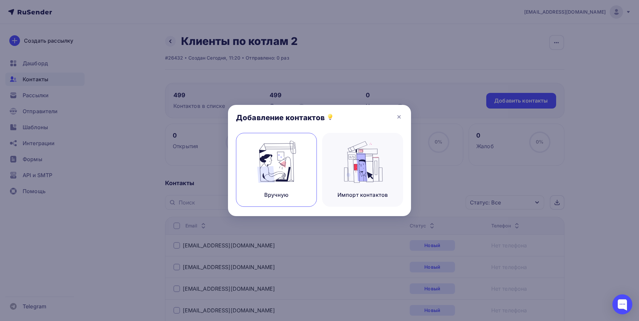
click at [266, 183] on div "Вручную" at bounding box center [276, 170] width 81 height 74
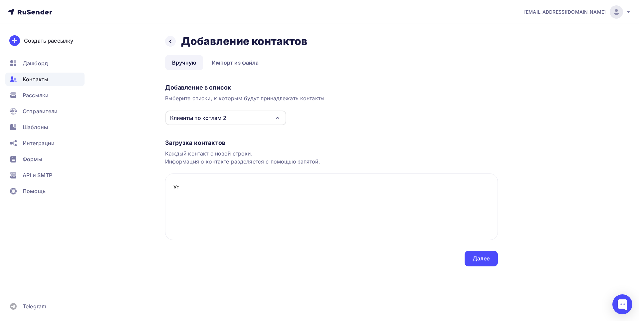
type textarea "У"
type textarea "[EMAIL_ADDRESS][DOMAIN_NAME]"
click at [600, 138] on div "eugenafinogentov@yandex.ru Аккаунт Тарифы Выйти Создать рассылку Дашборд Контак…" at bounding box center [319, 146] width 639 height 293
click at [482, 256] on div "Далее" at bounding box center [480, 258] width 17 height 8
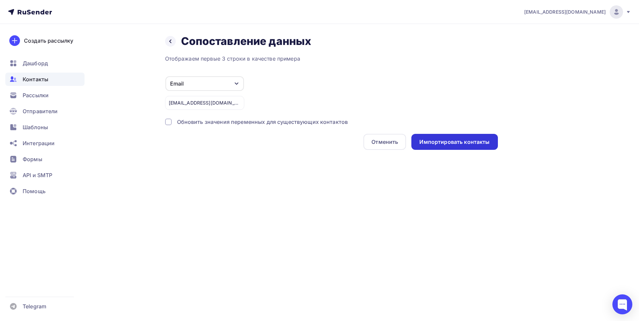
click at [442, 147] on div "Импортировать контакты" at bounding box center [454, 142] width 86 height 16
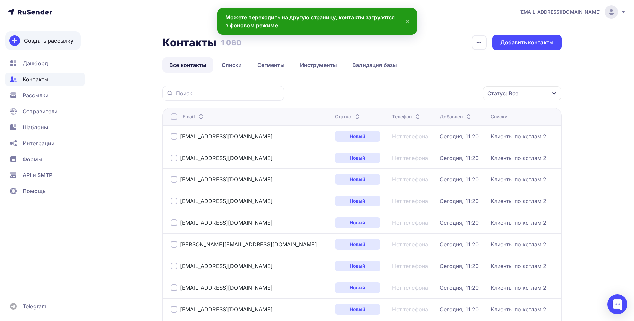
click at [47, 44] on div "Создать рассылку" at bounding box center [48, 41] width 49 height 8
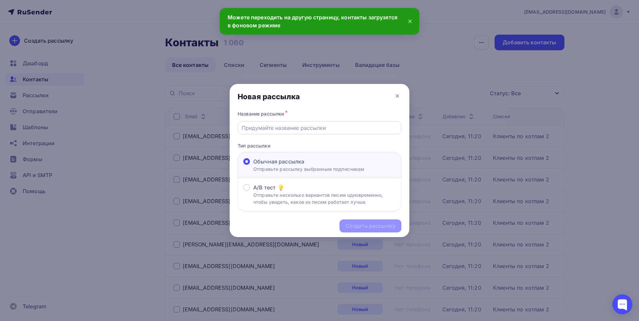
click at [290, 128] on input "text" at bounding box center [319, 128] width 156 height 8
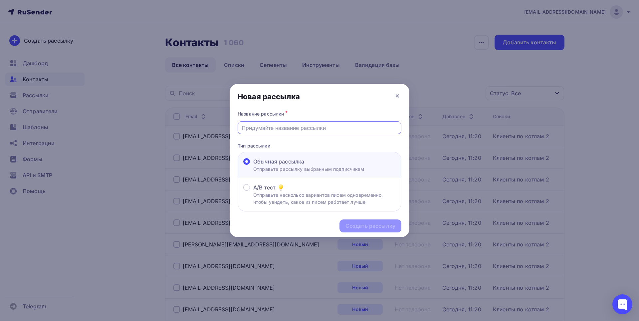
type input "Котлы КВМ и комплектующие от производителя ООО ИСКРА"
click at [354, 222] on div "Создать рассылку" at bounding box center [370, 226] width 50 height 8
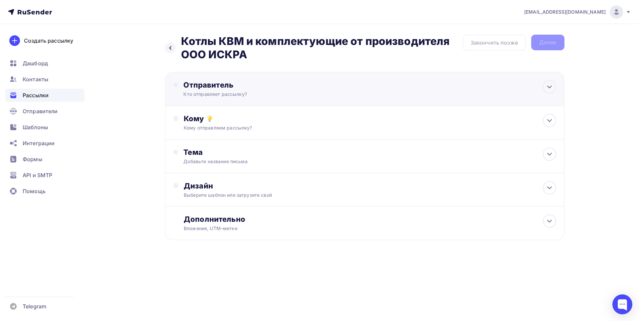
click at [232, 85] on div "Отправитель" at bounding box center [255, 84] width 144 height 9
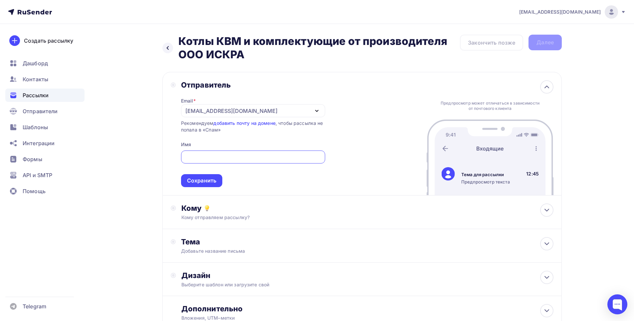
click at [319, 109] on icon "button" at bounding box center [317, 111] width 8 height 8
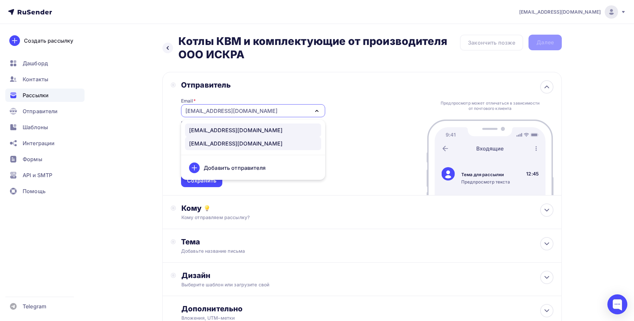
click at [236, 128] on div "iskra.industry@yandex.ru" at bounding box center [235, 130] width 93 height 8
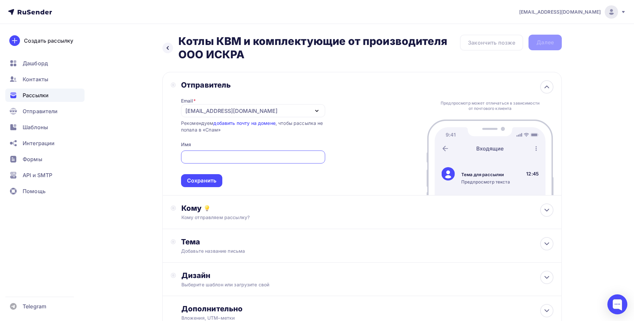
click at [230, 155] on input "text" at bounding box center [253, 157] width 136 height 8
type input "J"
click at [232, 154] on input "text" at bounding box center [253, 157] width 136 height 8
type input "В"
type input "ООО ИСКРА"
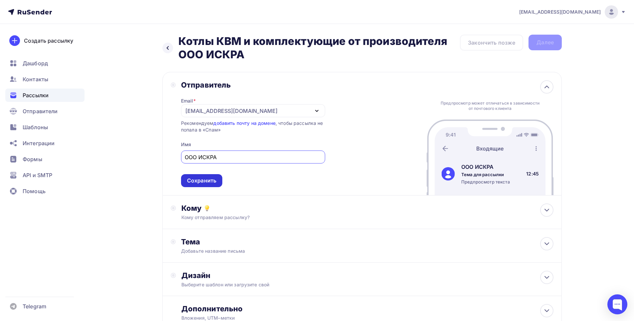
click at [202, 178] on div "Сохранить" at bounding box center [201, 181] width 29 height 8
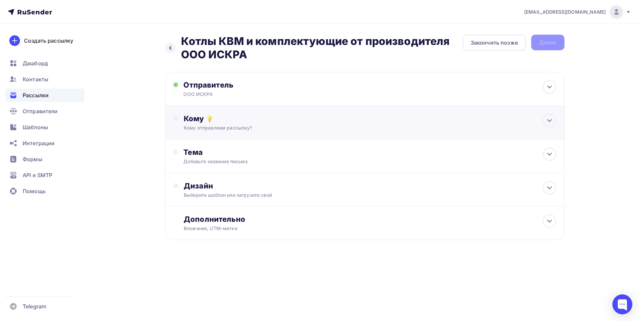
click at [217, 126] on div "Кому отправляем рассылку?" at bounding box center [351, 127] width 335 height 7
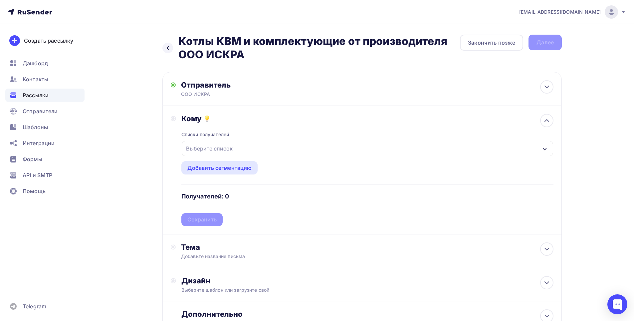
click at [221, 149] on div "Выберите список" at bounding box center [209, 148] width 52 height 12
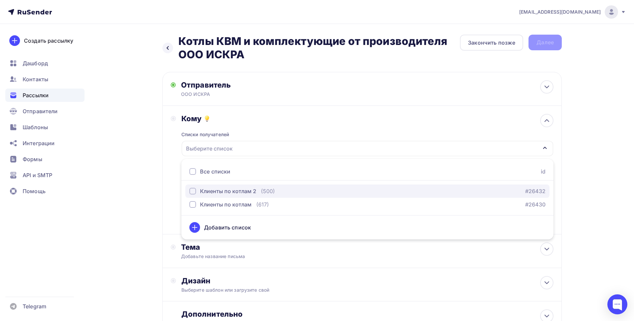
click at [203, 192] on div "Клиенты по котлам 2" at bounding box center [228, 191] width 56 height 8
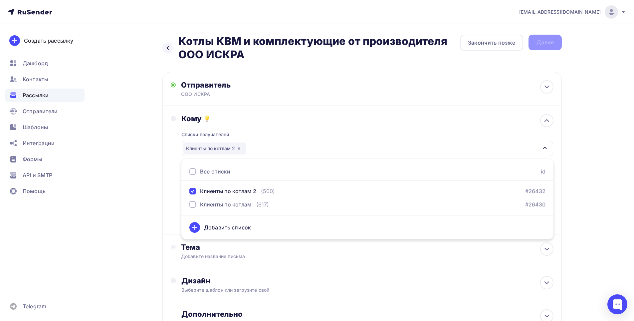
click at [169, 169] on div "Кому Списки получателей Клиенты по котлам 2 Все списки id Клиенты по котлам 2 (…" at bounding box center [361, 170] width 399 height 128
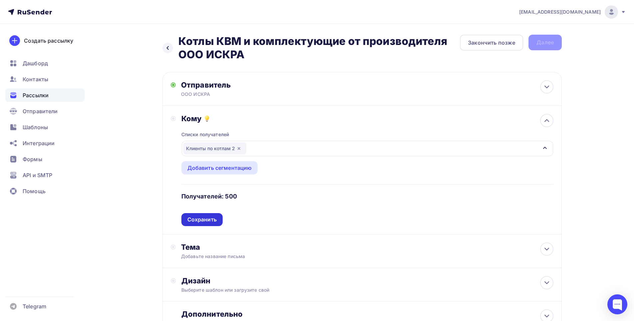
click at [206, 218] on div "Сохранить" at bounding box center [201, 220] width 29 height 8
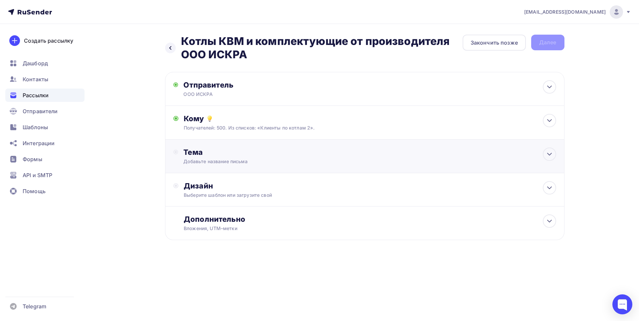
click at [219, 152] on div "Тема" at bounding box center [248, 151] width 131 height 9
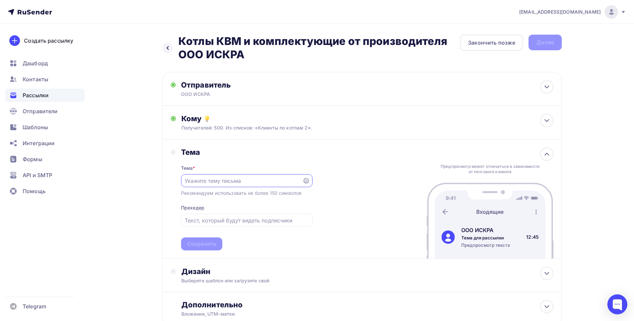
click at [216, 182] on input "text" at bounding box center [242, 181] width 114 height 8
type input "у"
type input "к"
click at [217, 181] on input "к" at bounding box center [242, 181] width 114 height 8
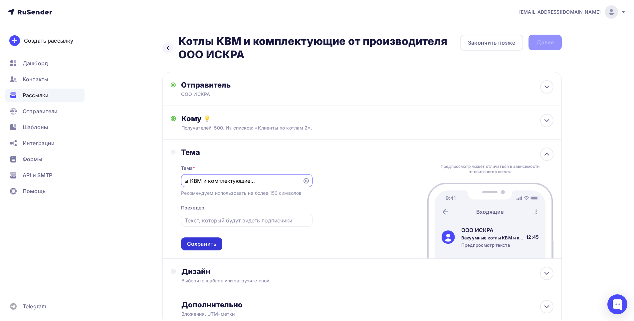
type input "Вакуумные котлы КВМ и комплектующие от производителя"
click at [201, 246] on div "Сохранить" at bounding box center [201, 244] width 29 height 8
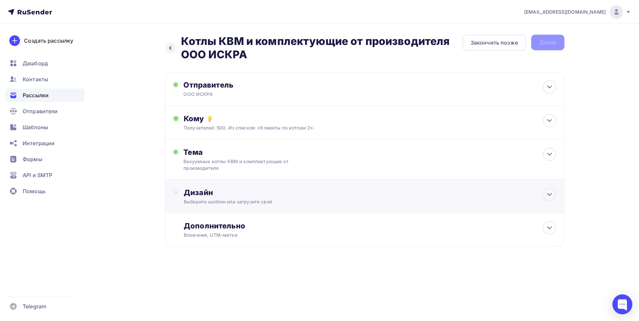
click at [218, 192] on div "Дизайн" at bounding box center [370, 192] width 372 height 9
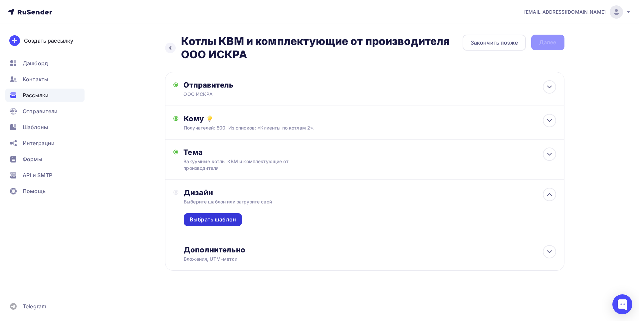
click at [214, 219] on div "Выбрать шаблон" at bounding box center [213, 220] width 46 height 8
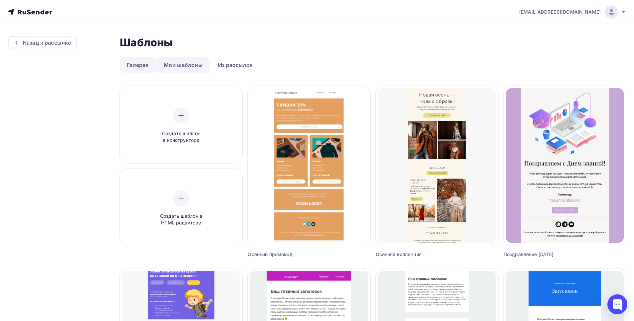
click at [186, 68] on link "Мои шаблоны" at bounding box center [183, 64] width 53 height 15
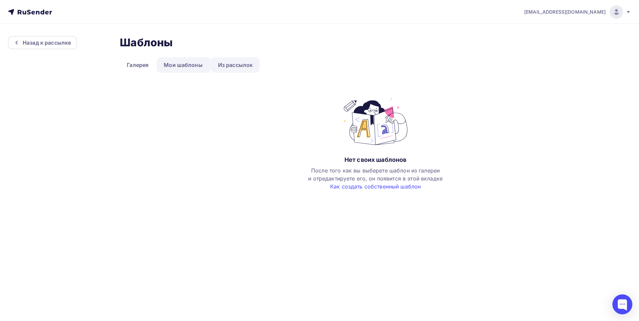
click at [228, 63] on link "Из рассылок" at bounding box center [235, 64] width 49 height 15
click at [240, 66] on link "Из рассылок" at bounding box center [235, 64] width 49 height 15
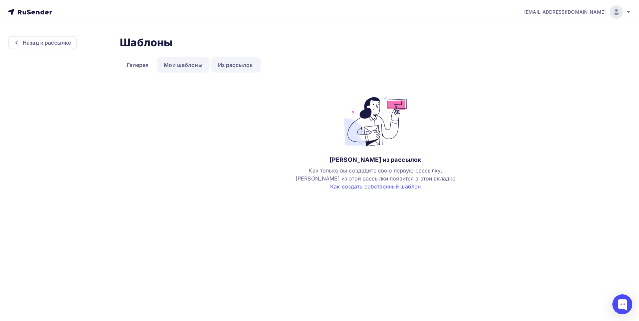
click at [193, 68] on link "Мои шаблоны" at bounding box center [183, 64] width 53 height 15
click at [359, 186] on link "Как создать собственный шаблон" at bounding box center [375, 186] width 90 height 7
click at [139, 65] on link "Галерея" at bounding box center [138, 64] width 36 height 15
click at [138, 64] on link "Галерея" at bounding box center [138, 64] width 36 height 15
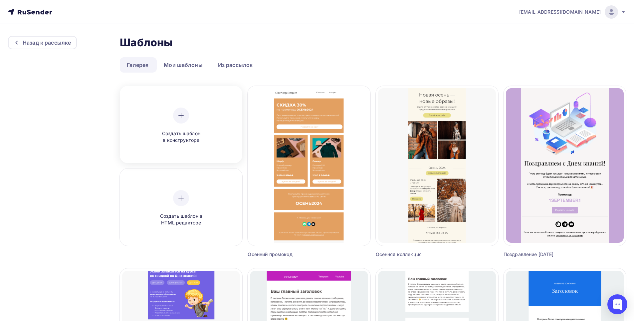
click at [171, 125] on div "Создать шаблон в конструкторе" at bounding box center [180, 125] width 63 height 36
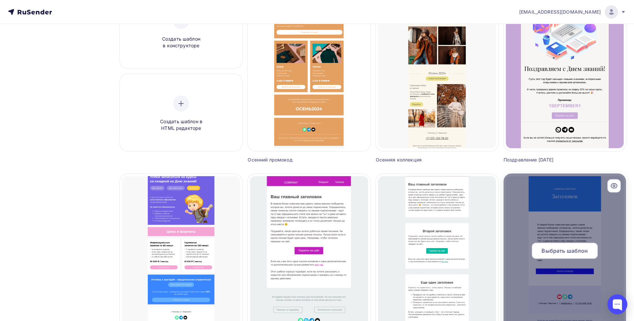
scroll to position [100, 0]
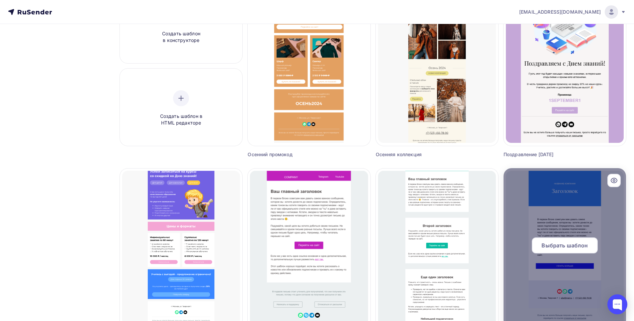
click at [540, 199] on div at bounding box center [564, 248] width 122 height 160
click at [552, 245] on span "Выбрать шаблон" at bounding box center [564, 245] width 46 height 8
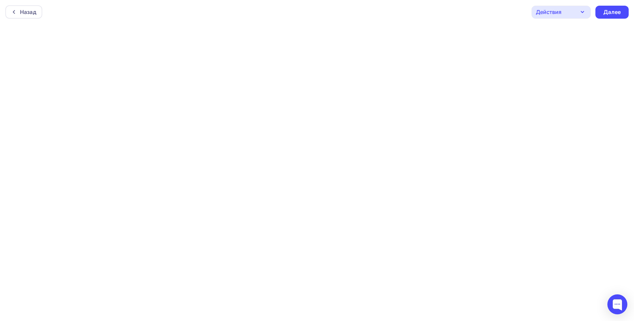
click at [439, 12] on div "Назад Действия Отправить тестовое письмо Предпросмотр Сохранить в Мои шаблоны В…" at bounding box center [317, 12] width 634 height 24
click at [608, 13] on div "Далее" at bounding box center [611, 12] width 17 height 8
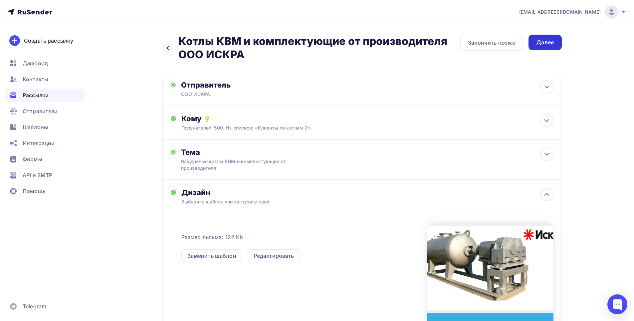
click at [545, 44] on div "Далее" at bounding box center [544, 43] width 17 height 8
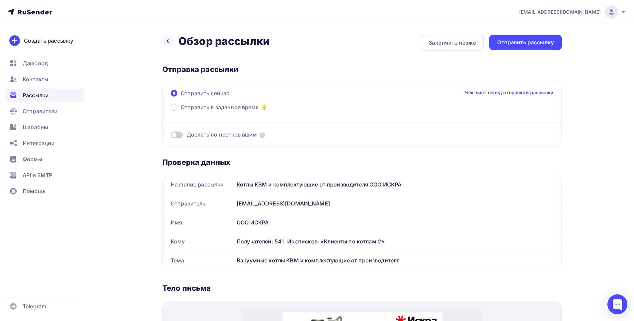
click at [175, 135] on span at bounding box center [177, 134] width 12 height 7
click at [171, 136] on input "checkbox" at bounding box center [171, 136] width 0 height 0
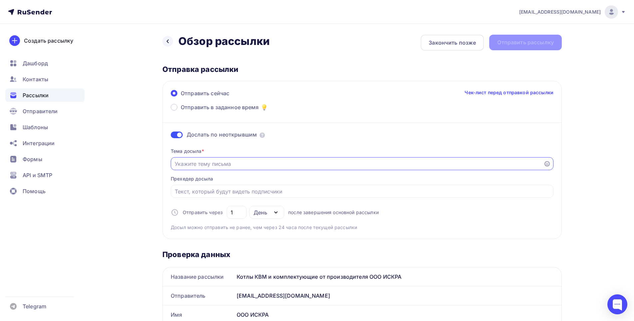
click at [234, 164] on input "Отправить в заданное время" at bounding box center [357, 164] width 365 height 8
click at [200, 165] on input "Отправить в заданное время" at bounding box center [357, 164] width 365 height 8
type input "в"
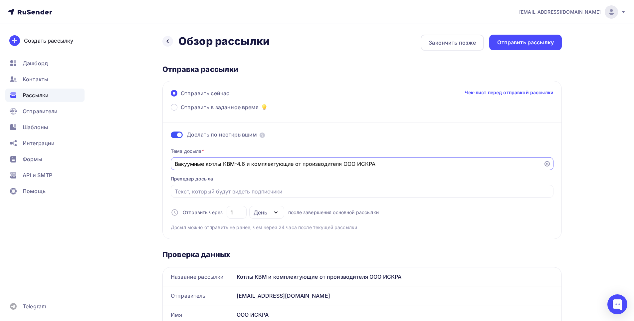
click at [269, 211] on div "День" at bounding box center [266, 212] width 35 height 13
type input "Вакуумные котлы КВМ-4.6 и комплектующие от производителя ООО ИСКРА"
click at [264, 244] on div "Часы" at bounding box center [264, 245] width 14 height 8
click at [239, 210] on input "24" at bounding box center [236, 212] width 12 height 8
drag, startPoint x: 239, startPoint y: 211, endPoint x: 226, endPoint y: 215, distance: 13.9
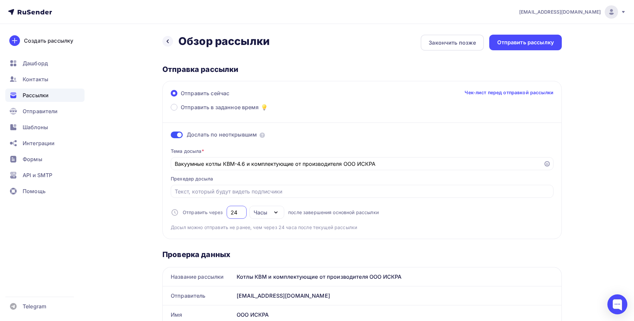
click at [226, 215] on div "24" at bounding box center [236, 212] width 20 height 13
click at [234, 220] on div "Тема досыла * Вакуумные котлы КВМ-4.6 и комплектующие от производителя ООО ИСКР…" at bounding box center [362, 186] width 382 height 88
drag, startPoint x: 233, startPoint y: 214, endPoint x: 227, endPoint y: 214, distance: 6.7
click at [227, 214] on div "1" at bounding box center [236, 212] width 20 height 13
type input "24"
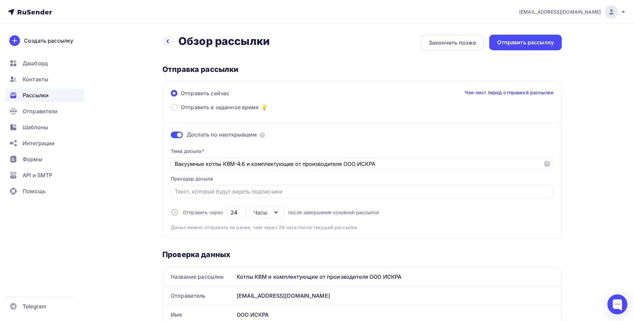
click at [541, 46] on div "Отправить рассылку" at bounding box center [525, 43] width 57 height 8
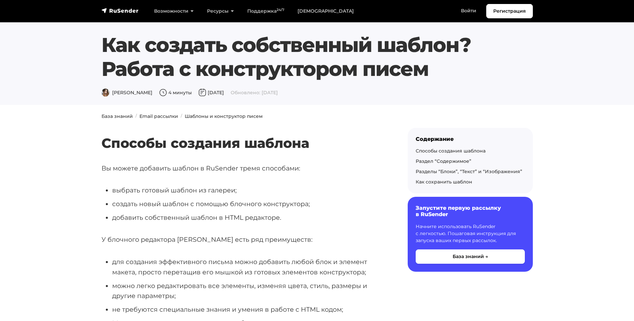
drag, startPoint x: 542, startPoint y: 44, endPoint x: 557, endPoint y: 33, distance: 18.8
click at [542, 44] on section "Как создать собственный шаблон? Работа с конструктором писем [PERSON_NAME] 4 ми…" at bounding box center [317, 52] width 634 height 105
click at [503, 68] on h1 "Как создать собственный шаблон? Работа с конструктором писем" at bounding box center [316, 57] width 431 height 48
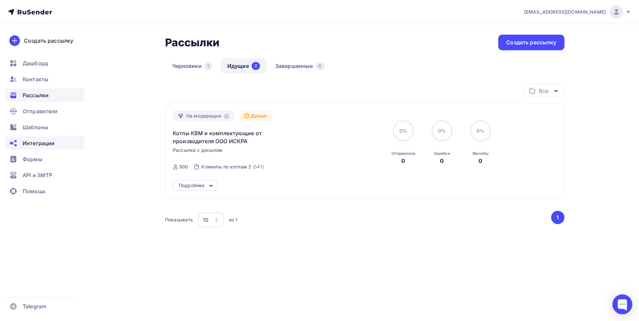
click at [35, 145] on span "Интеграции" at bounding box center [39, 143] width 32 height 8
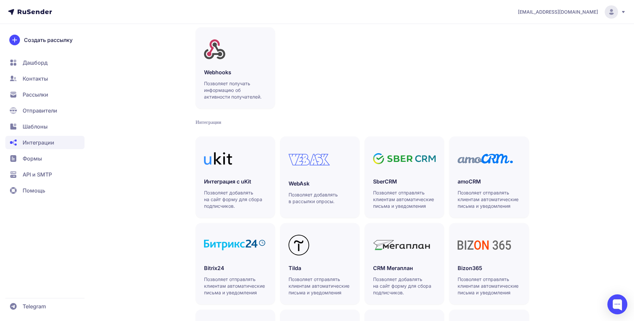
scroll to position [100, 0]
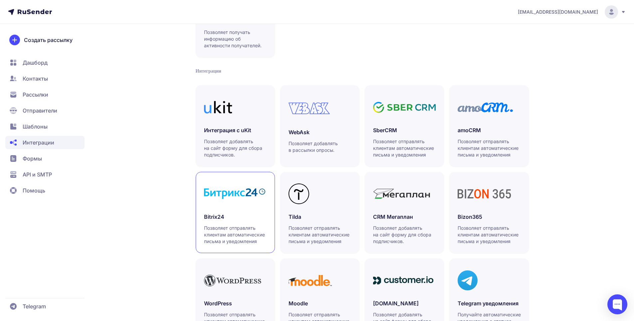
click at [239, 201] on div at bounding box center [235, 193] width 63 height 27
click at [37, 39] on span "Создать рассылку" at bounding box center [48, 40] width 49 height 8
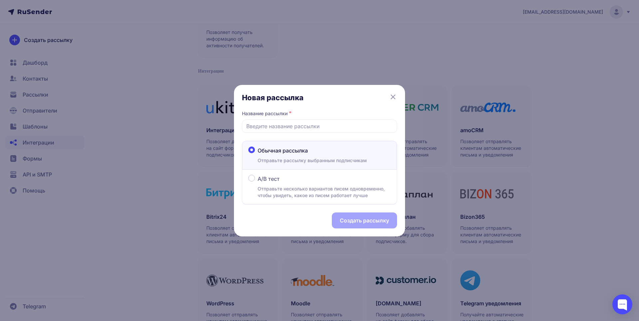
click at [391, 97] on icon at bounding box center [393, 97] width 8 height 8
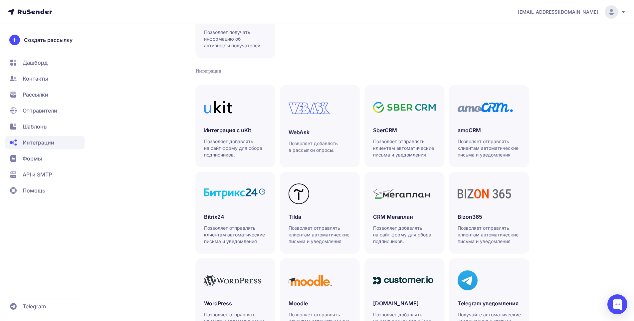
click at [39, 95] on span "Рассылки" at bounding box center [36, 94] width 26 height 8
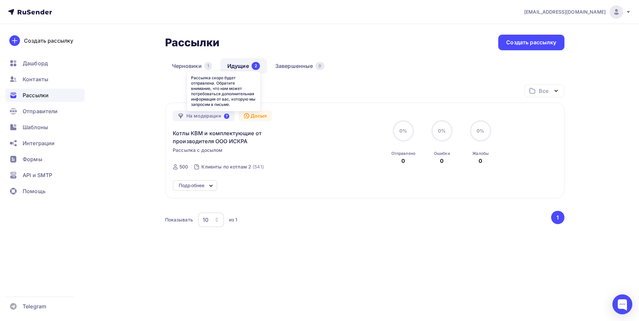
click at [226, 117] on icon at bounding box center [226, 115] width 5 height 5
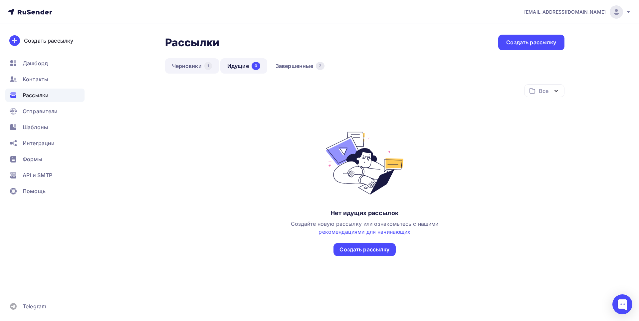
click at [189, 68] on link "Черновики 1" at bounding box center [192, 65] width 54 height 15
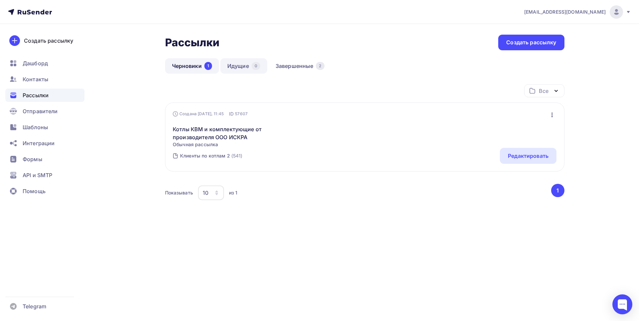
click at [232, 67] on link "Идущие 0" at bounding box center [243, 65] width 47 height 15
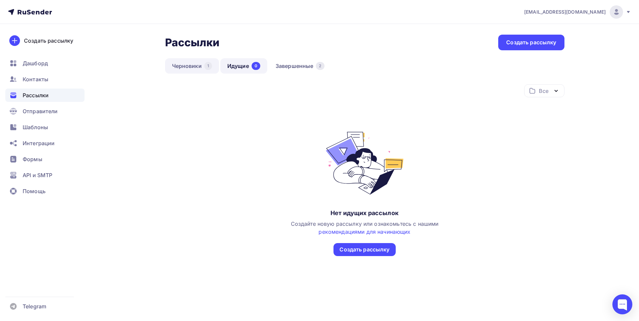
click at [196, 68] on link "Черновики 1" at bounding box center [192, 65] width 54 height 15
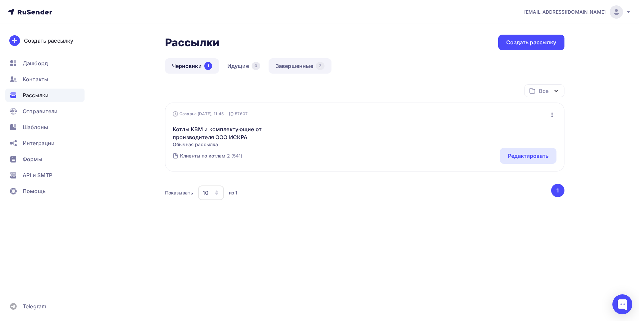
click at [292, 65] on link "Завершенные 2" at bounding box center [299, 65] width 63 height 15
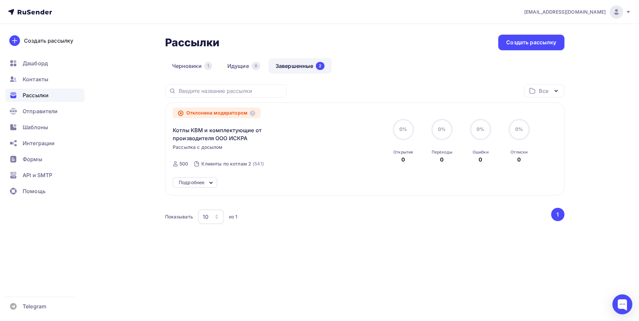
click at [126, 53] on div "Рассылки Рассылки Создать рассылку [GEOGRAPHIC_DATA] 1 Идущие 0 Завершенные 2 З…" at bounding box center [319, 149] width 545 height 251
click at [253, 111] on icon at bounding box center [252, 112] width 5 height 5
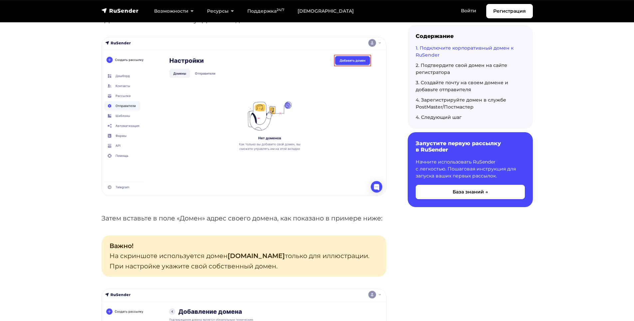
scroll to position [266, 0]
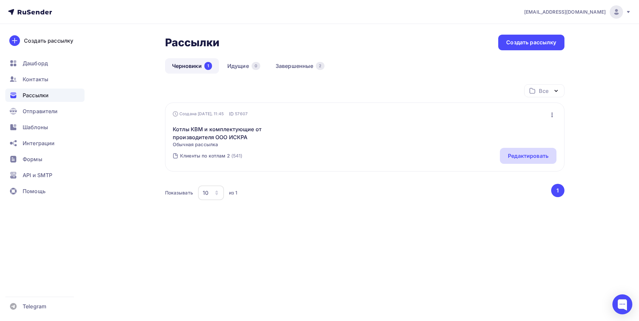
click at [521, 156] on div "Редактировать" at bounding box center [528, 156] width 41 height 8
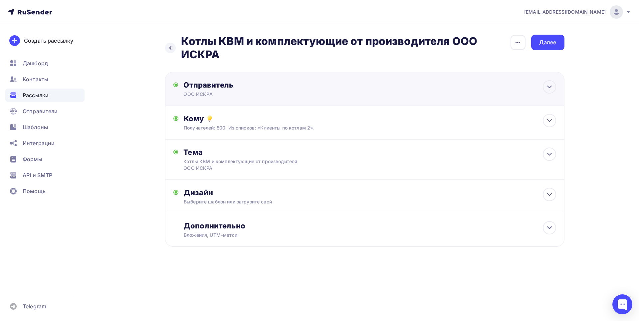
click at [239, 88] on div "Отправитель" at bounding box center [255, 84] width 144 height 9
type input "ООО ИСКРА"
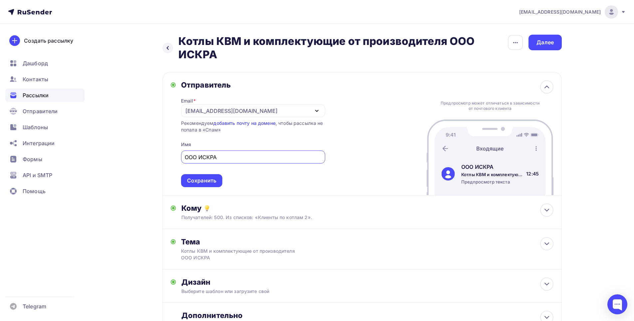
click at [314, 111] on icon "button" at bounding box center [317, 111] width 8 height 8
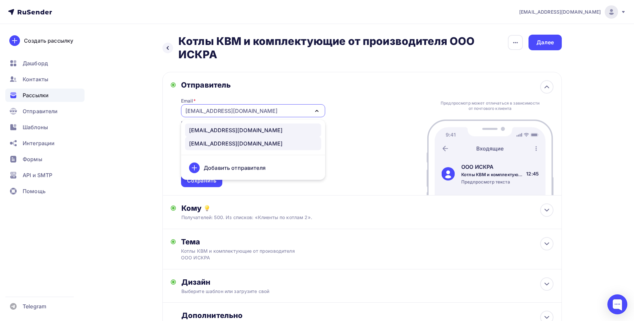
click at [224, 128] on div "[EMAIL_ADDRESS][DOMAIN_NAME]" at bounding box center [235, 130] width 93 height 8
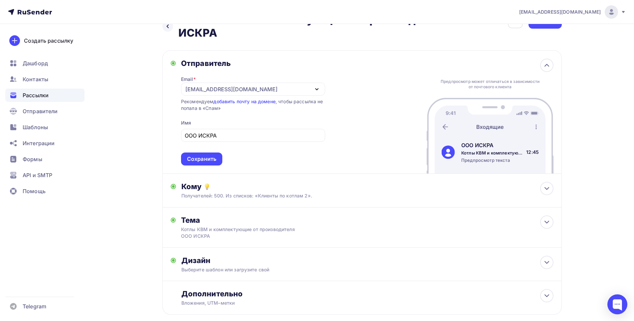
scroll to position [33, 0]
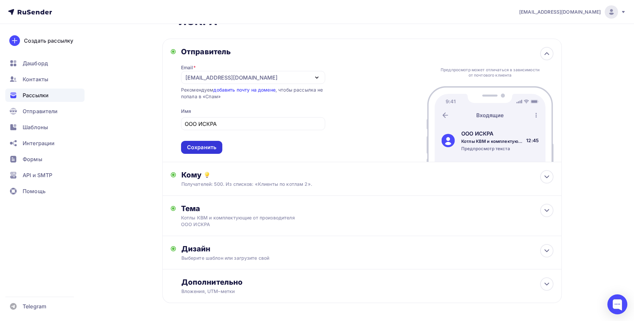
click at [206, 144] on div "Сохранить" at bounding box center [201, 147] width 29 height 8
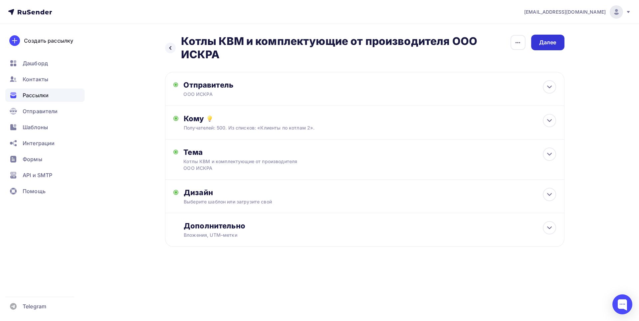
click at [548, 37] on div "Далее" at bounding box center [547, 43] width 33 height 16
click at [220, 76] on div "Отправитель ООО ИСКРА Email * [EMAIL_ADDRESS][DOMAIN_NAME] [EMAIL_ADDRESS][DOMA…" at bounding box center [364, 89] width 399 height 34
type input "ООО ИСКРА"
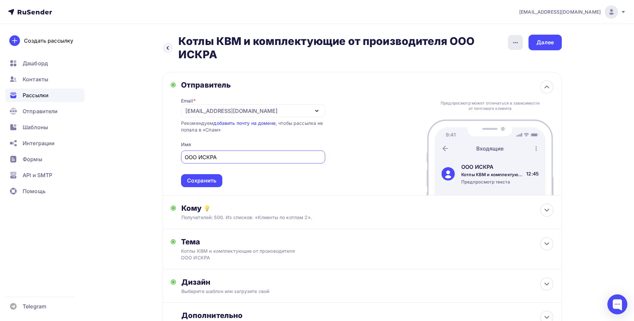
click at [514, 43] on icon "button" at bounding box center [515, 43] width 8 height 8
click at [599, 63] on div "[EMAIL_ADDRESS][DOMAIN_NAME] Аккаунт Тарифы Выйти Создать рассылку [GEOGRAPHIC_…" at bounding box center [317, 189] width 634 height 379
click at [244, 123] on link "добавить почту на домене" at bounding box center [244, 123] width 62 height 6
click at [137, 55] on div "Назад Котлы КВМ и комплектующие от производителя ООО ИСКРА Котлы КВМ и комплект…" at bounding box center [316, 201] width 545 height 355
click at [154, 22] on nav "[EMAIL_ADDRESS][DOMAIN_NAME] Аккаунт Тарифы Выйти Создать рассылку [GEOGRAPHIC_…" at bounding box center [317, 12] width 634 height 24
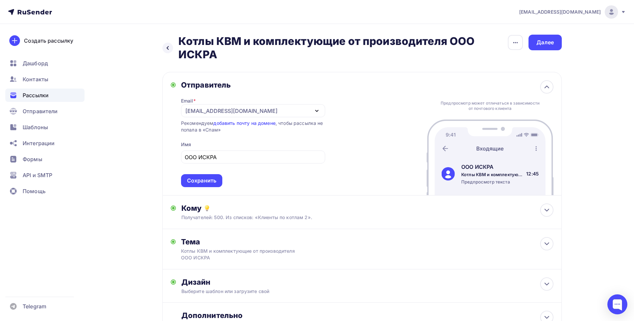
click at [216, 21] on nav "[EMAIL_ADDRESS][DOMAIN_NAME] Аккаунт Тарифы Выйти Создать рассылку [GEOGRAPHIC_…" at bounding box center [317, 12] width 634 height 24
click at [309, 112] on div "[EMAIL_ADDRESS][DOMAIN_NAME]" at bounding box center [253, 110] width 144 height 13
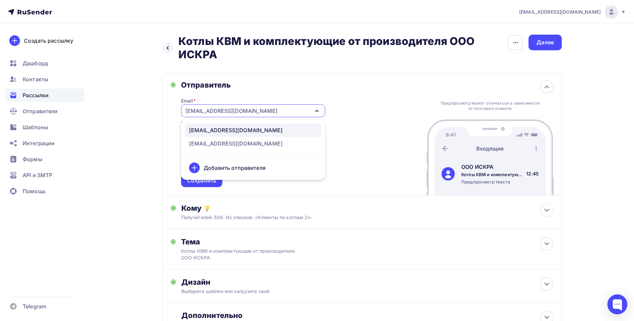
click at [309, 112] on div "[EMAIL_ADDRESS][DOMAIN_NAME]" at bounding box center [253, 110] width 144 height 13
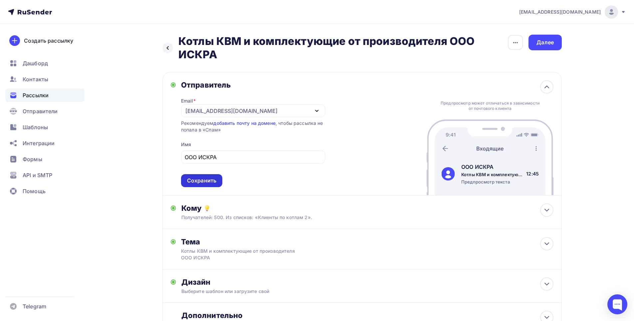
click at [202, 179] on div "Сохранить" at bounding box center [201, 181] width 29 height 8
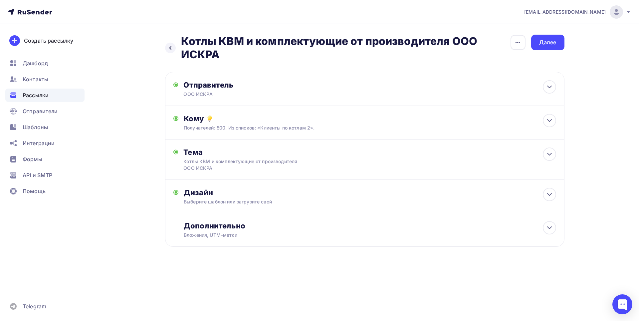
click at [606, 80] on div "[EMAIL_ADDRESS][DOMAIN_NAME] Аккаунт Тарифы Выйти Создать рассылку [GEOGRAPHIC_…" at bounding box center [319, 144] width 639 height 289
click at [218, 86] on div "Отправитель" at bounding box center [255, 84] width 144 height 9
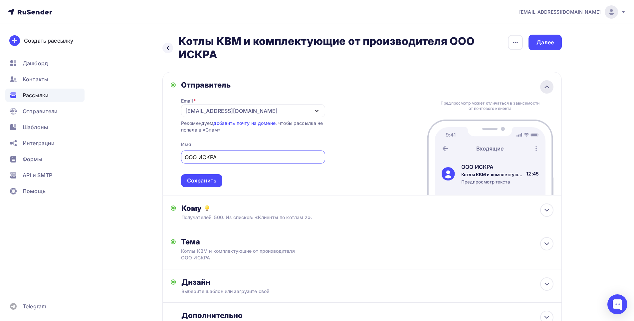
click at [544, 86] on icon at bounding box center [546, 87] width 8 height 8
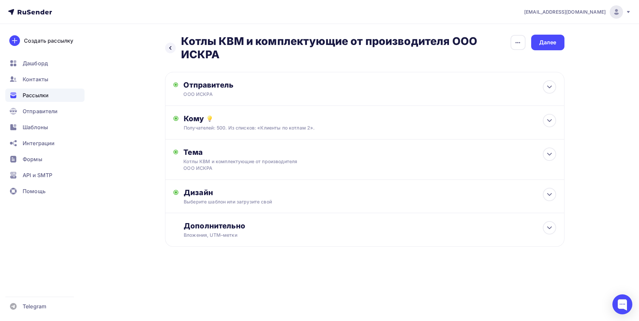
click at [606, 95] on div "[EMAIL_ADDRESS][DOMAIN_NAME] Аккаунт Тарифы Выйти Создать рассылку [GEOGRAPHIC_…" at bounding box center [319, 144] width 639 height 289
click at [606, 96] on div "[EMAIL_ADDRESS][DOMAIN_NAME] Аккаунт Тарифы Выйти Создать рассылку [GEOGRAPHIC_…" at bounding box center [319, 144] width 639 height 289
click at [278, 122] on div "Кому" at bounding box center [370, 118] width 372 height 9
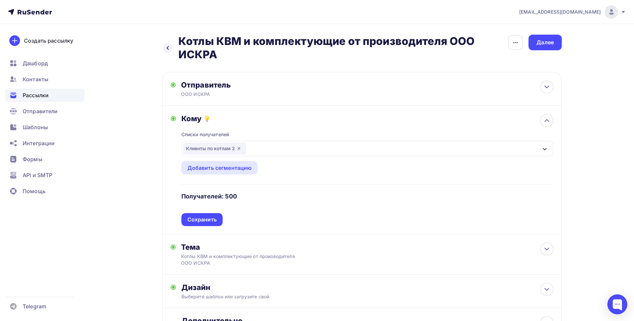
click at [611, 117] on div "[EMAIL_ADDRESS][DOMAIN_NAME] Аккаунт Тарифы Выйти Создать рассылку [GEOGRAPHIC_…" at bounding box center [317, 192] width 634 height 384
click at [545, 120] on icon at bounding box center [546, 120] width 8 height 8
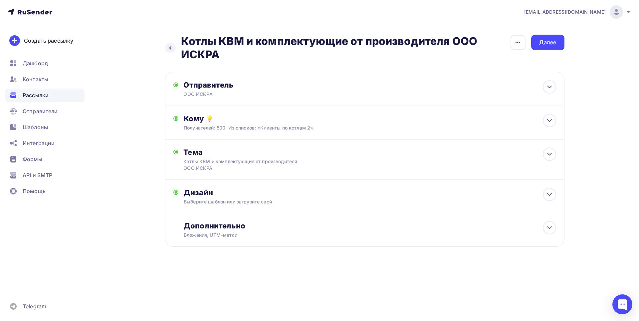
click at [605, 77] on div "[EMAIL_ADDRESS][DOMAIN_NAME] Аккаунт Тарифы Выйти Создать рассылку [GEOGRAPHIC_…" at bounding box center [319, 144] width 639 height 289
click at [631, 11] on nav "[EMAIL_ADDRESS][DOMAIN_NAME] Аккаунт Тарифы Выйти Создать рассылку [GEOGRAPHIC_…" at bounding box center [319, 12] width 639 height 24
click at [628, 11] on icon at bounding box center [628, 12] width 3 height 2
click at [590, 110] on div "Назад Котлы КВМ и комплектующие от производителя ООО ИСКРА Котлы КВМ и комплект…" at bounding box center [319, 156] width 545 height 265
click at [395, 86] on div "Отправитель ООО ИСКРА Email * [EMAIL_ADDRESS][DOMAIN_NAME] [EMAIL_ADDRESS][DOMA…" at bounding box center [364, 89] width 399 height 34
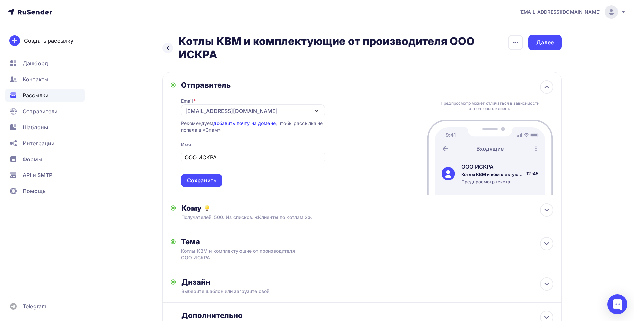
click at [238, 124] on link "добавить почту на домене" at bounding box center [244, 123] width 62 height 6
click at [612, 71] on div "[EMAIL_ADDRESS][DOMAIN_NAME] Аккаунт Тарифы Выйти Создать рассылку [GEOGRAPHIC_…" at bounding box center [317, 189] width 634 height 379
click at [618, 56] on div "[EMAIL_ADDRESS][DOMAIN_NAME] Аккаунт Тарифы Выйти Создать рассылку [GEOGRAPHIC_…" at bounding box center [317, 189] width 634 height 379
click at [277, 110] on div "[EMAIL_ADDRESS][DOMAIN_NAME]" at bounding box center [253, 110] width 144 height 13
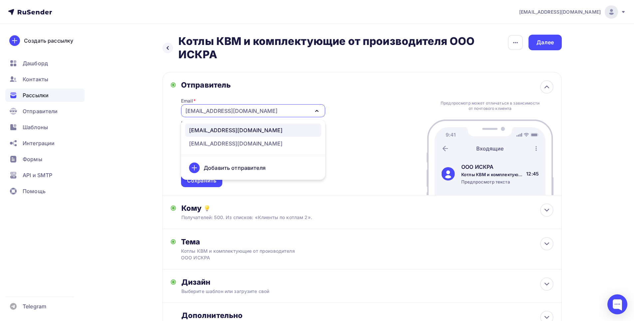
click at [277, 110] on div "[EMAIL_ADDRESS][DOMAIN_NAME]" at bounding box center [253, 110] width 144 height 13
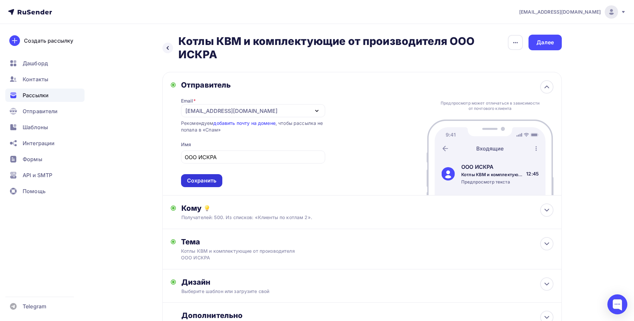
click at [197, 178] on div "Сохранить" at bounding box center [201, 181] width 29 height 8
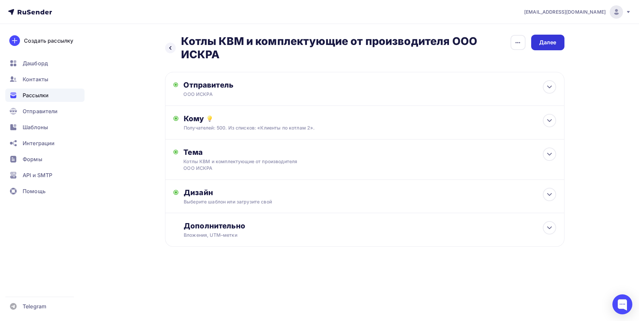
click at [552, 43] on div "Далее" at bounding box center [547, 43] width 17 height 8
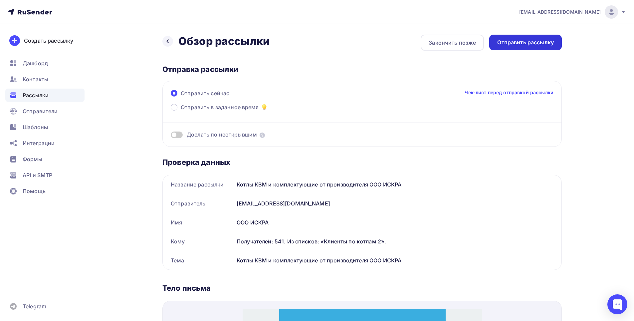
click at [527, 39] on div "Отправить рассылку" at bounding box center [525, 43] width 57 height 8
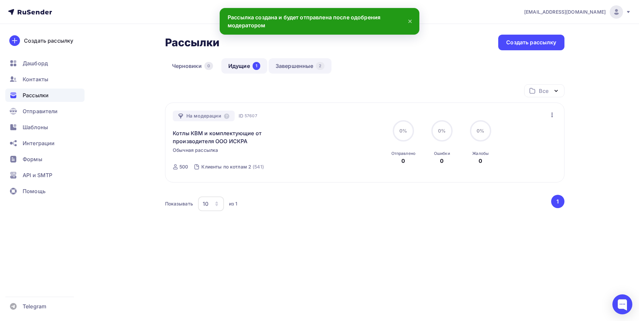
click at [302, 65] on link "Завершенные 2" at bounding box center [299, 65] width 63 height 15
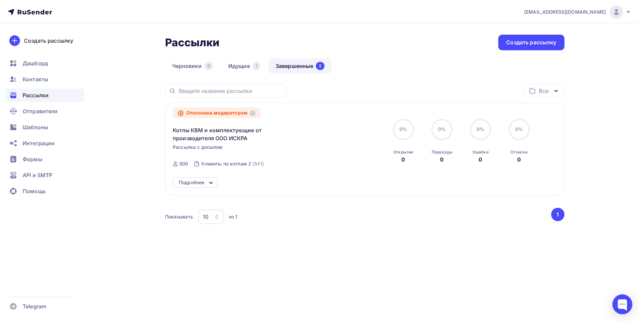
click at [376, 23] on nav "[EMAIL_ADDRESS][DOMAIN_NAME] Аккаунт Тарифы Выйти Создать рассылку [GEOGRAPHIC_…" at bounding box center [319, 12] width 639 height 24
click at [612, 56] on div "[EMAIL_ADDRESS][DOMAIN_NAME] Аккаунт Тарифы Выйти Создать рассылку [GEOGRAPHIC_…" at bounding box center [319, 137] width 639 height 275
click at [612, 57] on div "[EMAIL_ADDRESS][DOMAIN_NAME] Аккаунт Тарифы Выйти Создать рассылку [GEOGRAPHIC_…" at bounding box center [319, 137] width 639 height 275
click at [348, 20] on nav "[EMAIL_ADDRESS][DOMAIN_NAME] Аккаунт Тарифы Выйти Создать рассылку [GEOGRAPHIC_…" at bounding box center [319, 12] width 639 height 24
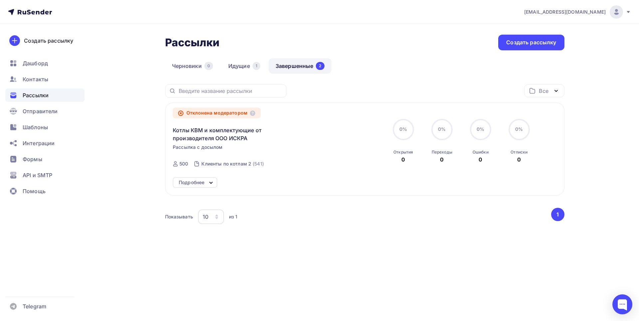
click at [348, 20] on nav "[EMAIL_ADDRESS][DOMAIN_NAME] Аккаунт Тарифы Выйти Создать рассылку [GEOGRAPHIC_…" at bounding box center [319, 12] width 639 height 24
click at [352, 22] on nav "[EMAIL_ADDRESS][DOMAIN_NAME] Аккаунт Тарифы Выйти Создать рассылку [GEOGRAPHIC_…" at bounding box center [319, 12] width 639 height 24
click at [332, 227] on div "Показывать 10 10 20 50 100 из 1 ‹ 1 ›" at bounding box center [364, 220] width 399 height 25
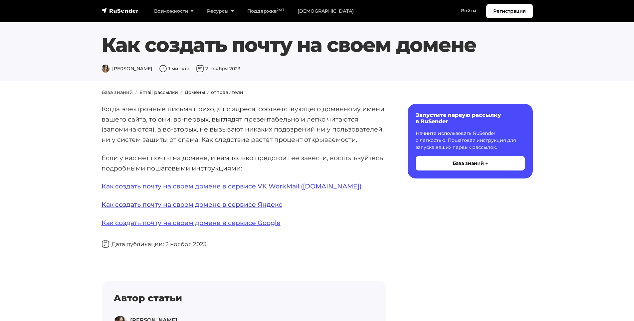
click at [226, 205] on link "Как создать почту на своем домене в сервисе Яндекс" at bounding box center [191, 204] width 181 height 8
